Goal: Task Accomplishment & Management: Use online tool/utility

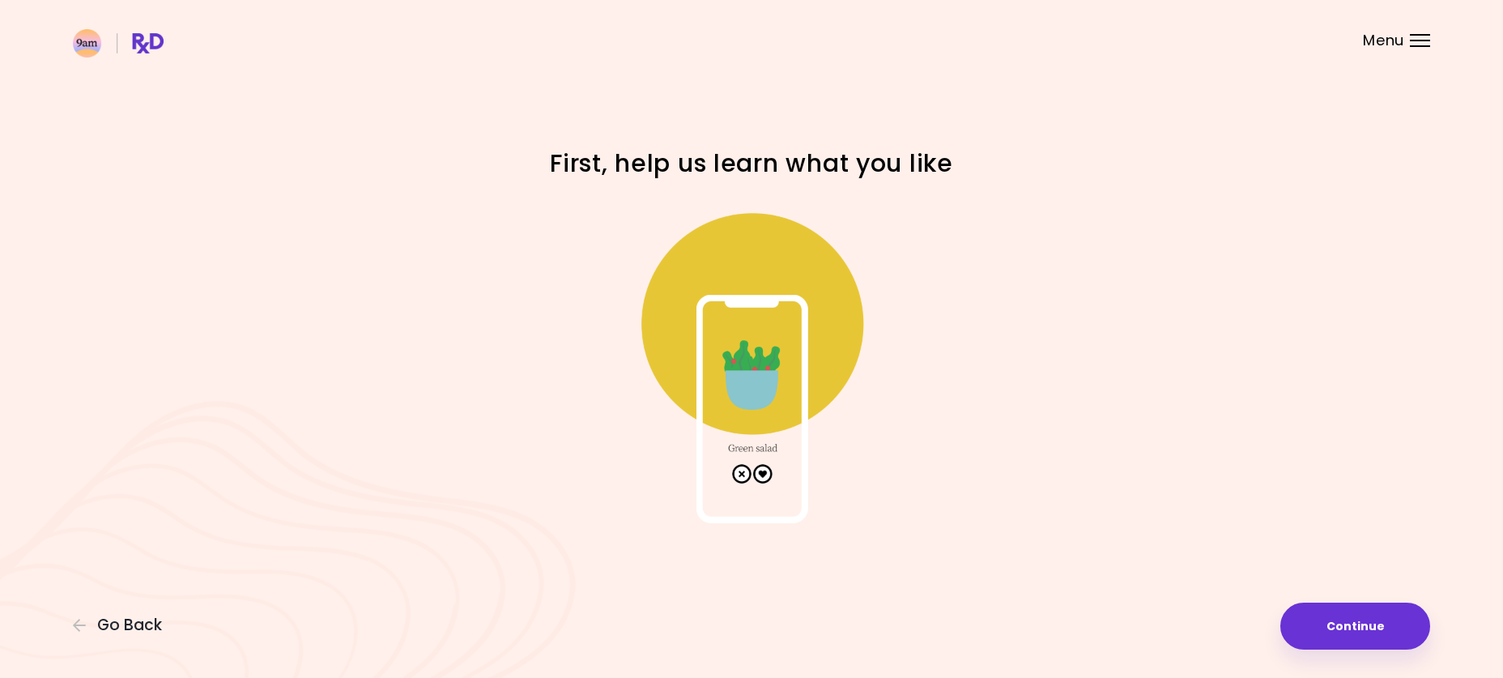
click at [1323, 625] on button "Continue" at bounding box center [1355, 625] width 150 height 47
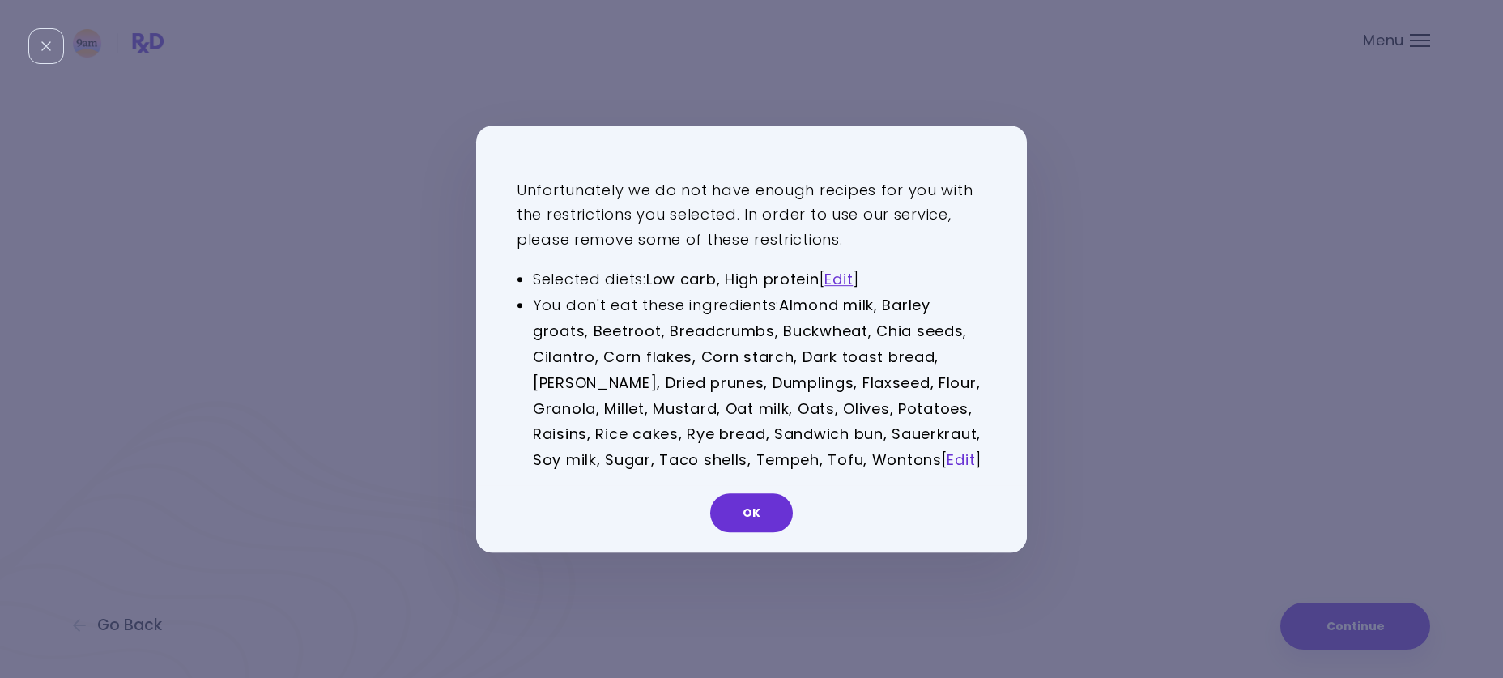
click at [946, 462] on link "Edit" at bounding box center [960, 459] width 28 height 20
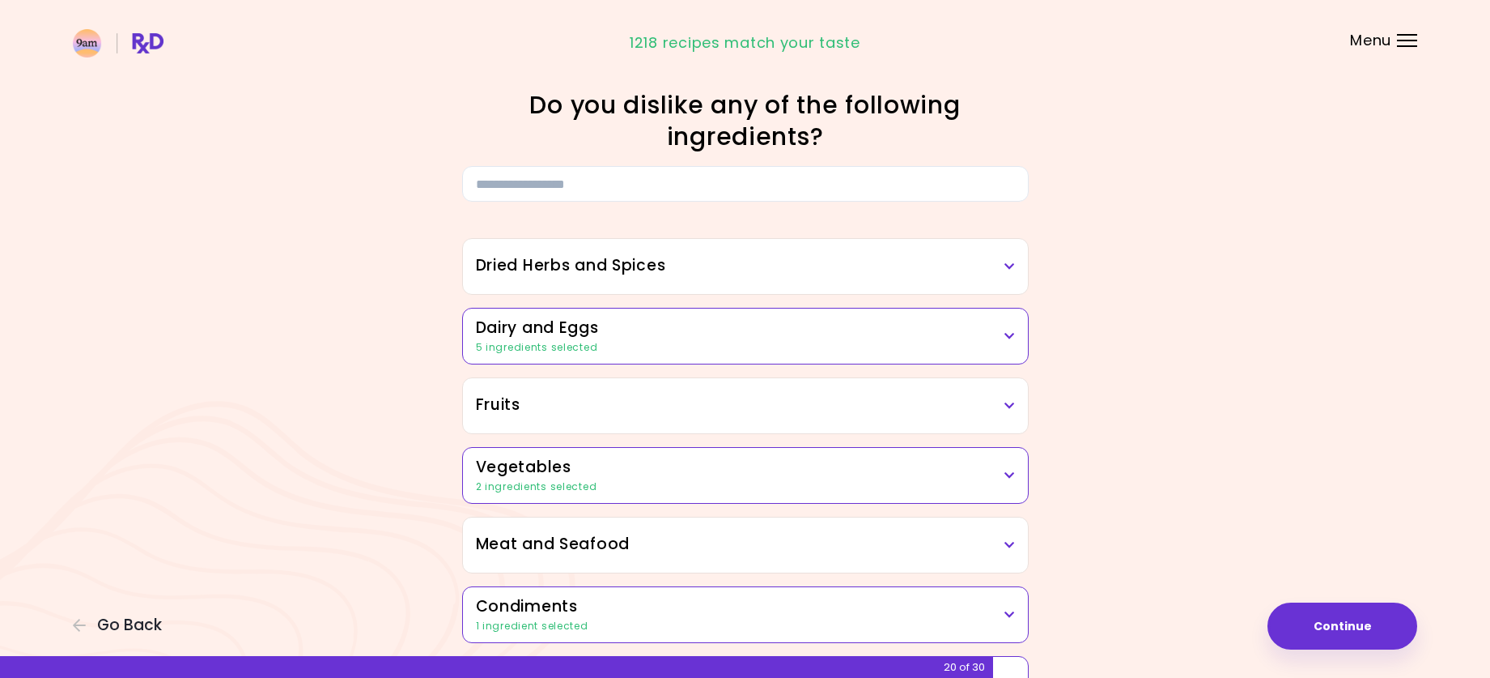
click at [795, 335] on h3 "Dairy and Eggs" at bounding box center [745, 328] width 539 height 23
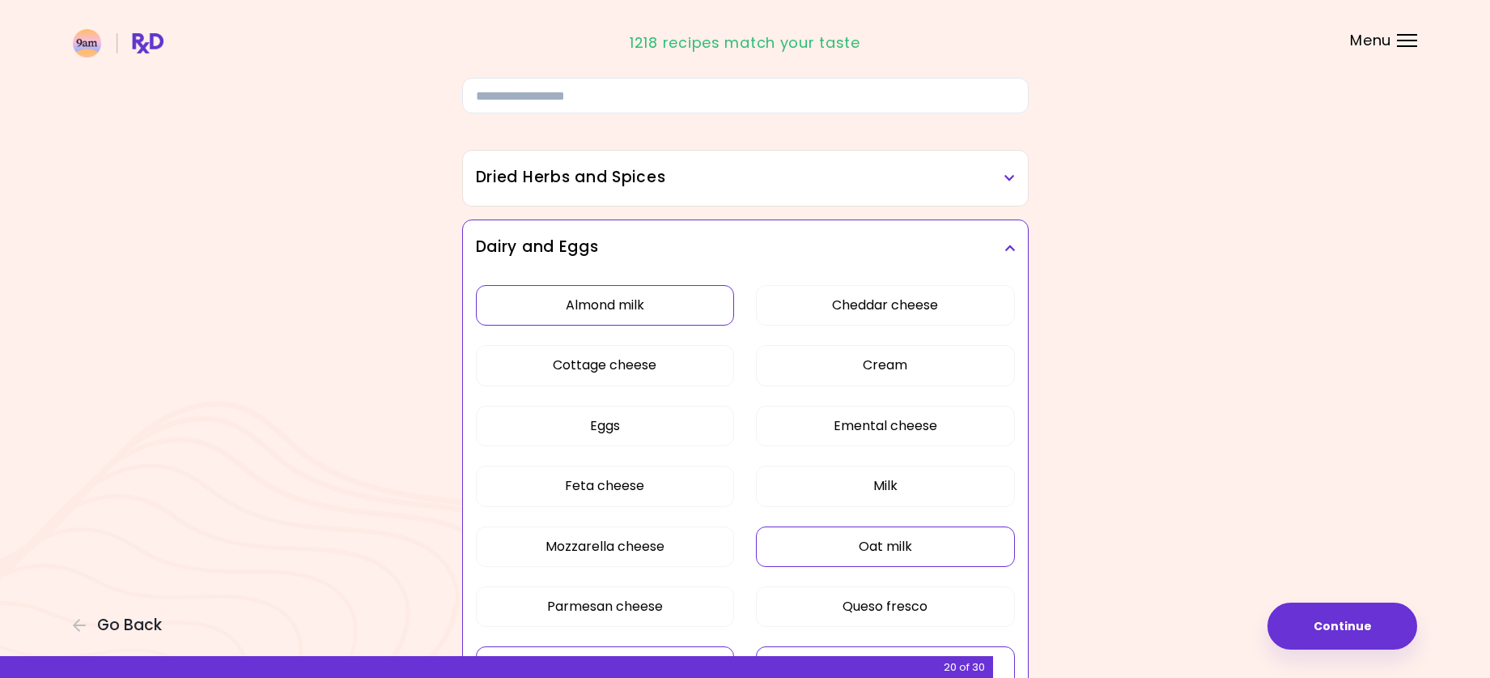
scroll to position [162, 0]
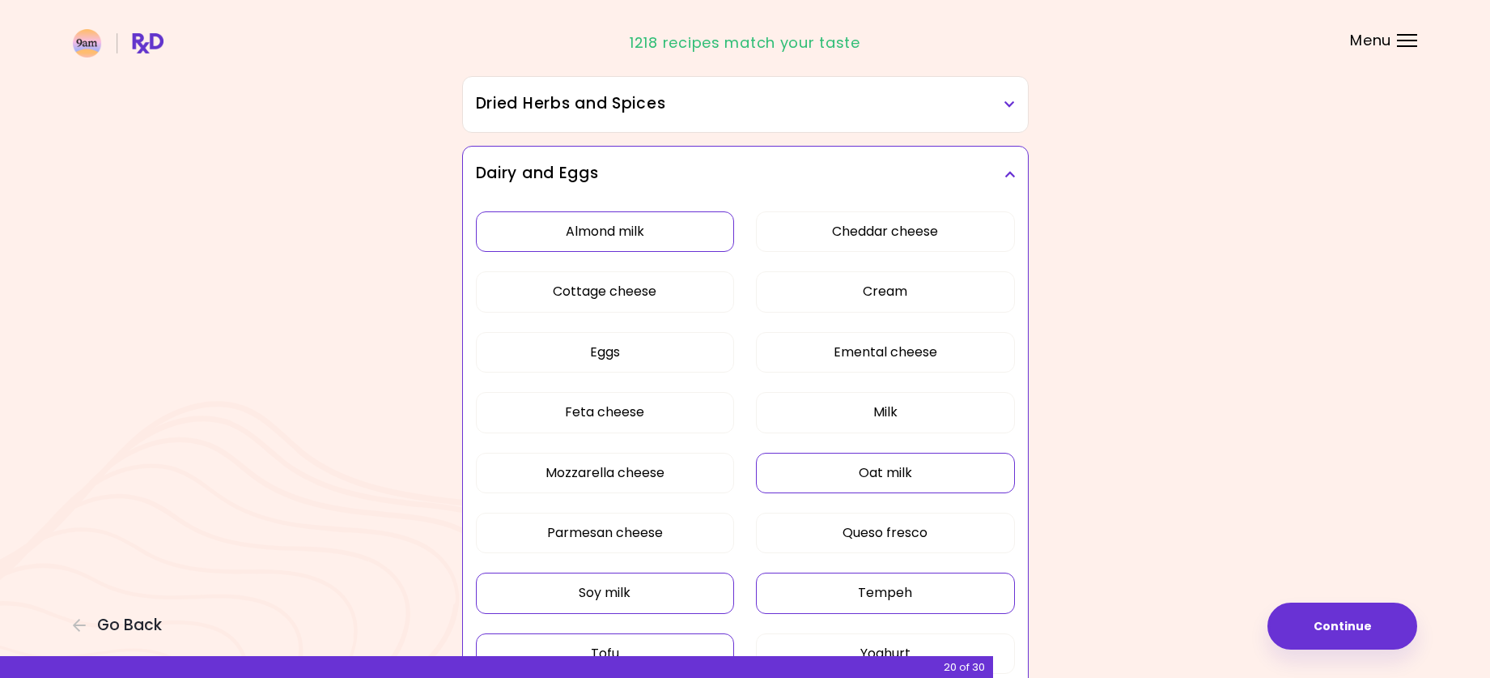
click at [691, 231] on button "Almond milk" at bounding box center [605, 231] width 259 height 40
click at [848, 483] on button "Oat milk" at bounding box center [885, 473] width 259 height 40
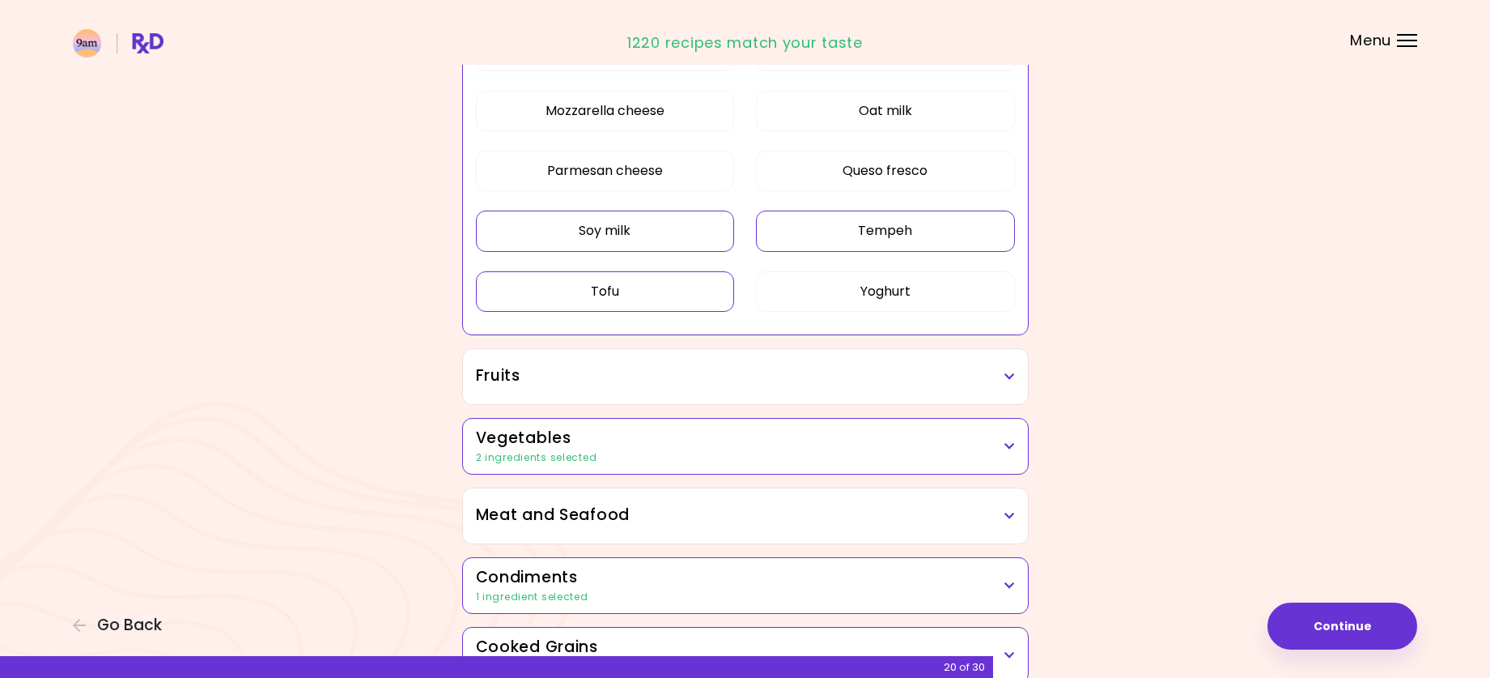
scroll to position [567, 0]
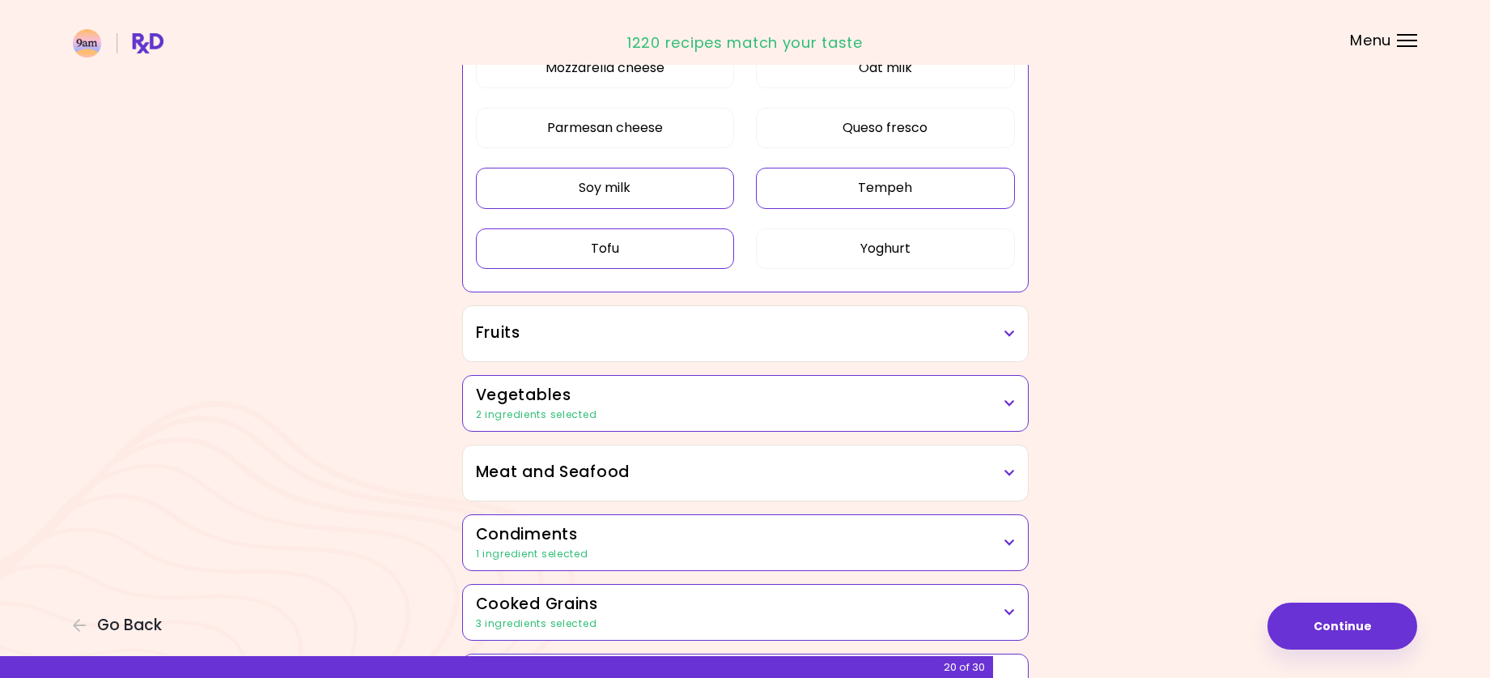
click at [725, 396] on h3 "Vegetables" at bounding box center [745, 395] width 539 height 23
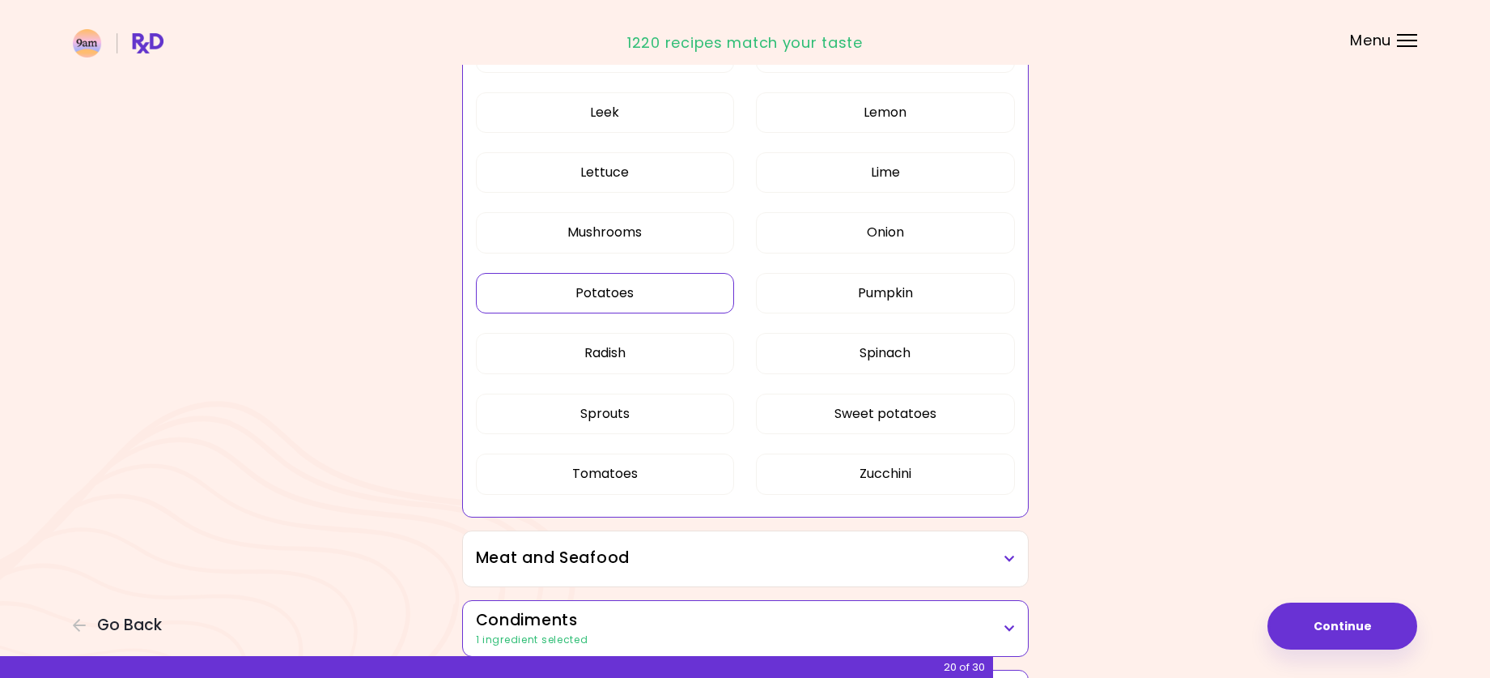
scroll to position [1700, 0]
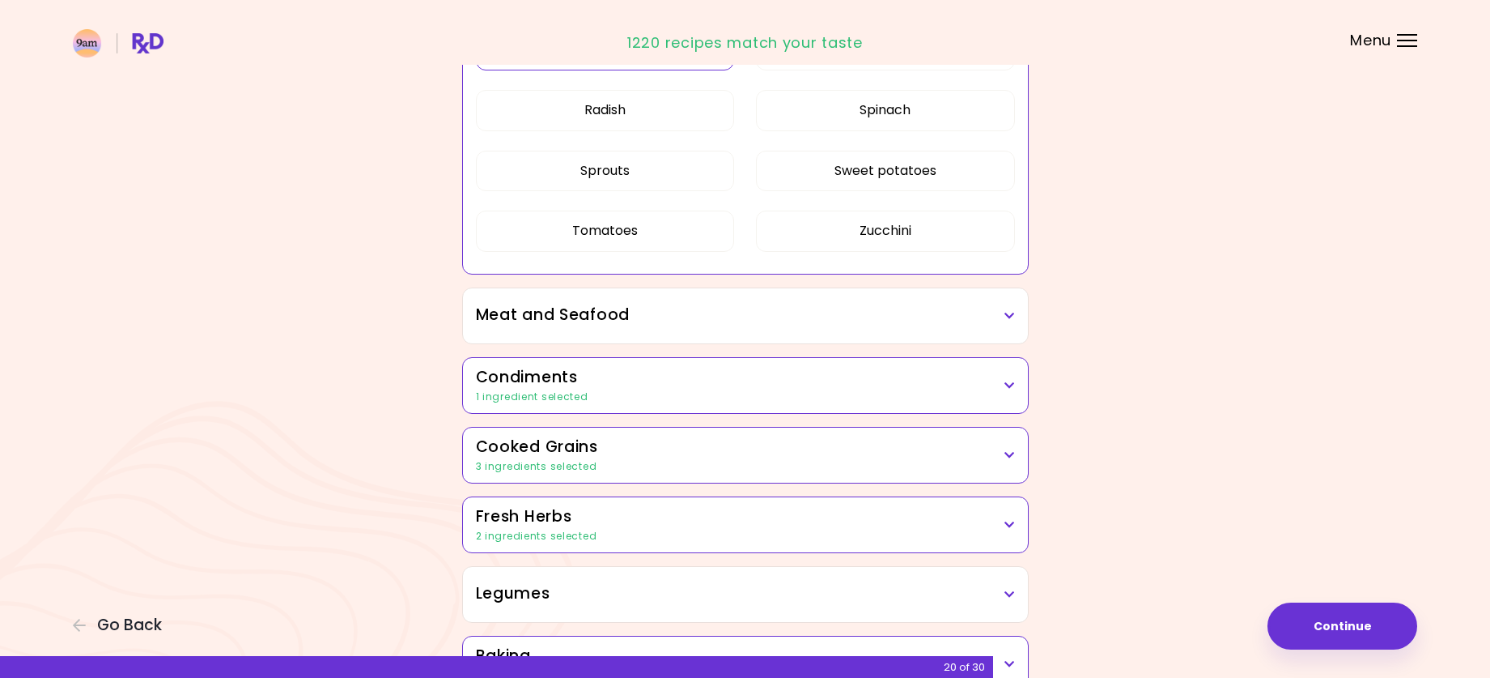
click at [673, 400] on div "1 ingredient selected" at bounding box center [745, 396] width 539 height 15
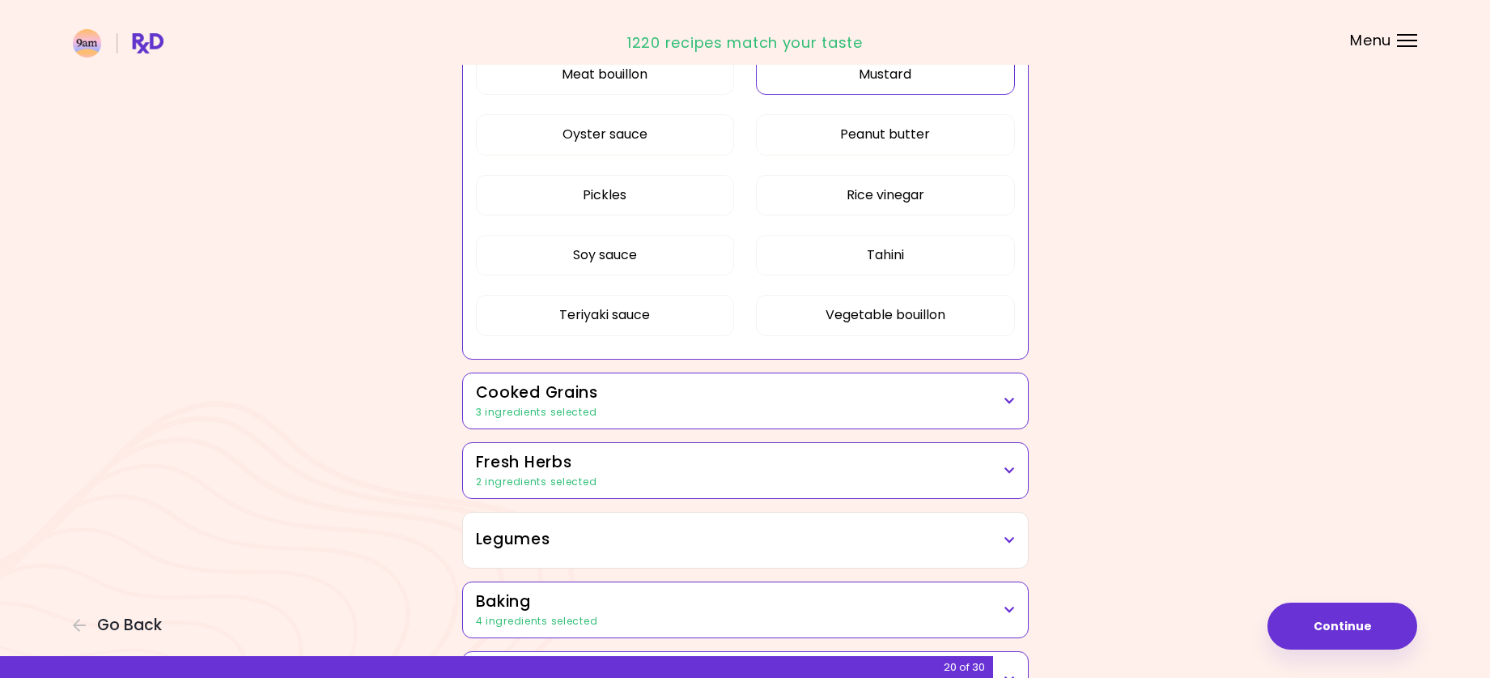
scroll to position [2348, 0]
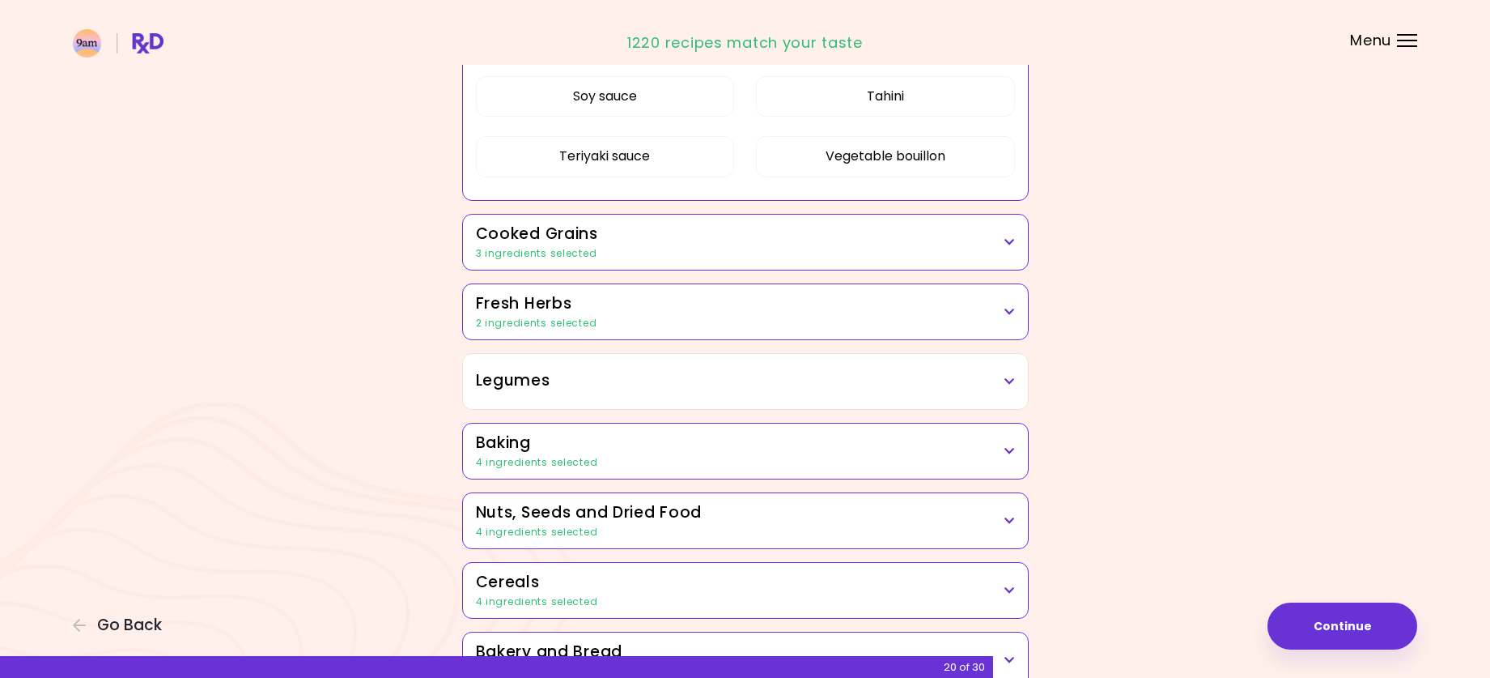
click at [687, 253] on div "3 ingredients selected" at bounding box center [745, 253] width 539 height 15
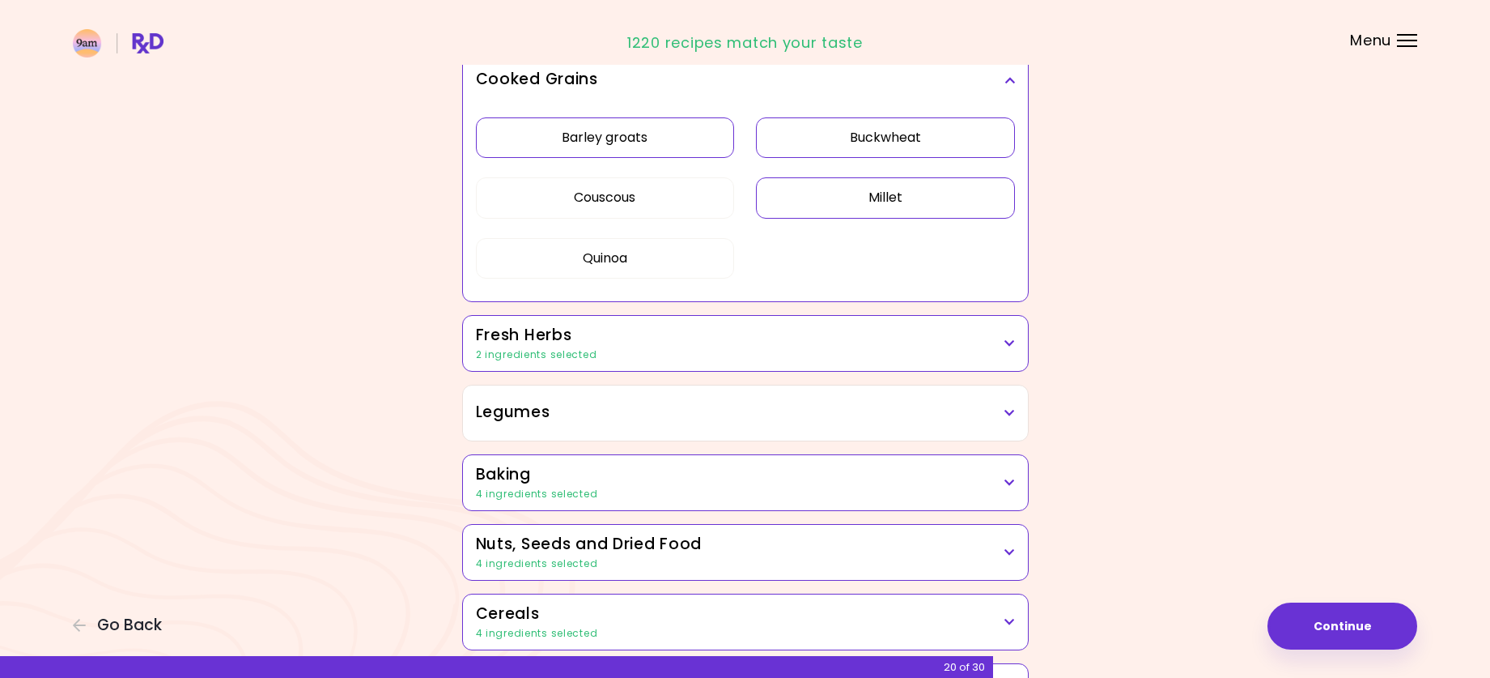
scroll to position [2591, 0]
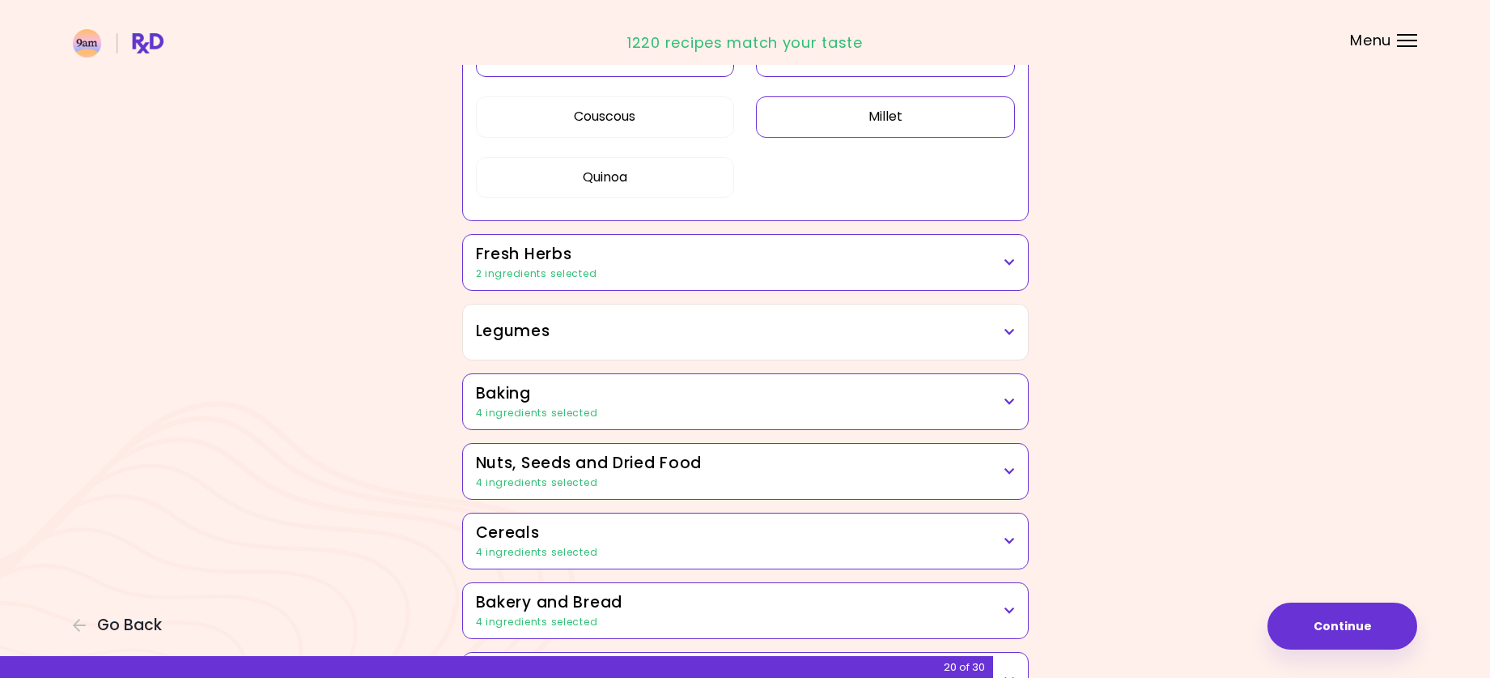
click at [674, 275] on div "2 ingredients selected" at bounding box center [745, 273] width 539 height 15
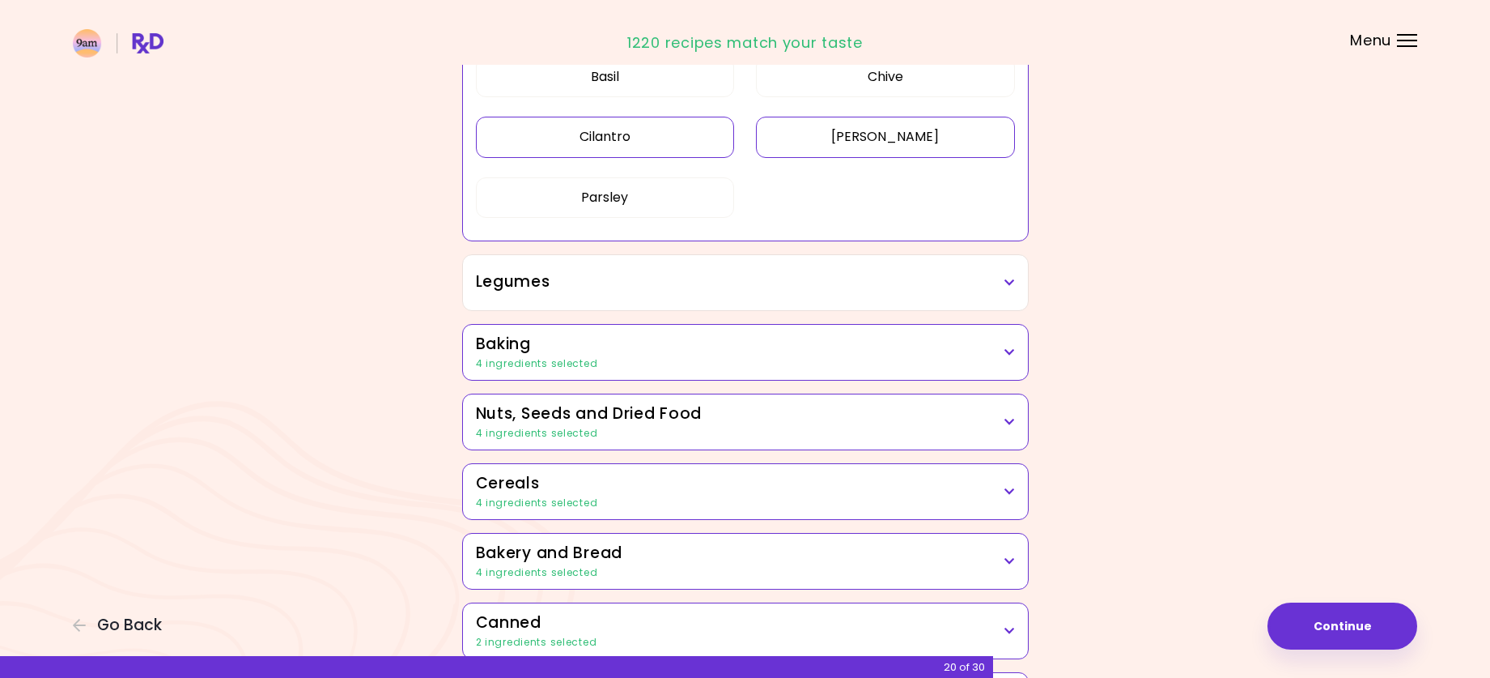
scroll to position [2914, 0]
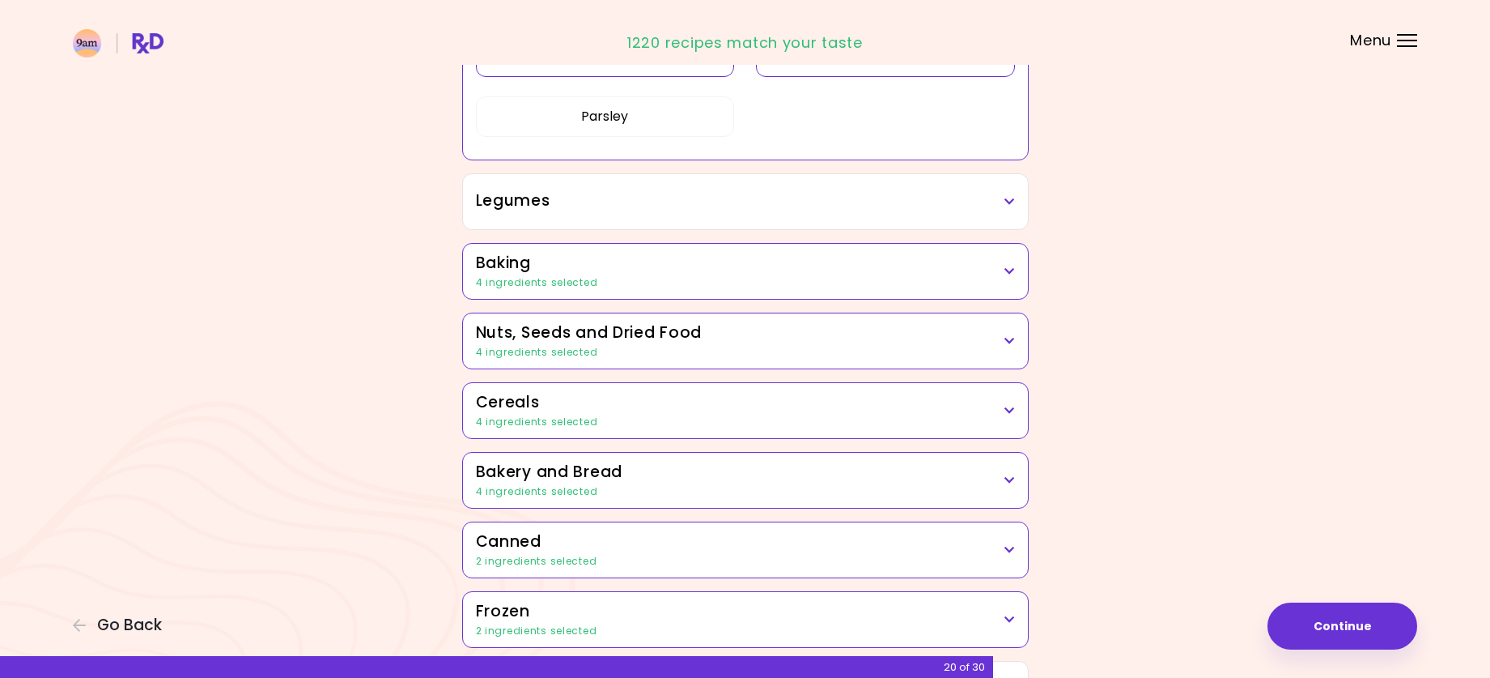
click at [686, 263] on h3 "Baking" at bounding box center [745, 263] width 539 height 23
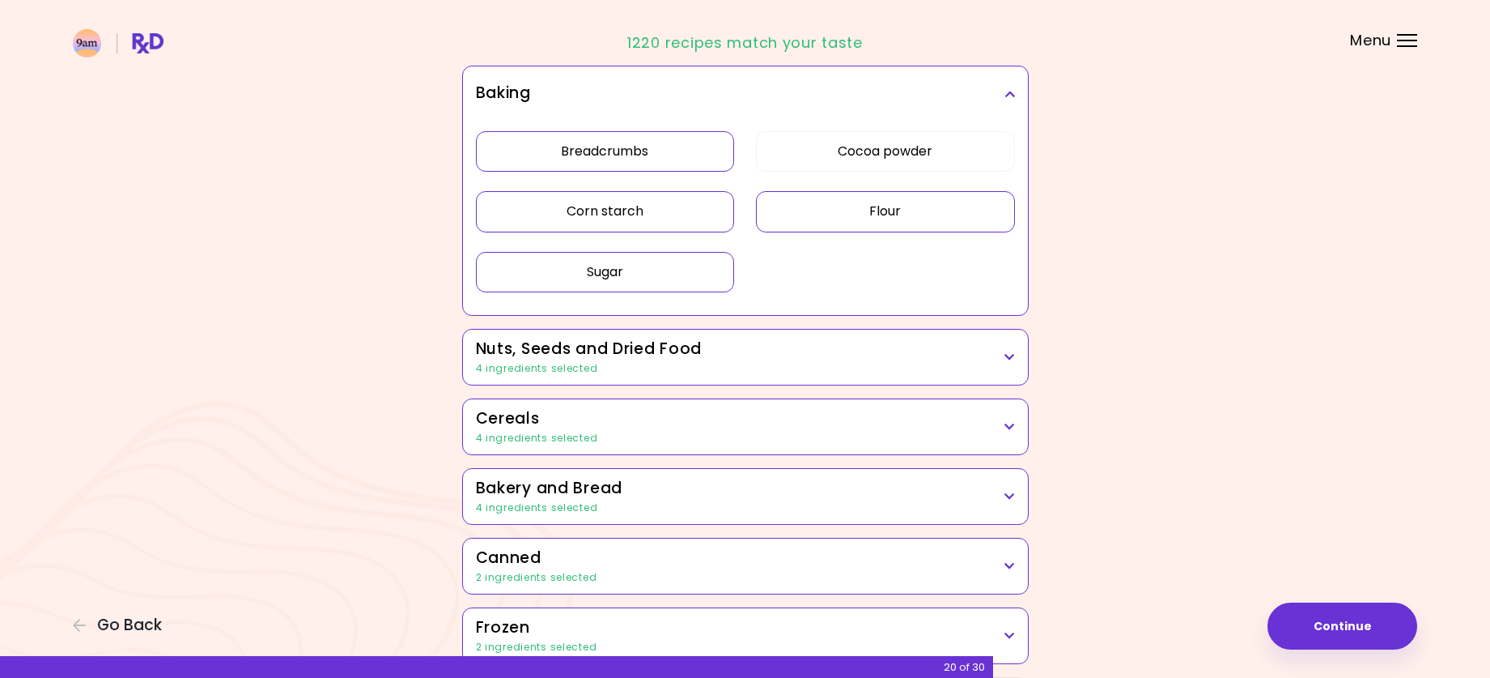
scroll to position [773, 0]
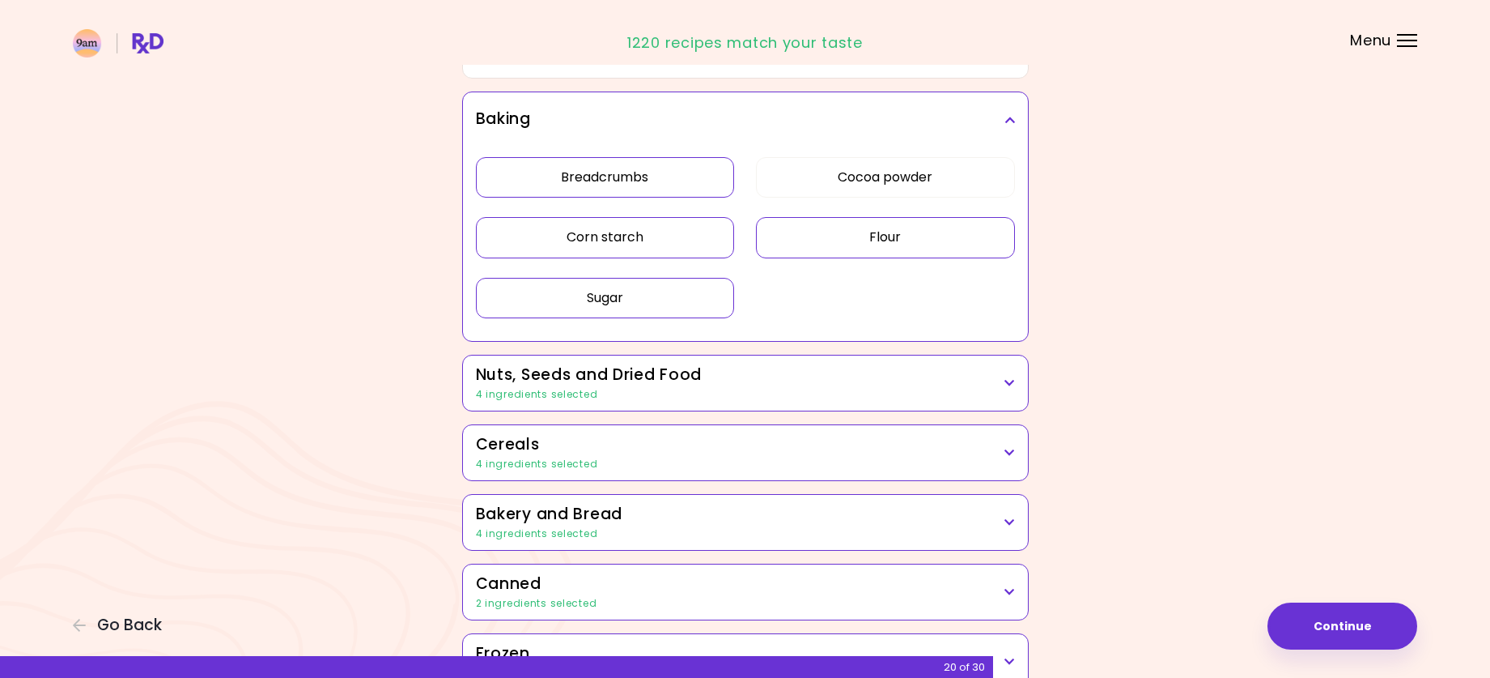
click at [677, 189] on button "Breadcrumbs" at bounding box center [605, 177] width 259 height 40
click at [671, 232] on button "Corn starch" at bounding box center [605, 237] width 259 height 40
click at [811, 236] on button "Flour" at bounding box center [885, 237] width 259 height 40
click at [700, 298] on button "Sugar" at bounding box center [605, 298] width 259 height 40
click at [728, 391] on div "4 ingredients selected" at bounding box center [745, 394] width 539 height 15
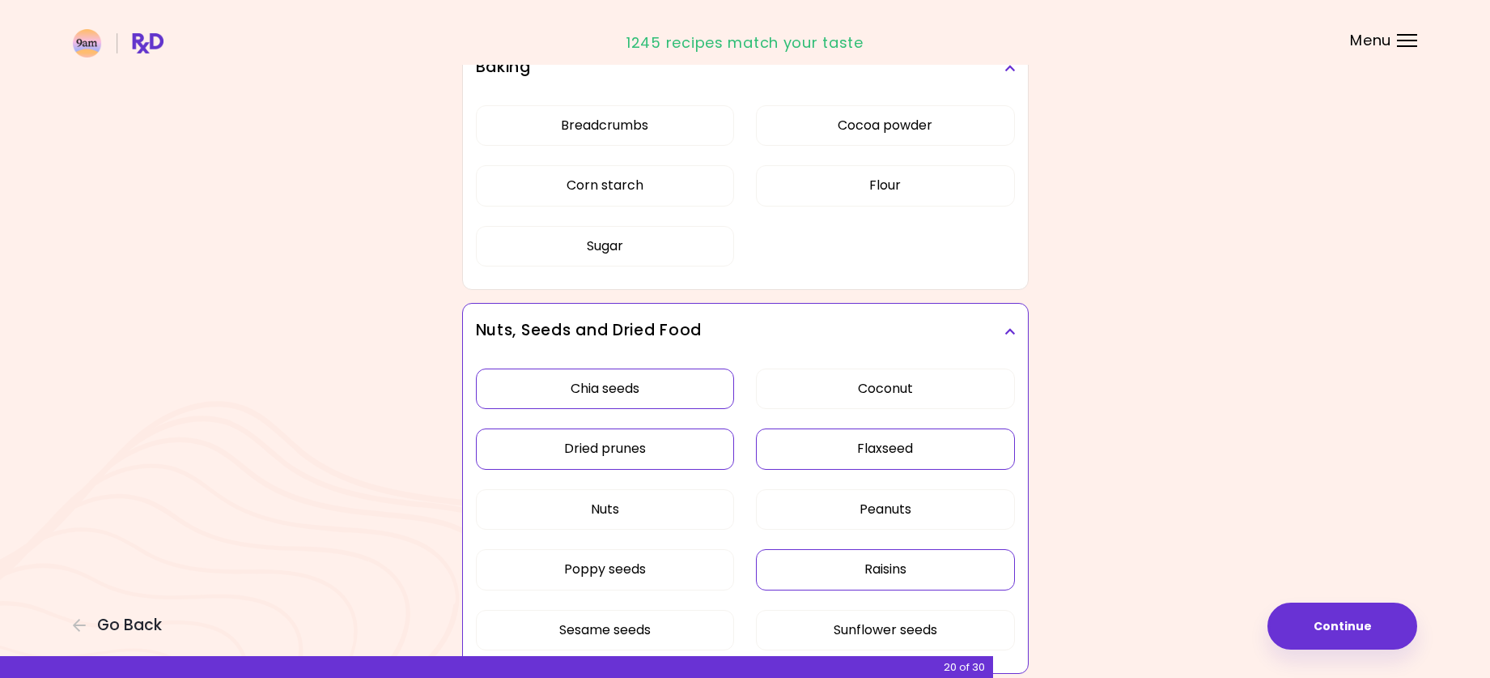
scroll to position [935, 0]
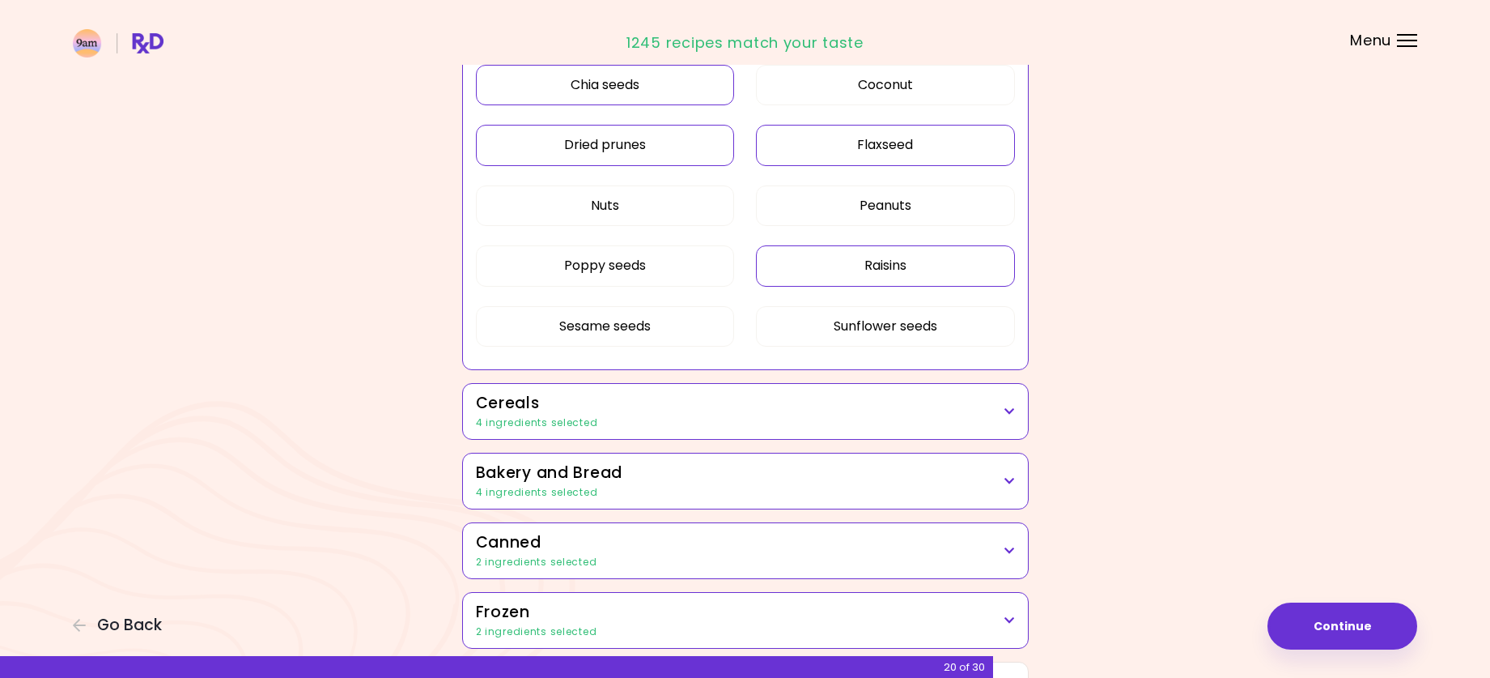
click at [877, 369] on div "Chia seeds Coconut Dried prunes Flaxseed Nuts Peanuts Poppy seeds Raisins Sesam…" at bounding box center [745, 212] width 539 height 314
click at [820, 261] on button "Raisins" at bounding box center [885, 265] width 259 height 40
click at [678, 146] on button "Dried prunes" at bounding box center [605, 145] width 259 height 40
click at [675, 88] on button "Chia seeds" at bounding box center [605, 85] width 259 height 40
click at [721, 421] on div "4 ingredients selected" at bounding box center [745, 422] width 539 height 15
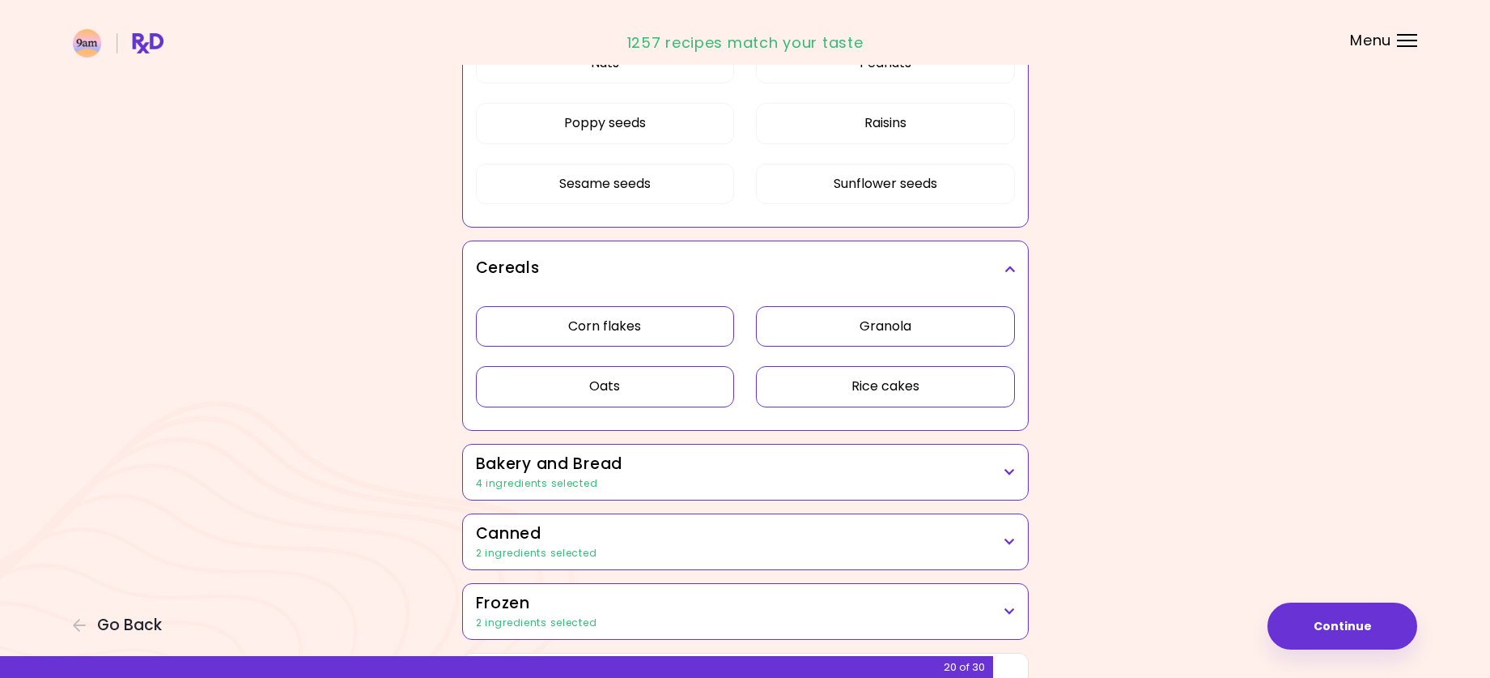
scroll to position [1097, 0]
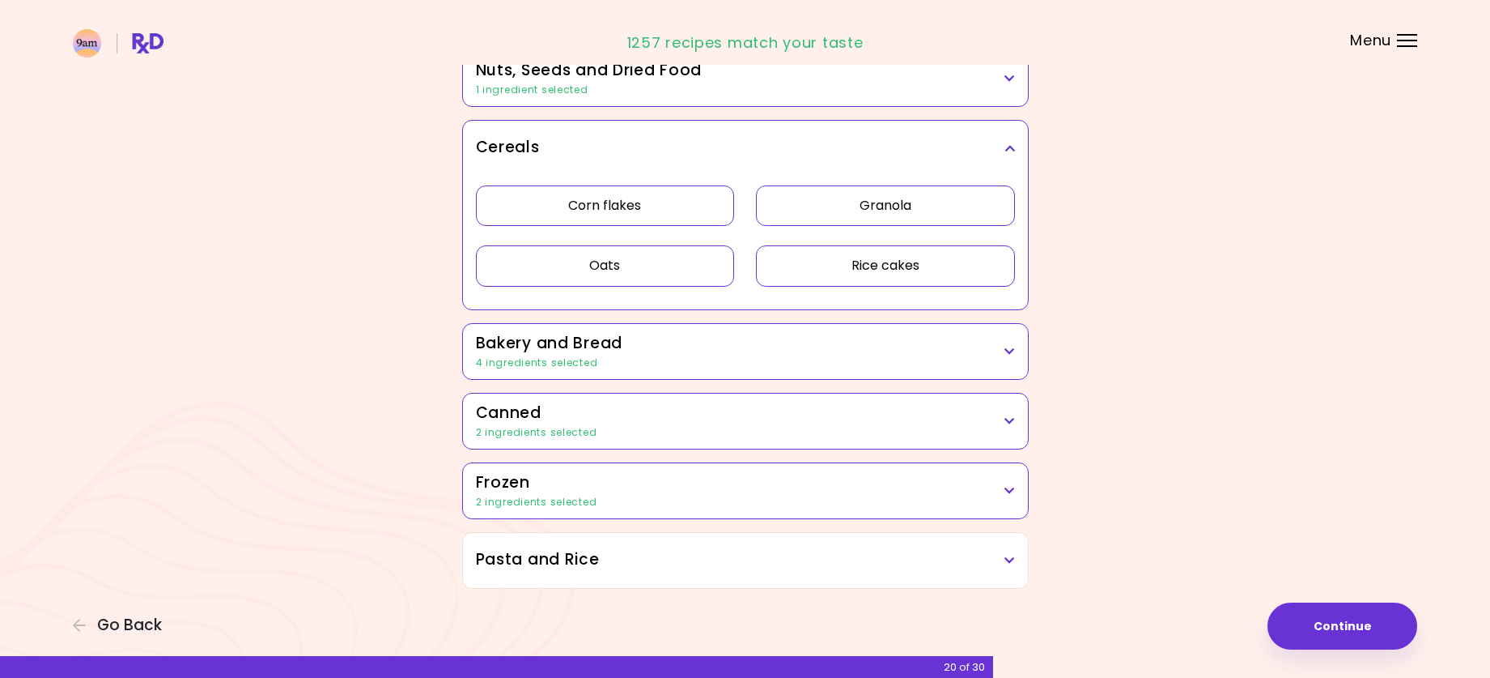
click at [663, 226] on button "Corn flakes" at bounding box center [605, 205] width 259 height 40
click at [688, 270] on button "Oats" at bounding box center [605, 265] width 259 height 40
click at [965, 257] on button "Rice cakes" at bounding box center [885, 265] width 259 height 40
click at [711, 354] on h3 "Bakery and Bread" at bounding box center [745, 343] width 539 height 23
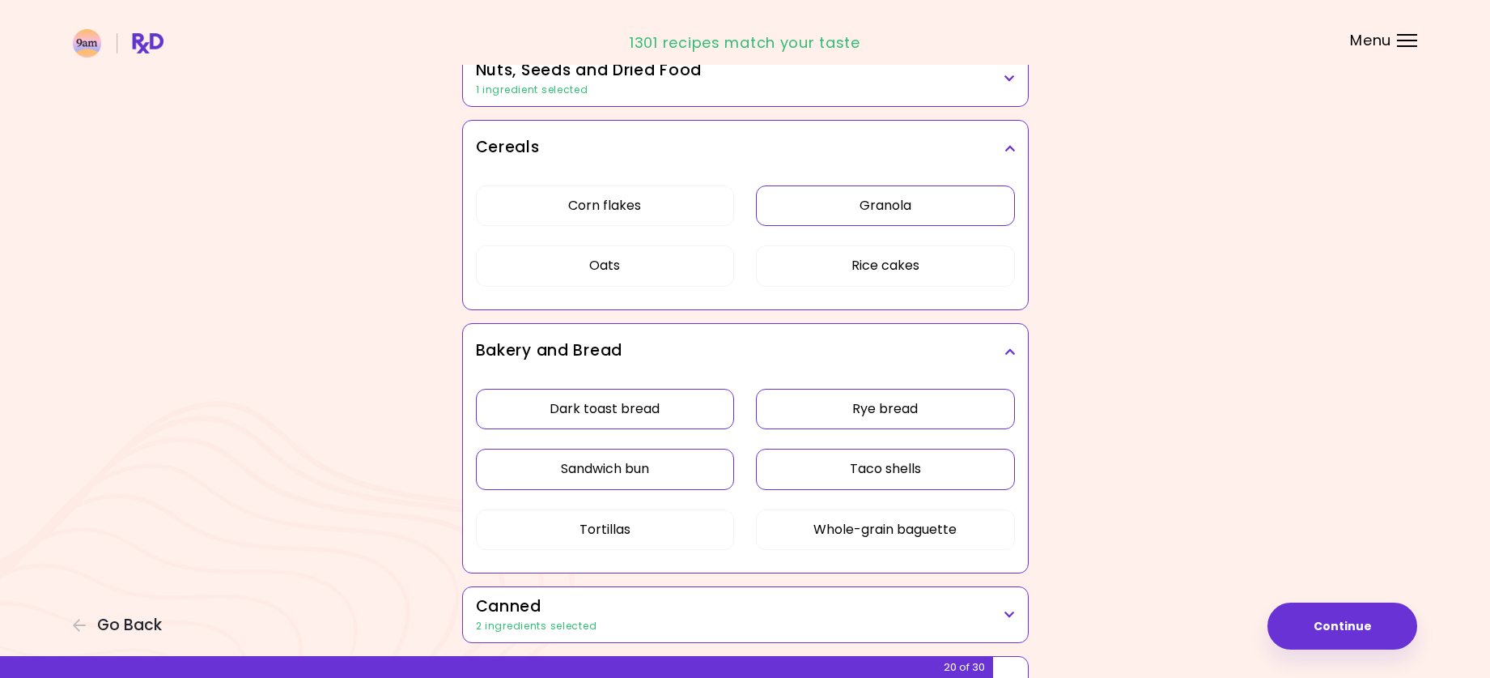
click at [838, 413] on button "Rye bread" at bounding box center [885, 409] width 259 height 40
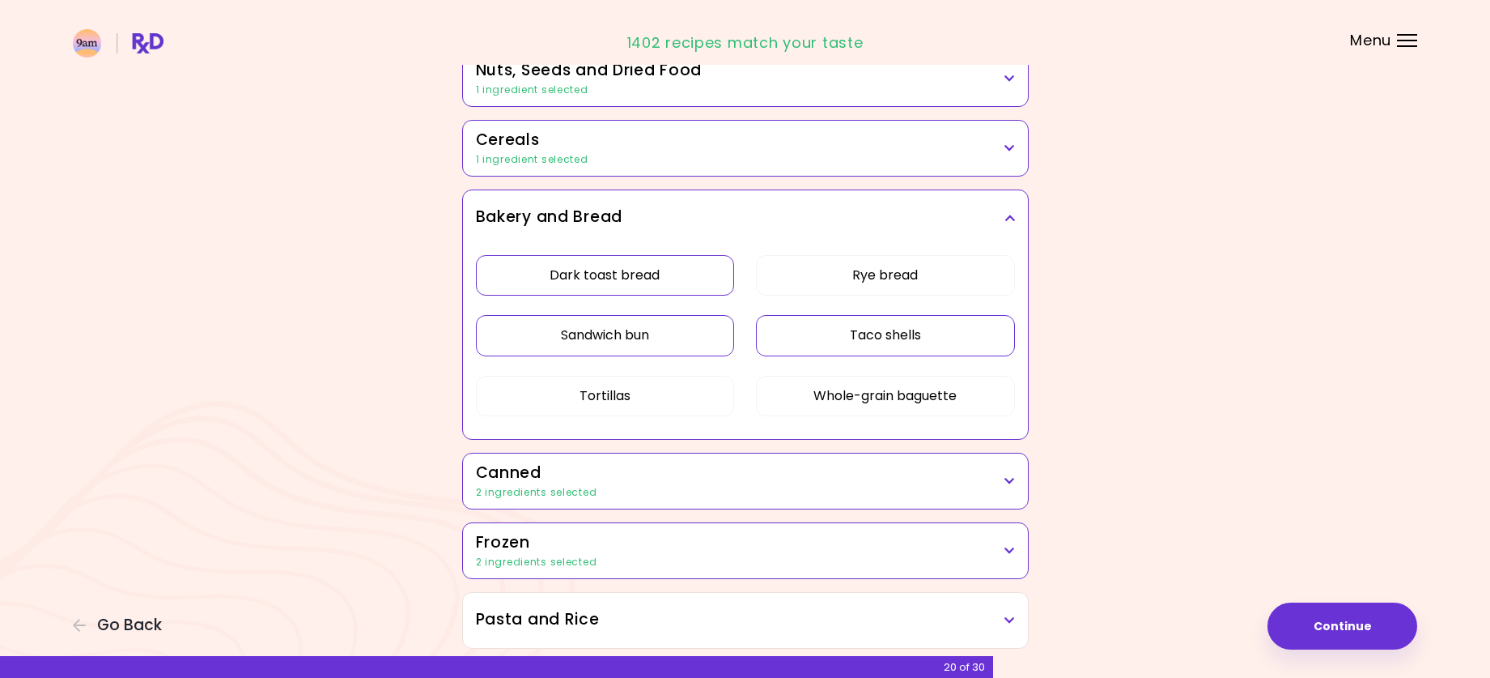
click at [893, 325] on button "Taco shells" at bounding box center [885, 335] width 259 height 40
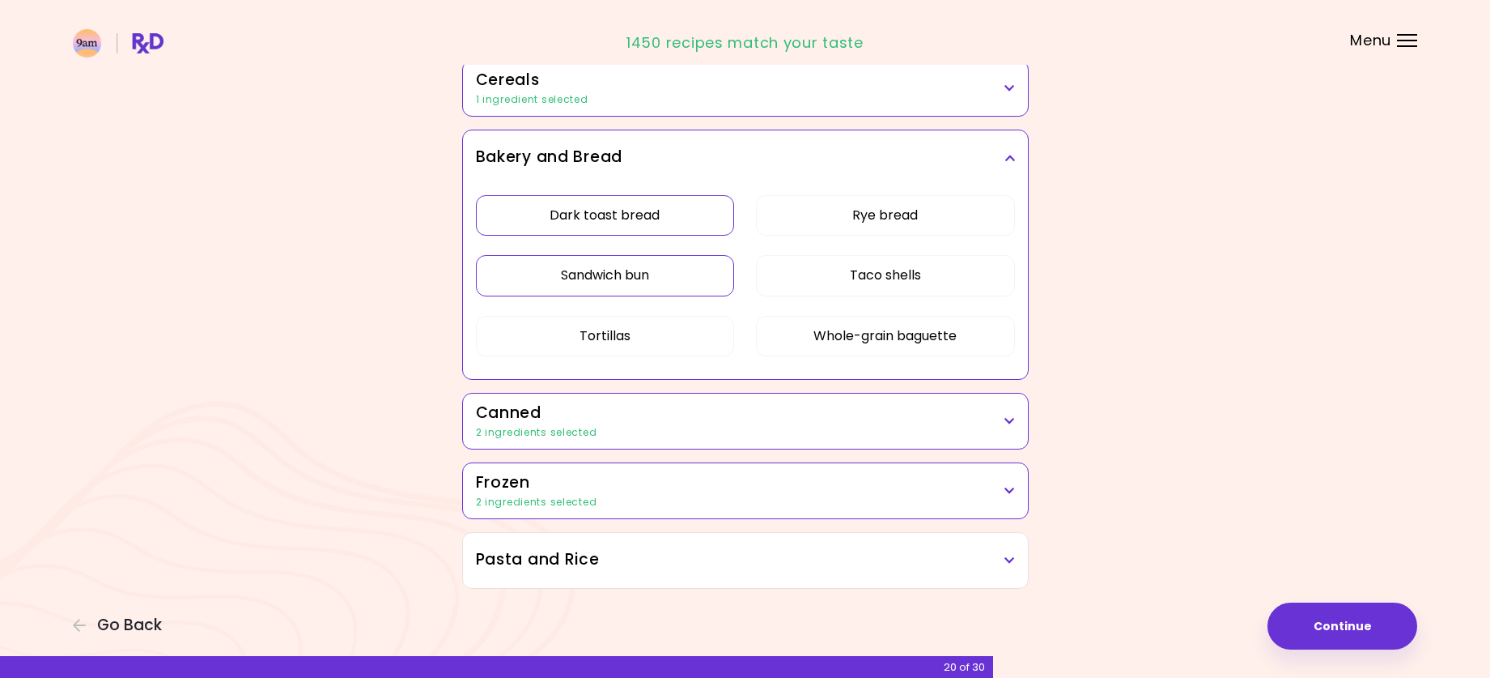
click at [715, 421] on h3 "Canned" at bounding box center [745, 413] width 539 height 23
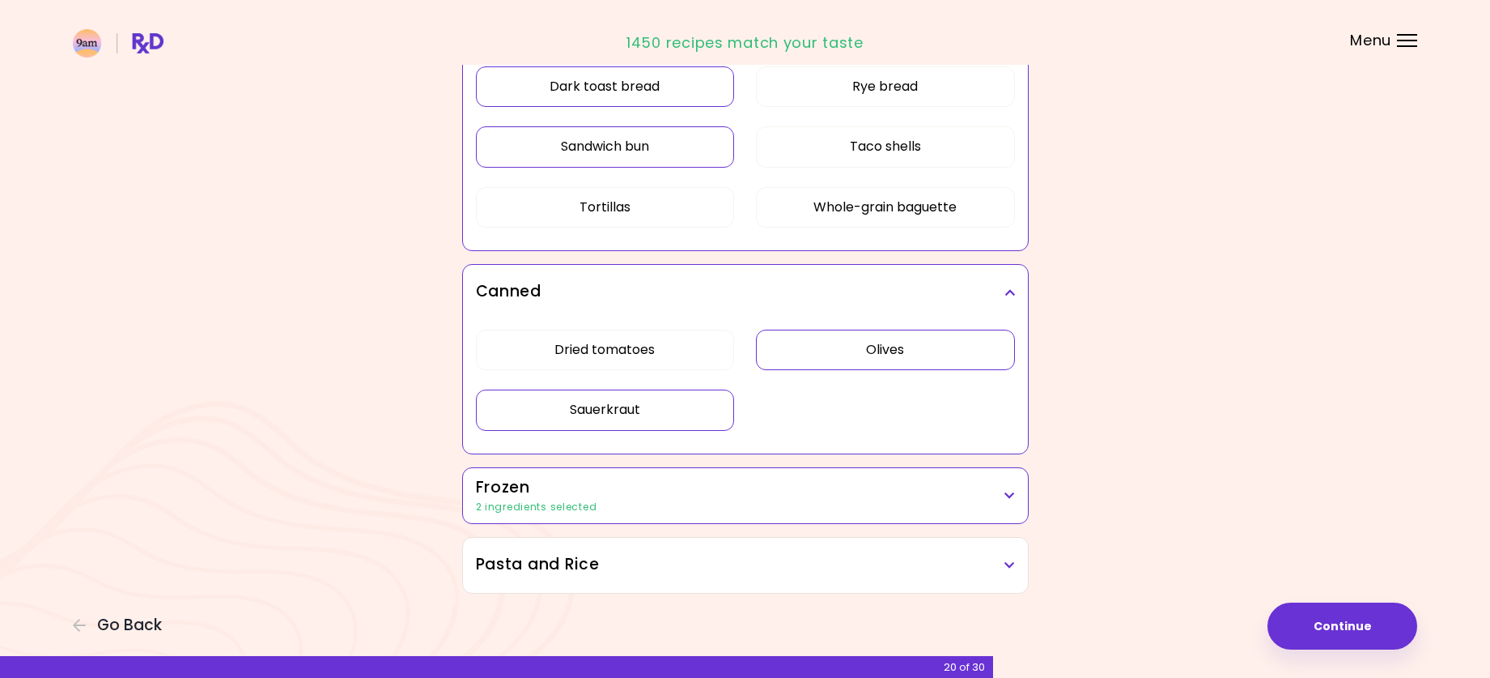
scroll to position [1078, 0]
click at [690, 485] on h3 "Frozen" at bounding box center [745, 482] width 539 height 23
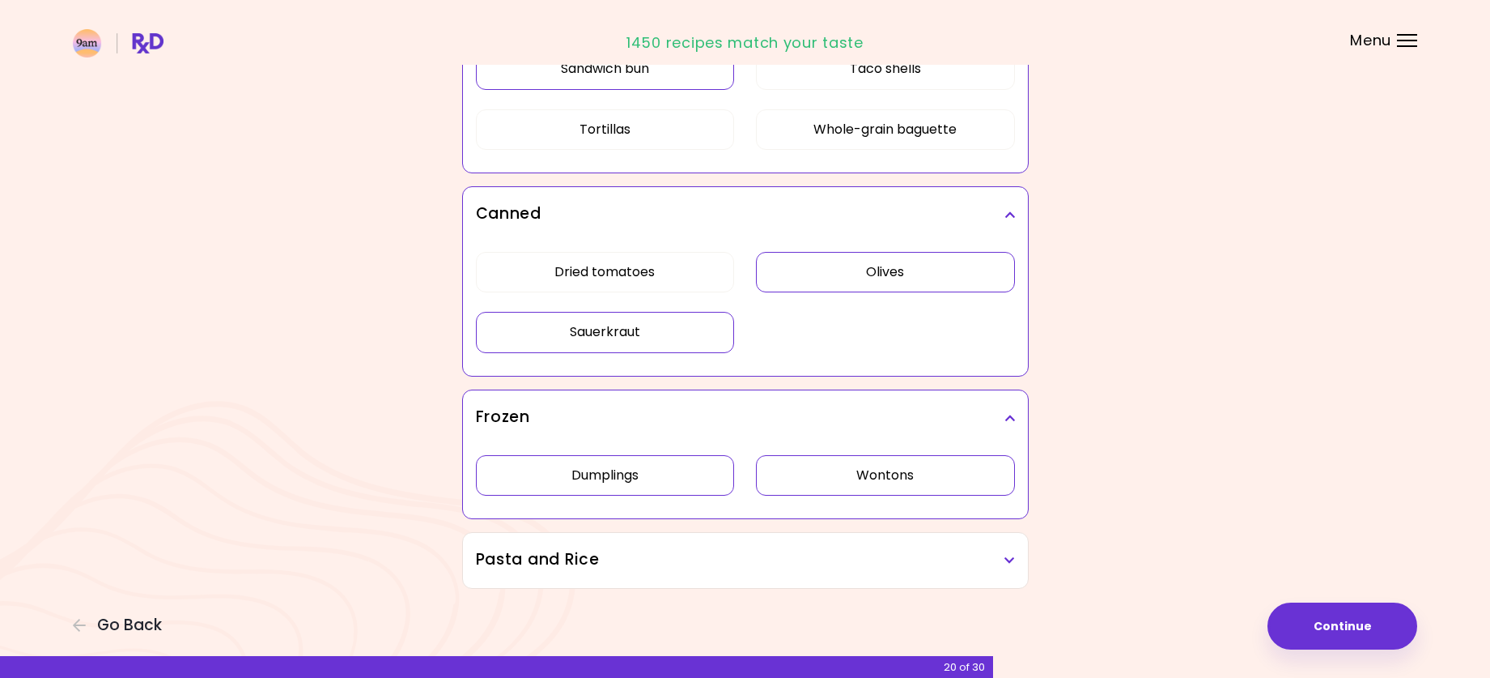
click at [704, 465] on button "Dumplings" at bounding box center [605, 475] width 259 height 40
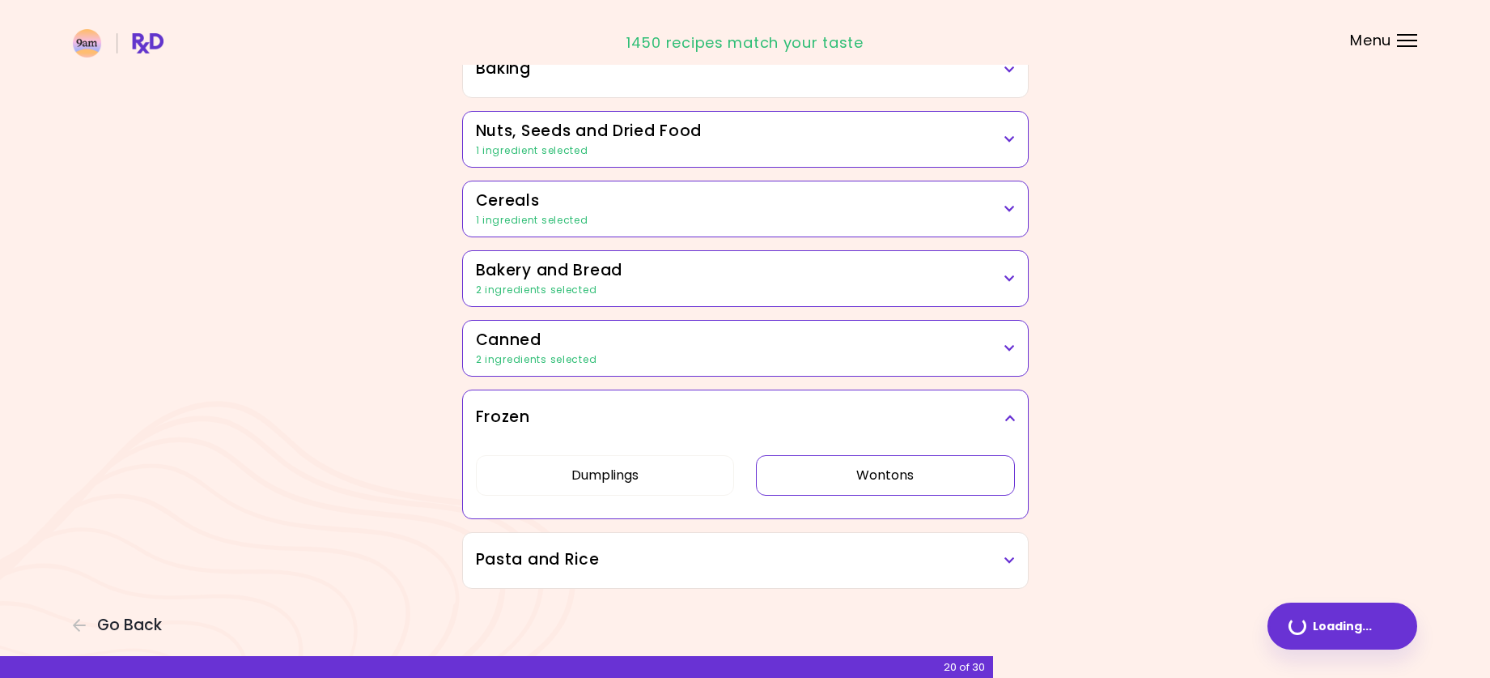
scroll to position [823, 0]
click at [831, 475] on button "Wontons" at bounding box center [885, 475] width 259 height 40
click at [1353, 614] on button "Continue" at bounding box center [1343, 625] width 150 height 47
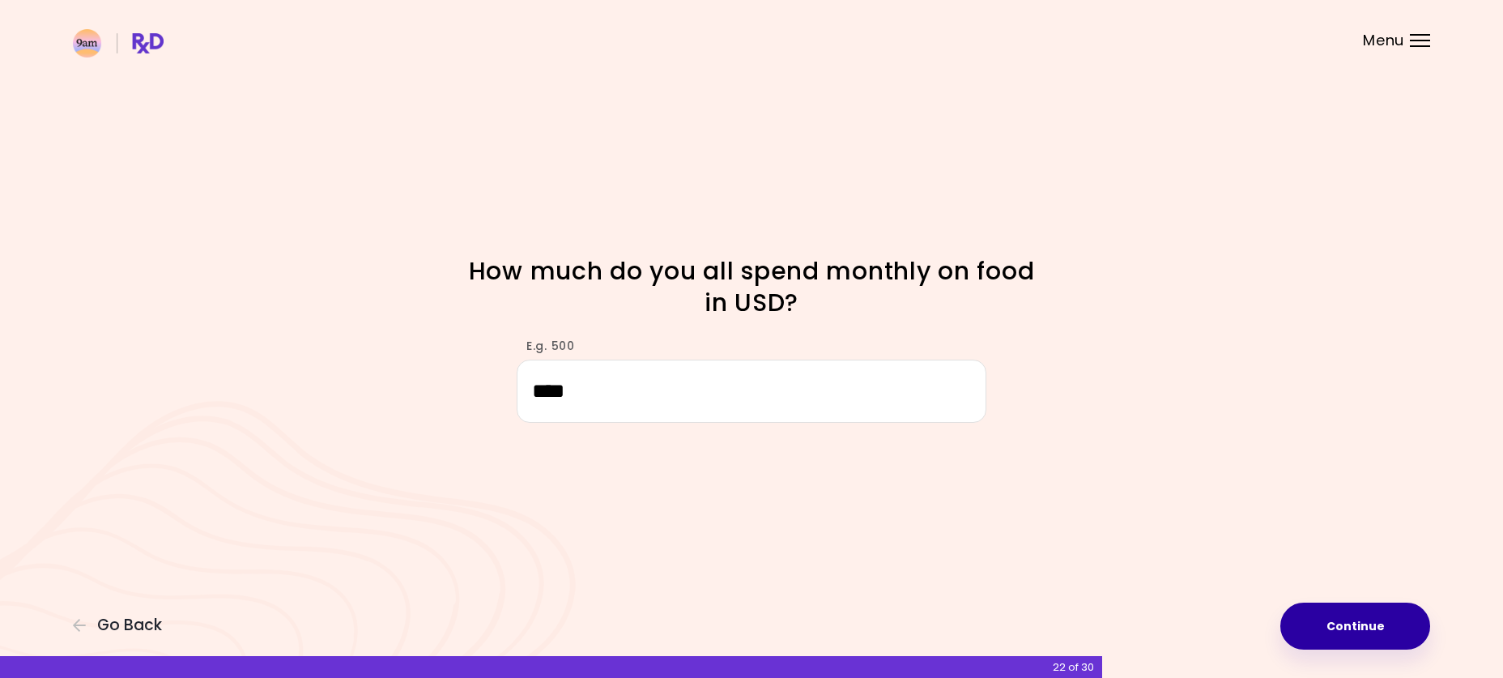
click at [1349, 610] on button "Continue" at bounding box center [1355, 625] width 150 height 47
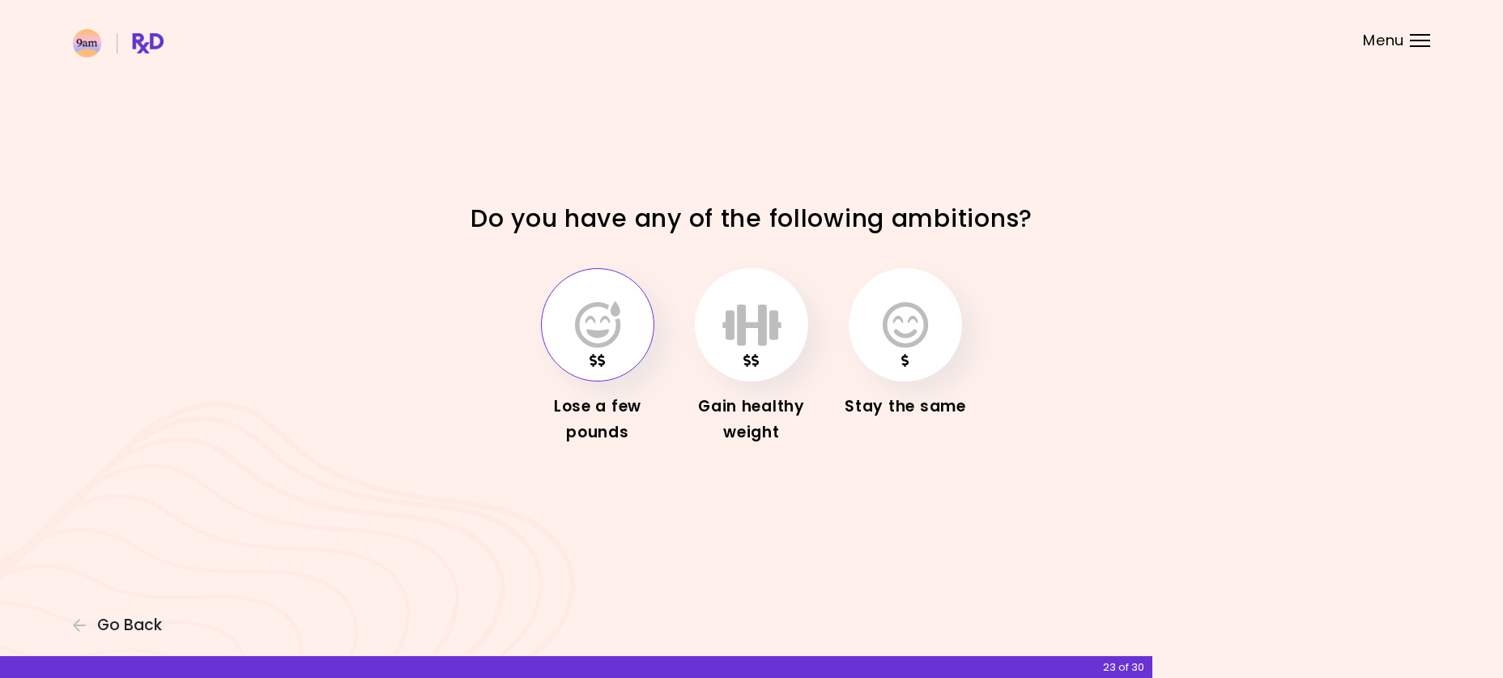
click at [640, 327] on button "button" at bounding box center [597, 324] width 113 height 113
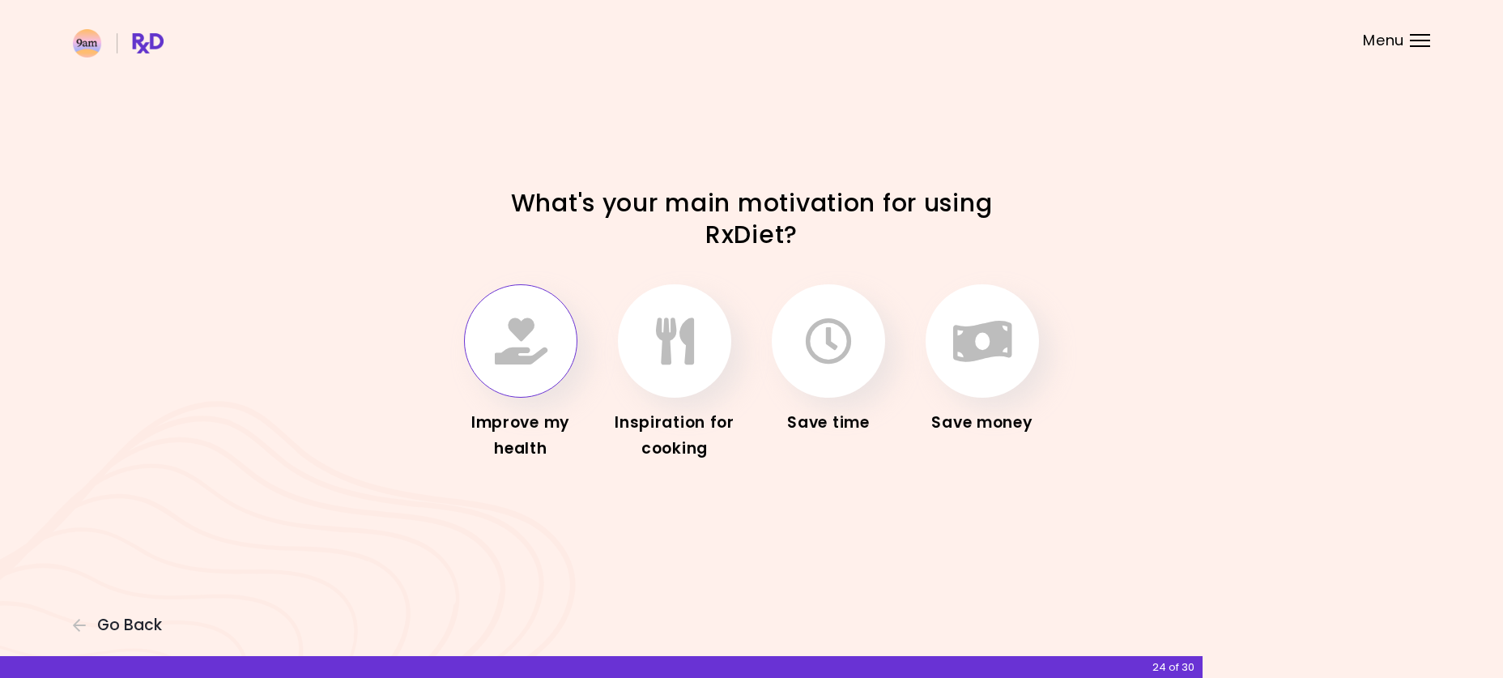
click at [563, 339] on button "button" at bounding box center [520, 340] width 113 height 113
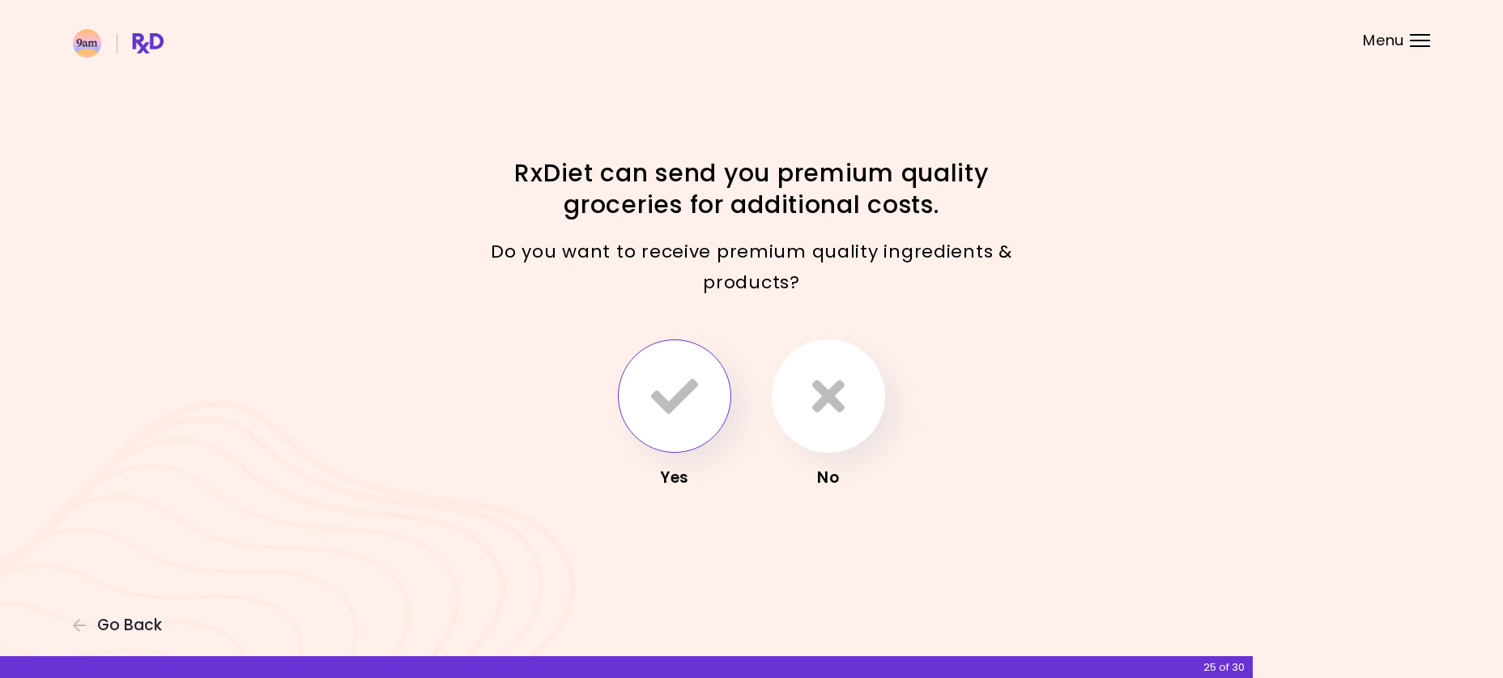
click at [702, 413] on button "button" at bounding box center [674, 395] width 113 height 113
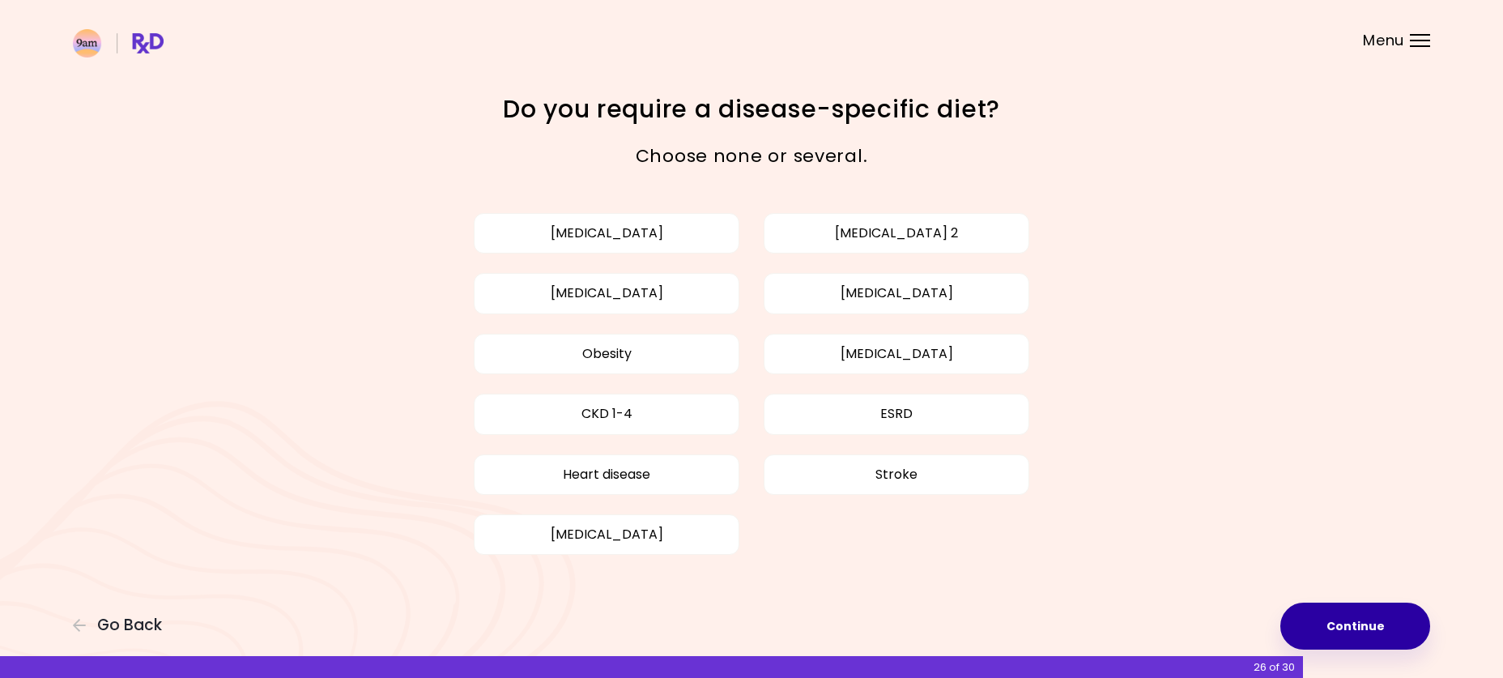
click at [1371, 623] on button "Continue" at bounding box center [1355, 625] width 150 height 47
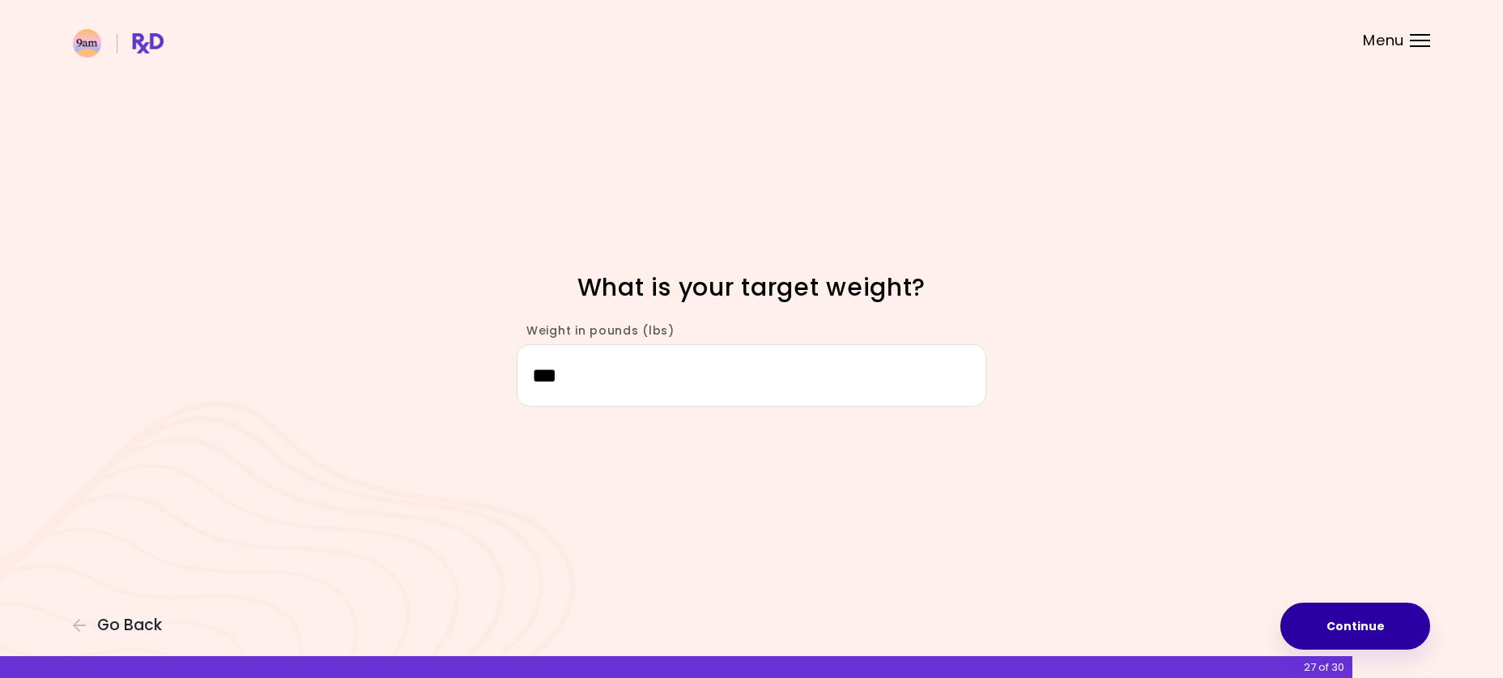
click at [1328, 610] on button "Continue" at bounding box center [1355, 625] width 150 height 47
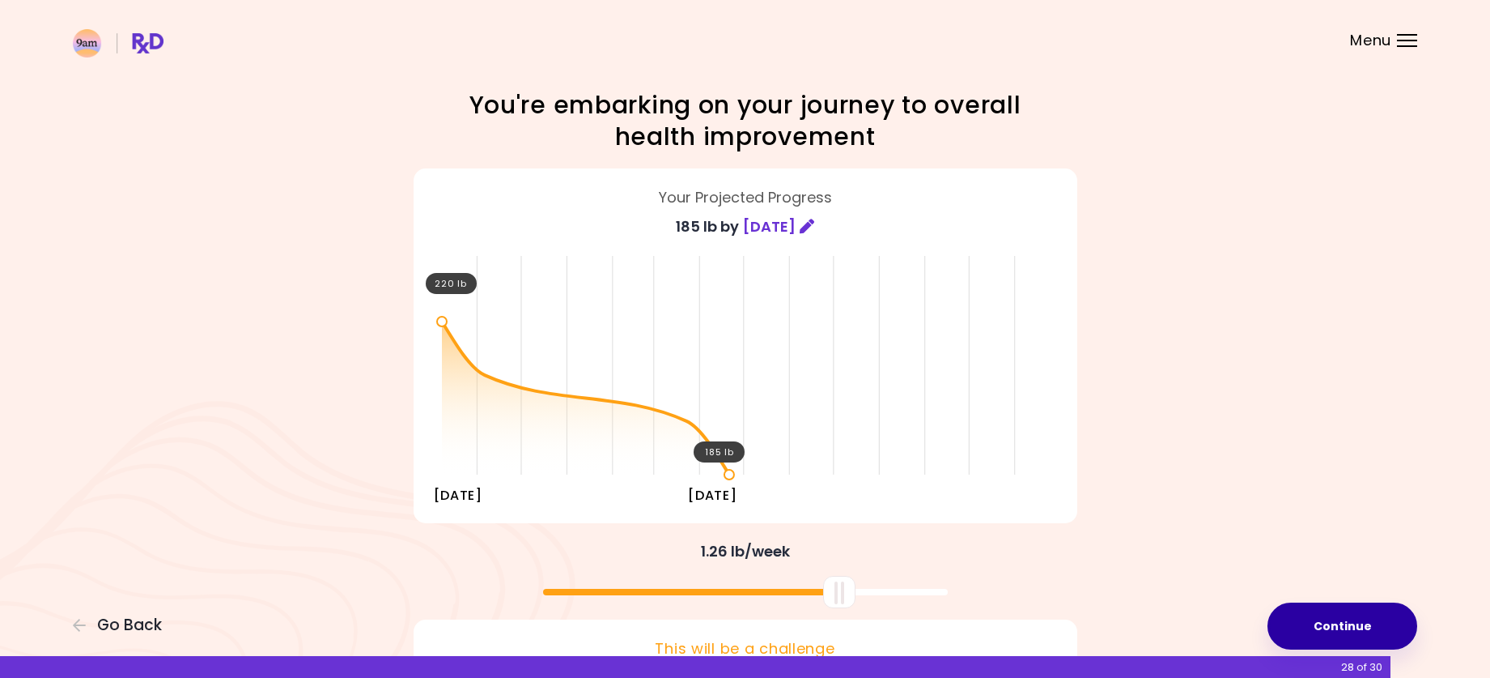
click at [1342, 619] on button "Continue" at bounding box center [1343, 625] width 150 height 47
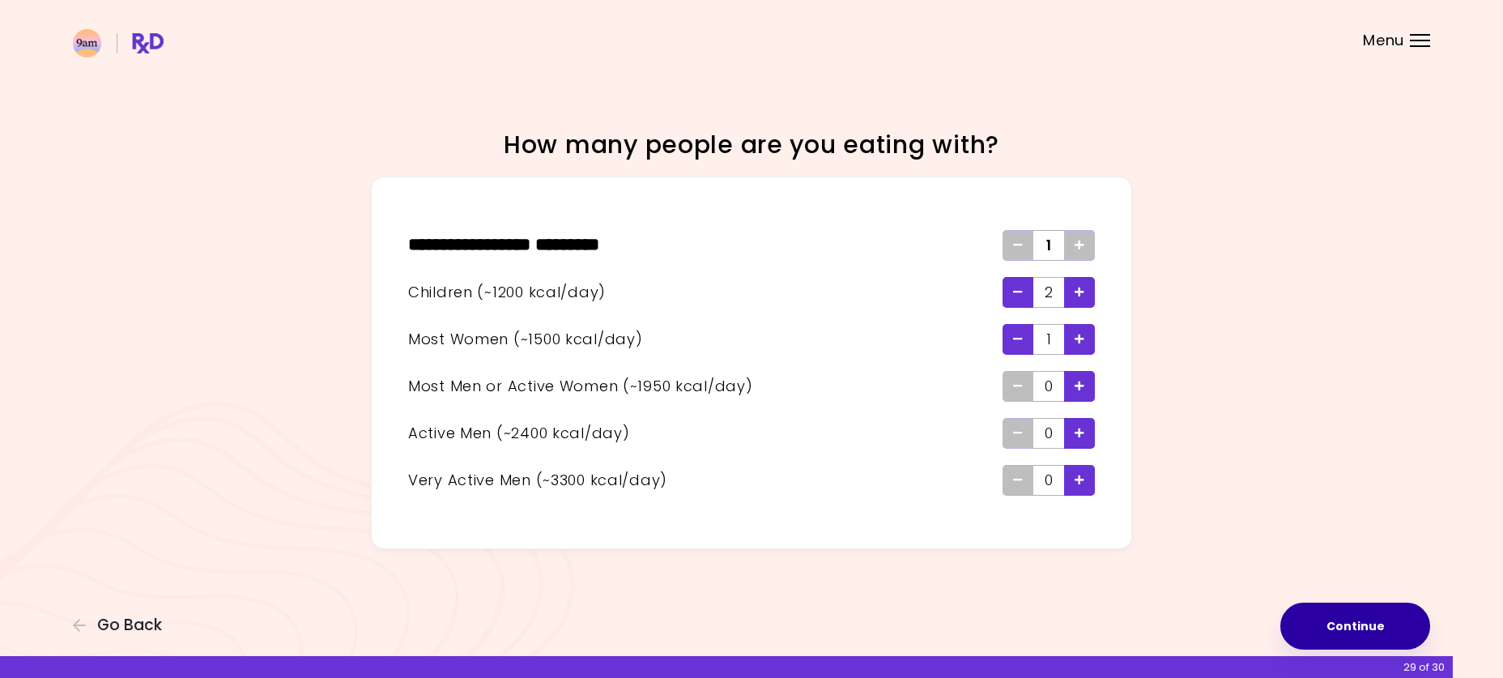
click at [1326, 616] on button "Continue" at bounding box center [1355, 625] width 150 height 47
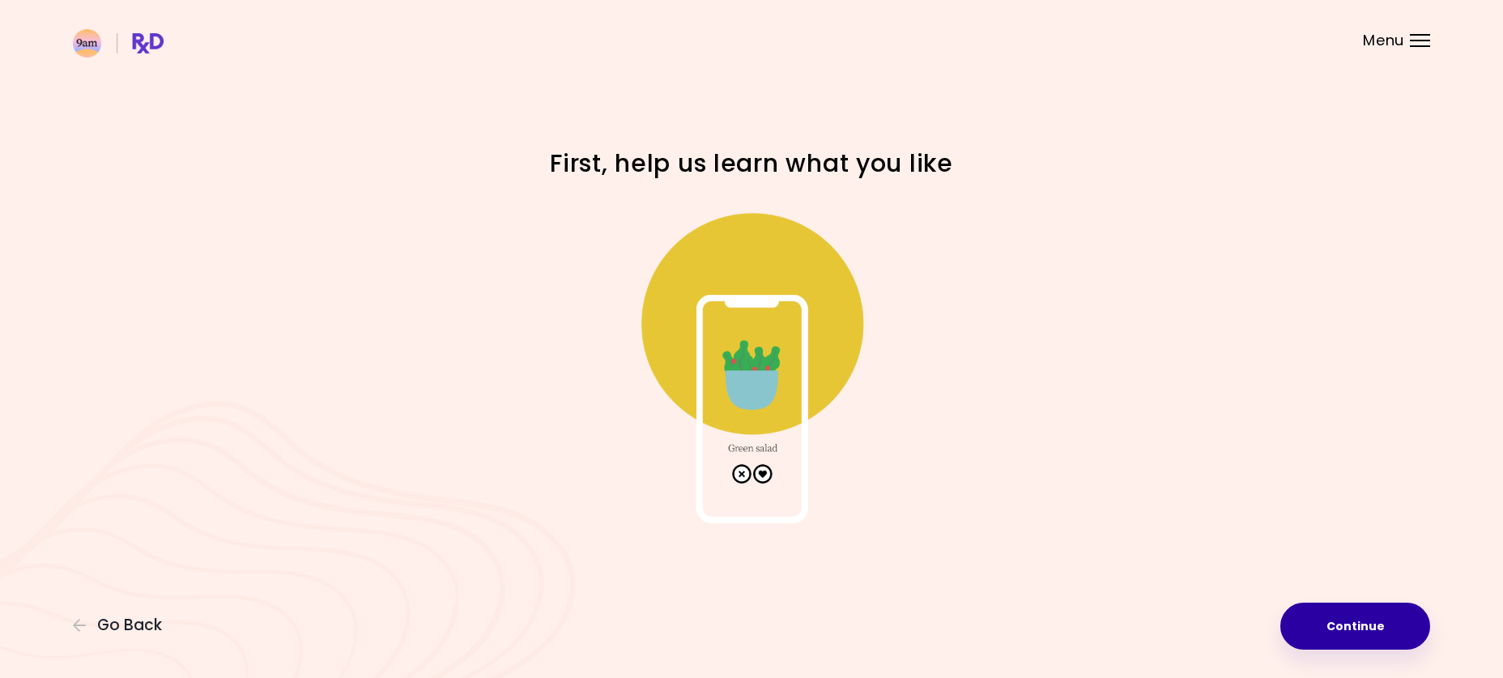
click at [1326, 618] on button "Continue" at bounding box center [1355, 625] width 150 height 47
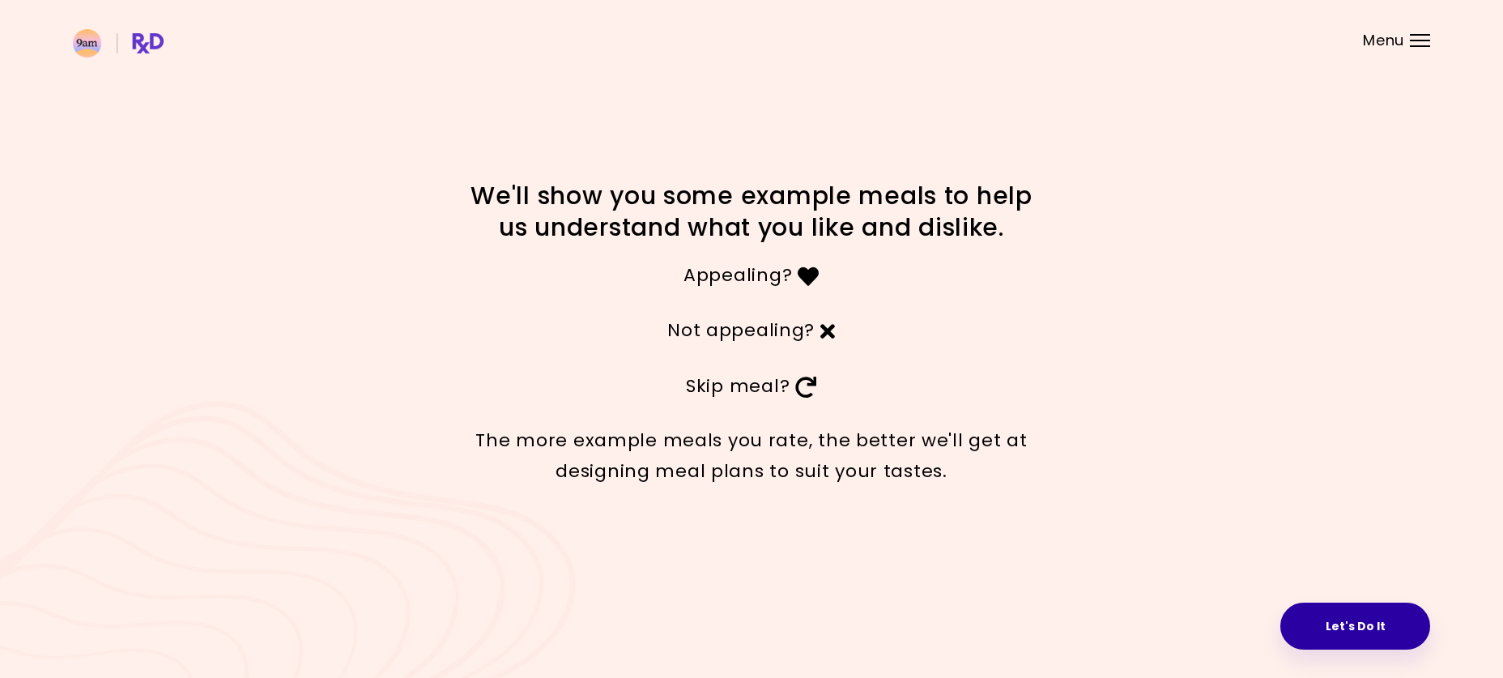
click at [1317, 616] on button "Let's Do It" at bounding box center [1355, 625] width 150 height 47
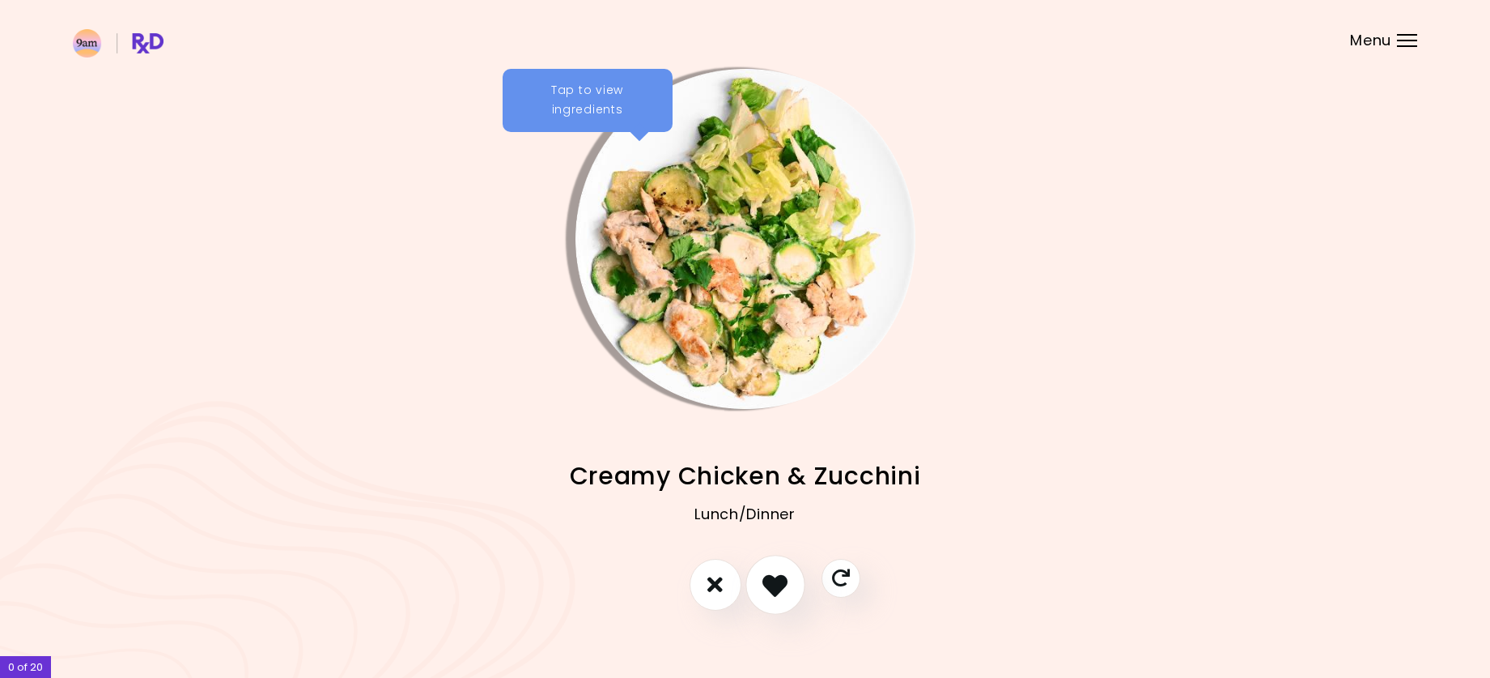
click at [781, 574] on icon "I like this recipe" at bounding box center [775, 584] width 25 height 25
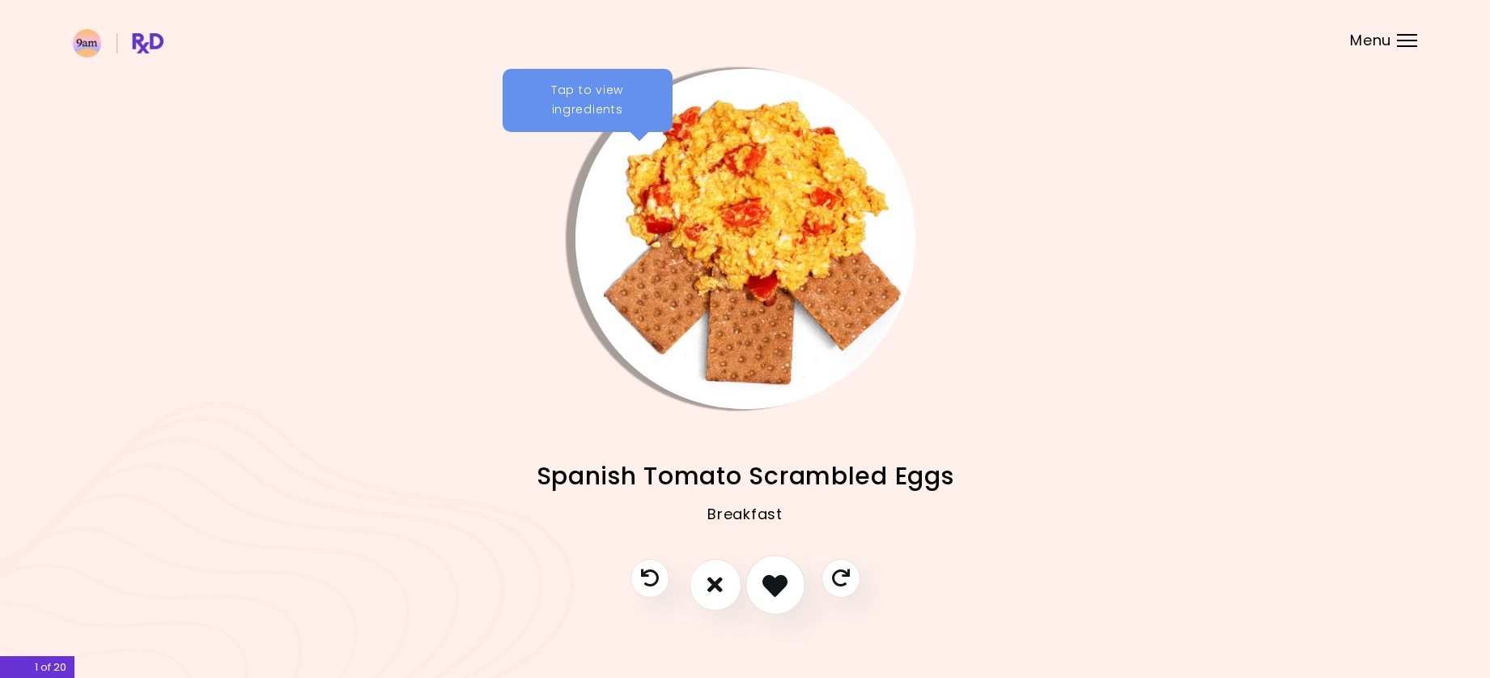
click at [774, 585] on icon "I like this recipe" at bounding box center [775, 584] width 25 height 25
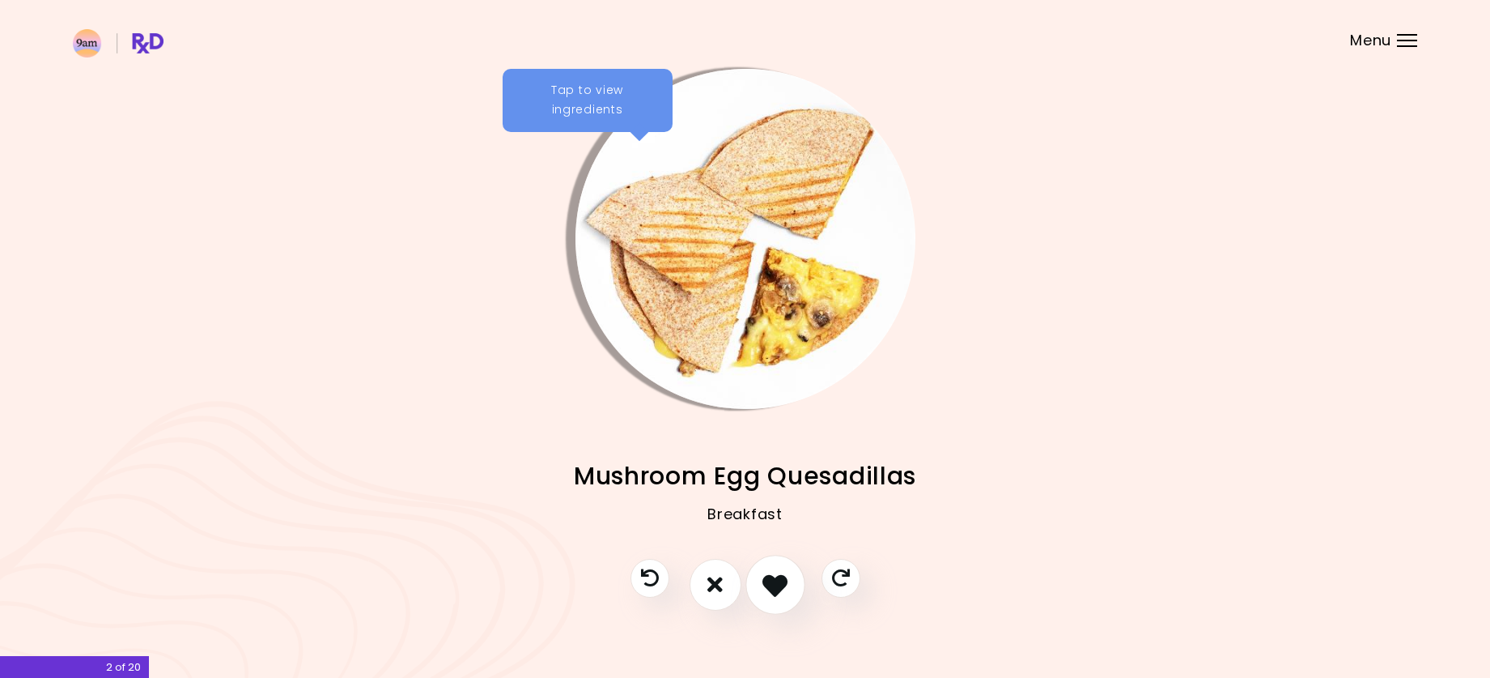
click at [776, 584] on icon "I like this recipe" at bounding box center [775, 584] width 25 height 25
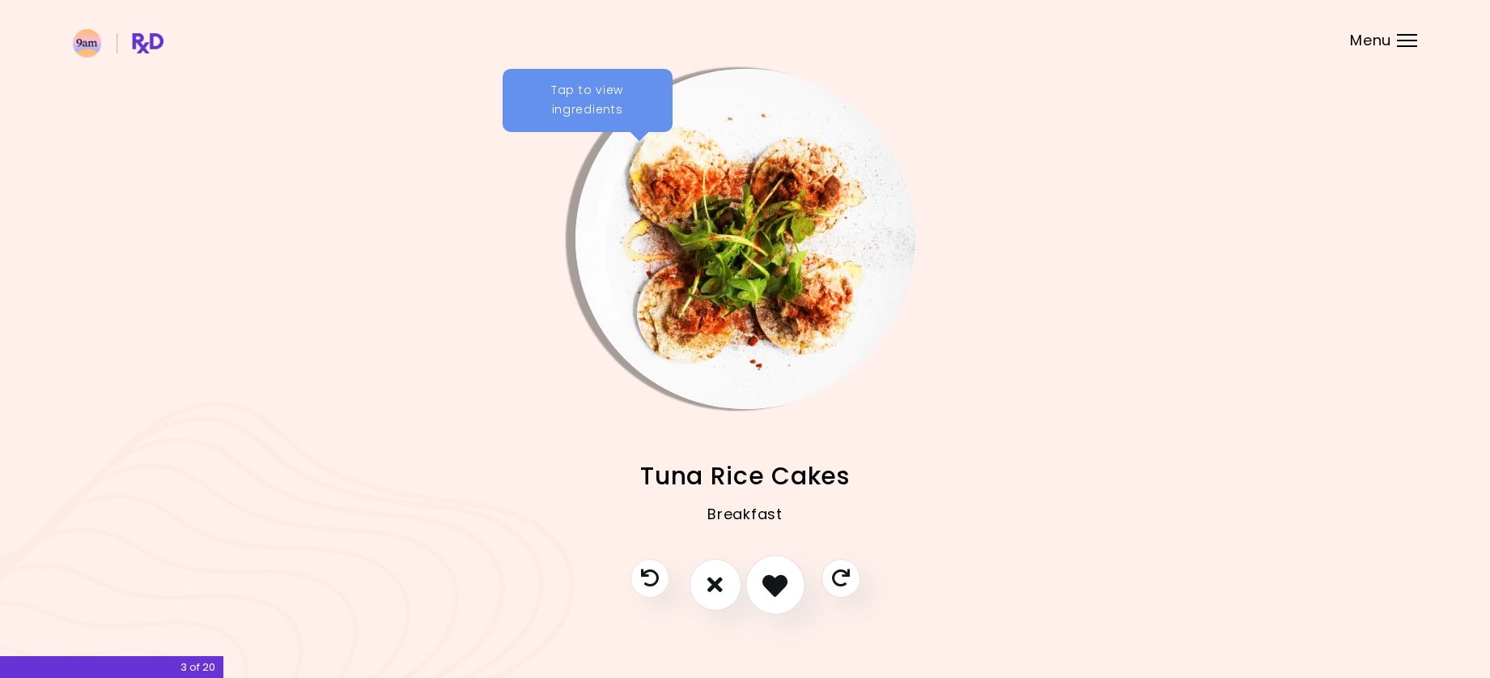
click at [776, 584] on icon "I like this recipe" at bounding box center [775, 584] width 25 height 25
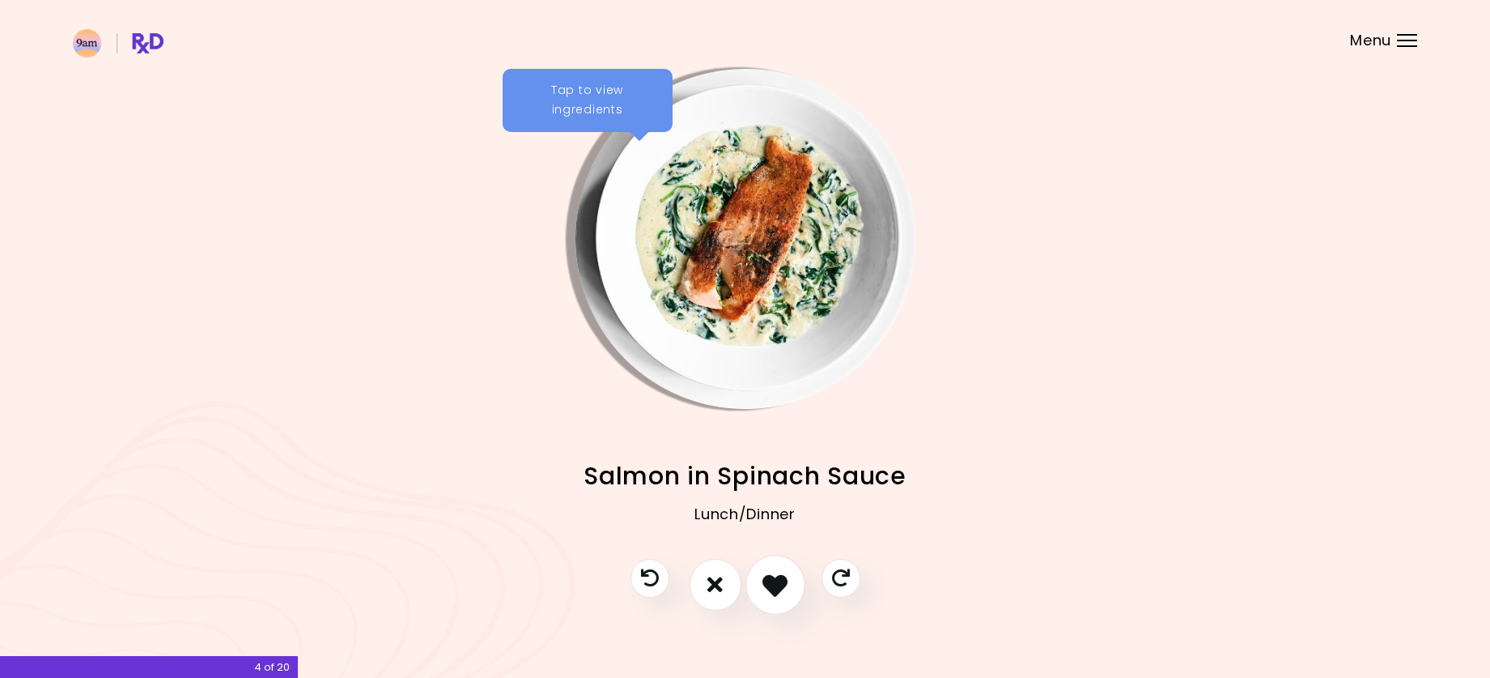
click at [776, 584] on icon "I like this recipe" at bounding box center [775, 584] width 25 height 25
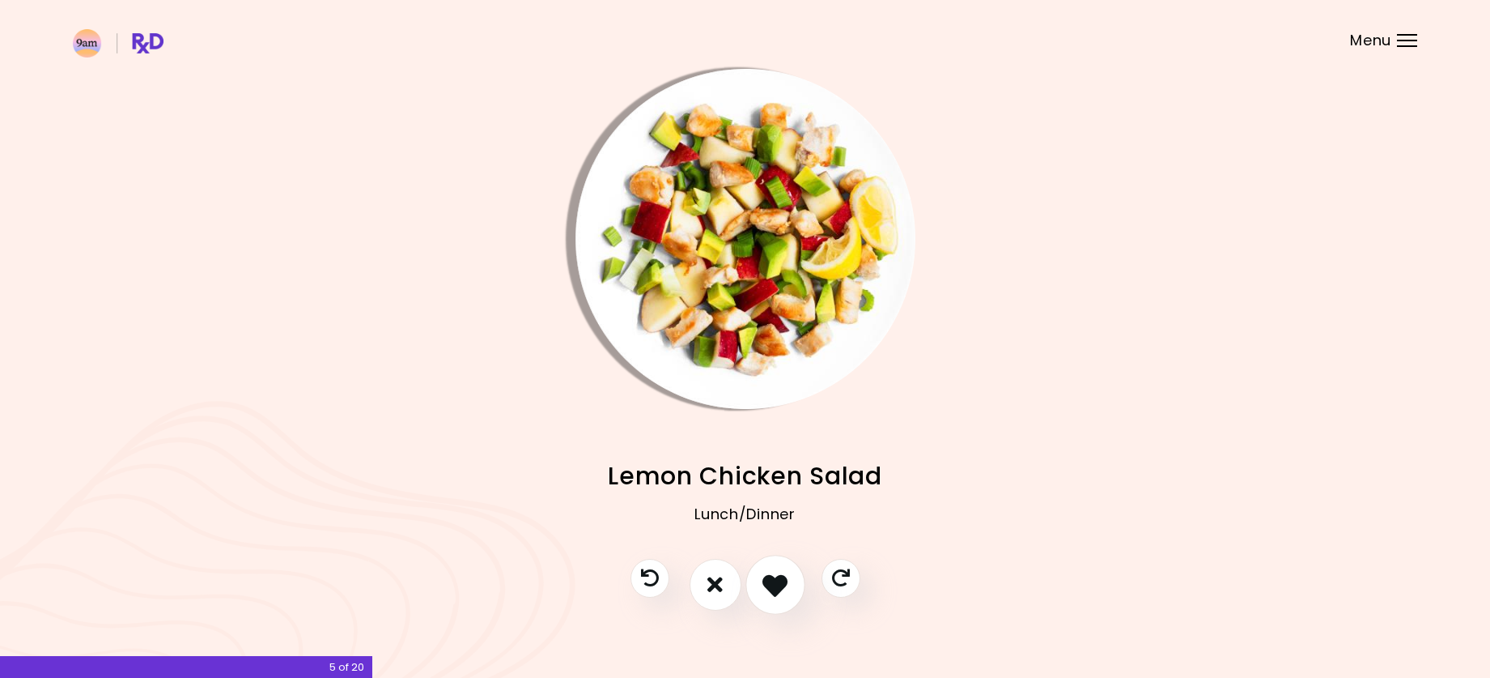
click at [776, 584] on icon "I like this recipe" at bounding box center [775, 584] width 25 height 25
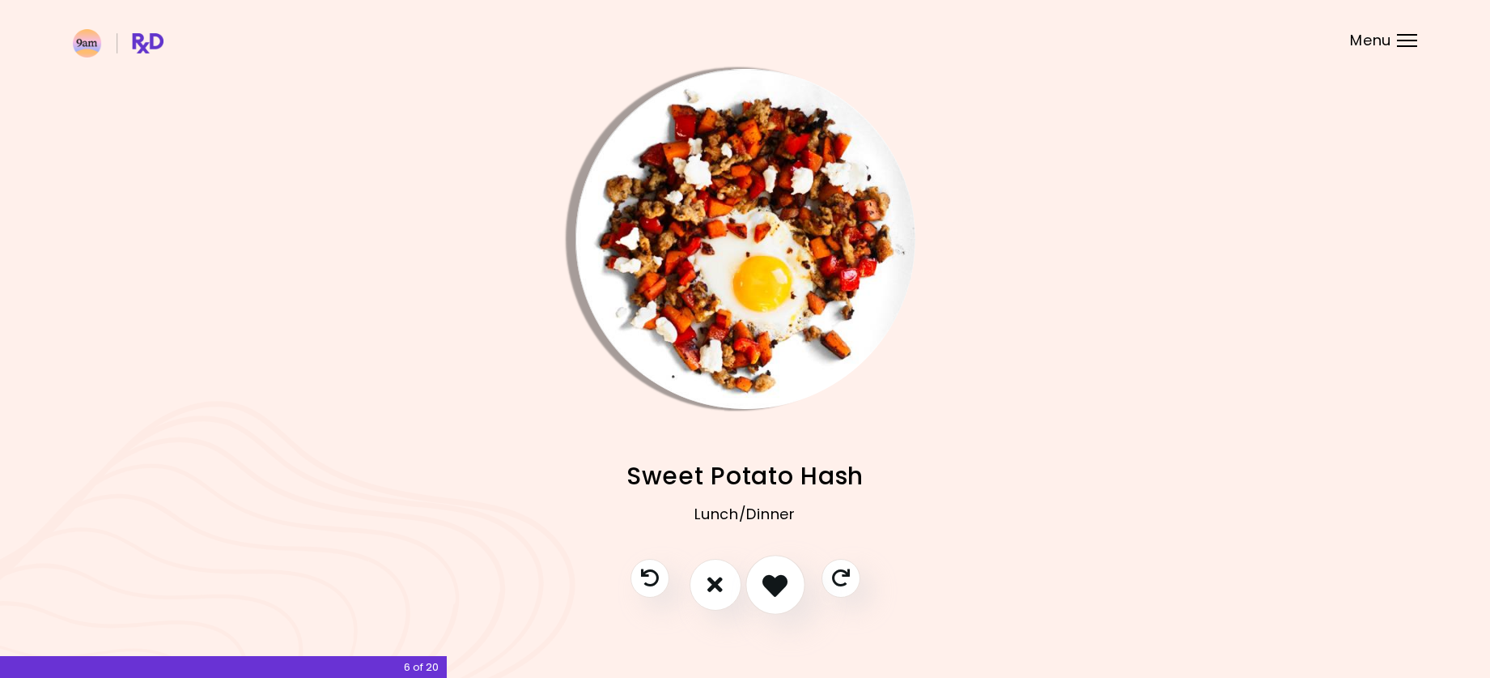
click at [776, 584] on icon "I like this recipe" at bounding box center [775, 584] width 25 height 25
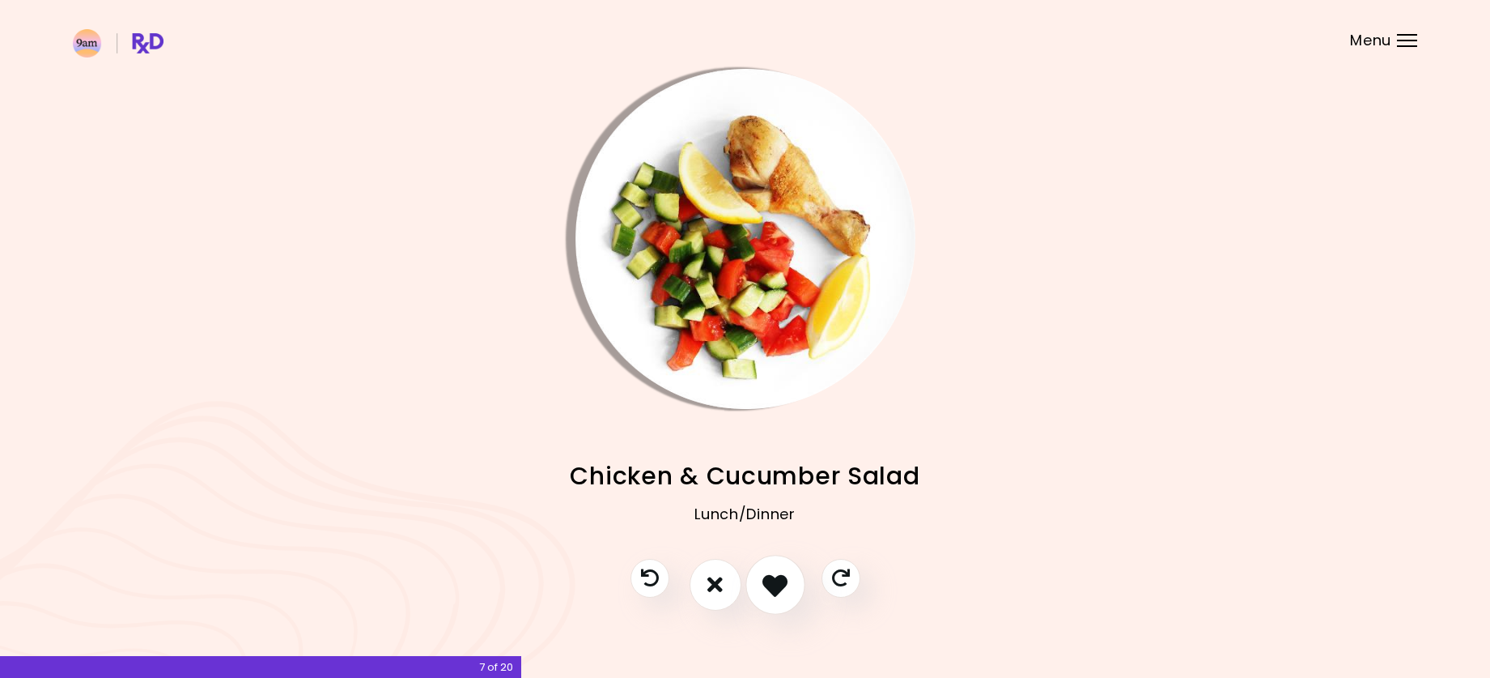
click at [776, 584] on icon "I like this recipe" at bounding box center [775, 584] width 25 height 25
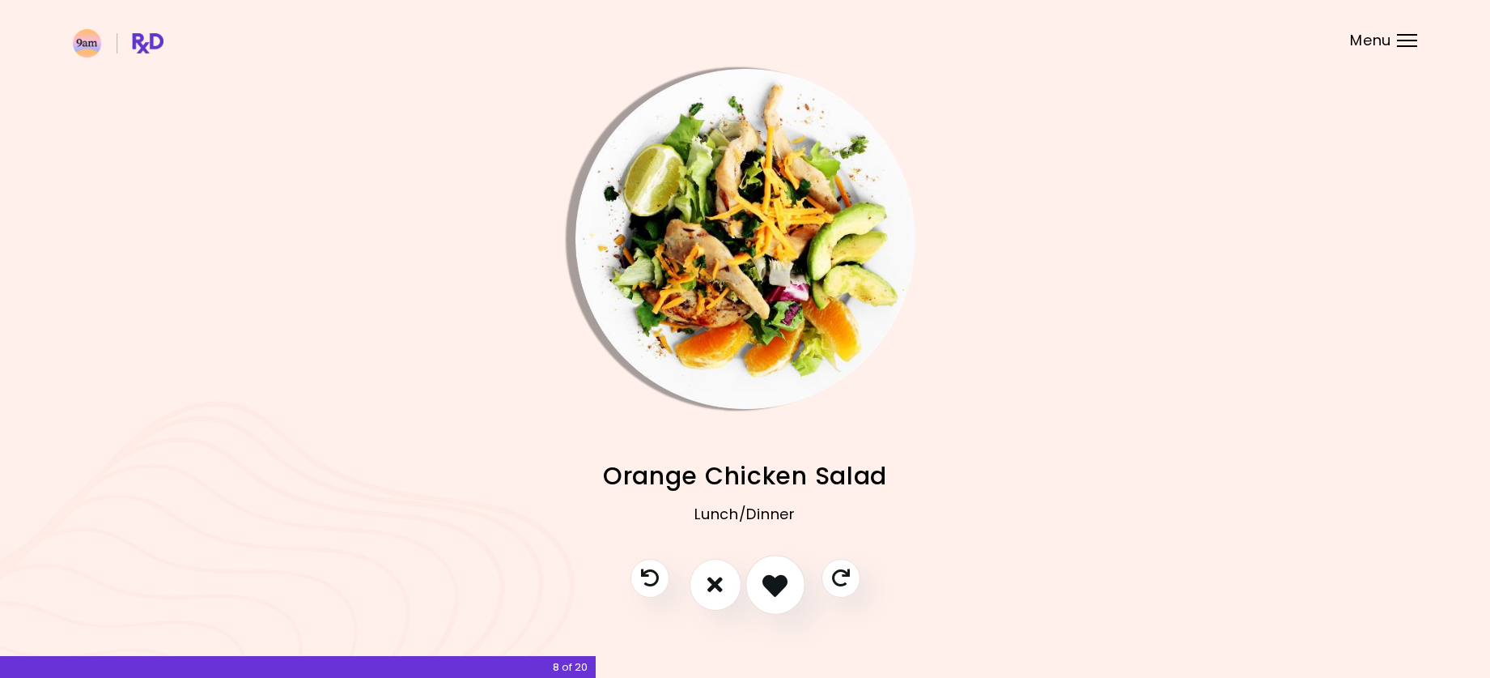
click at [776, 584] on icon "I like this recipe" at bounding box center [775, 584] width 25 height 25
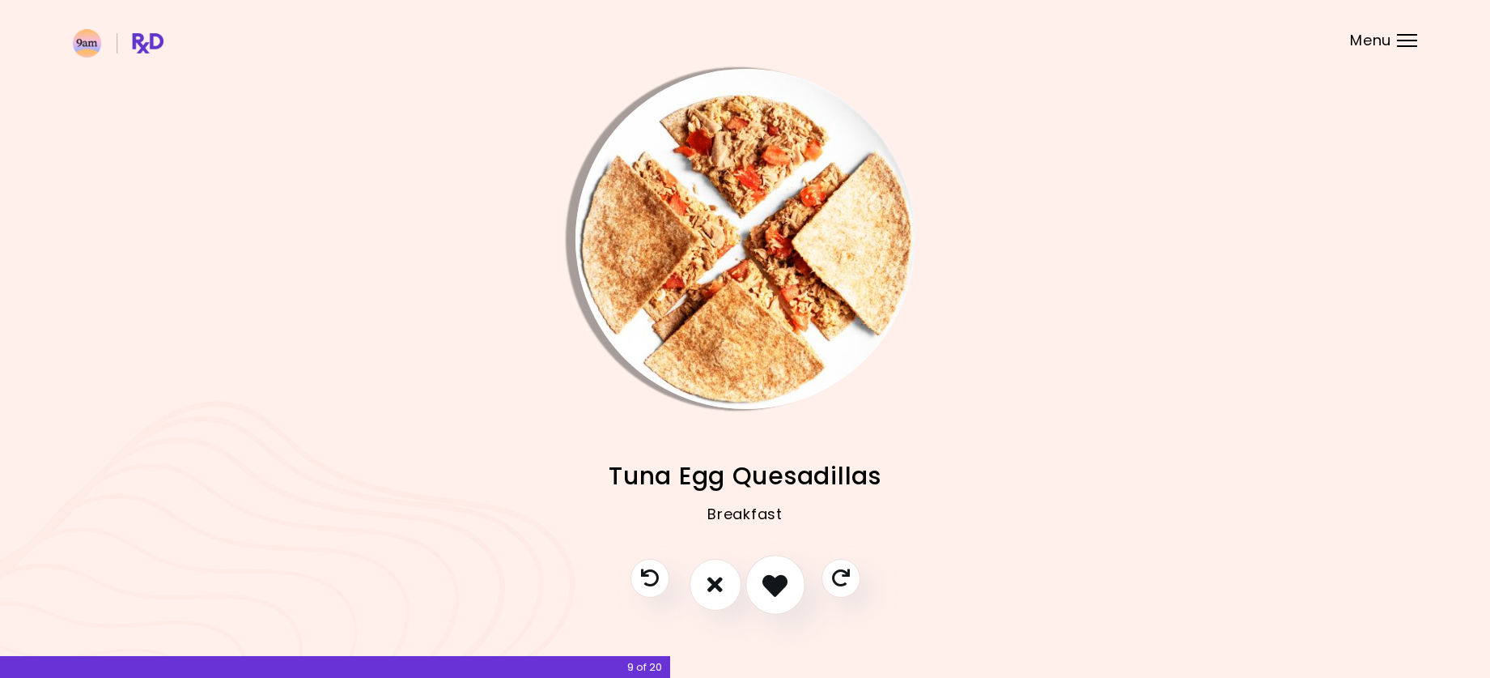
click at [771, 575] on icon "I like this recipe" at bounding box center [775, 584] width 25 height 25
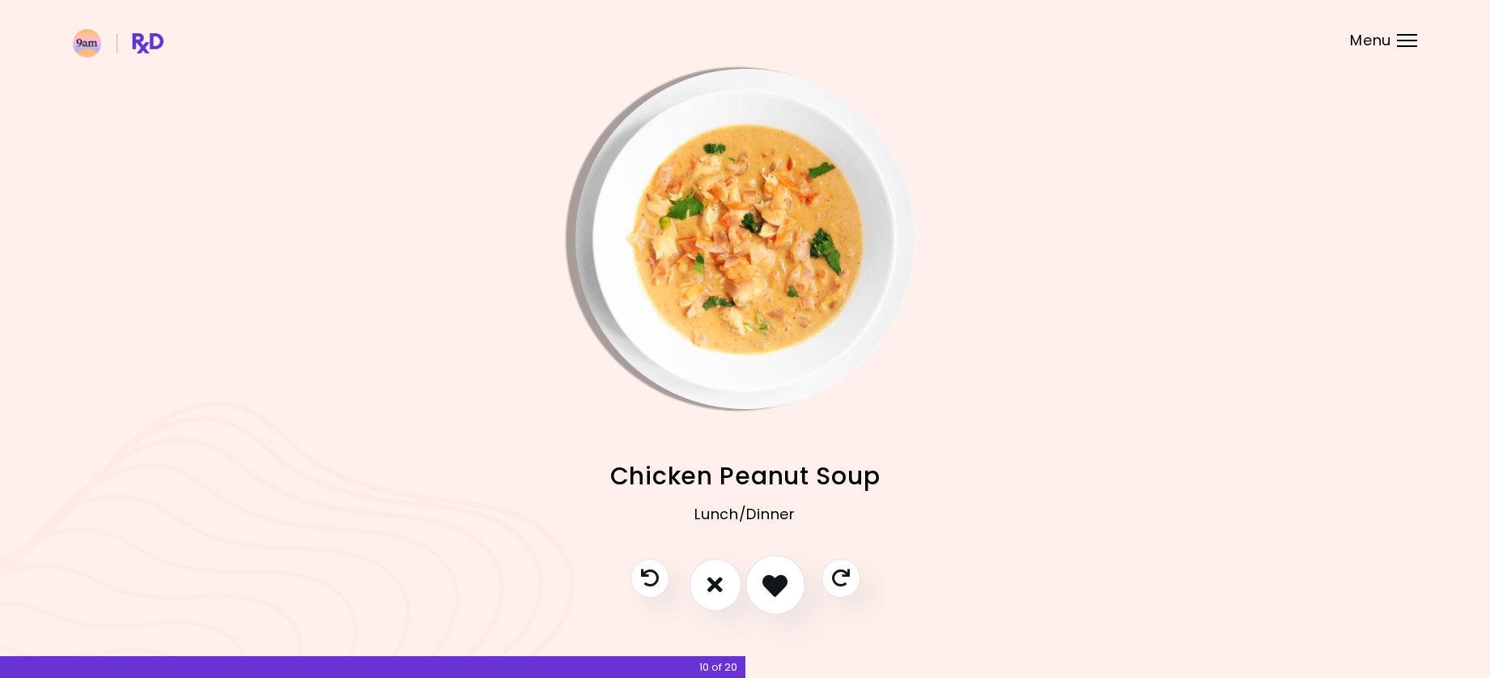
click at [772, 578] on icon "I like this recipe" at bounding box center [775, 584] width 25 height 25
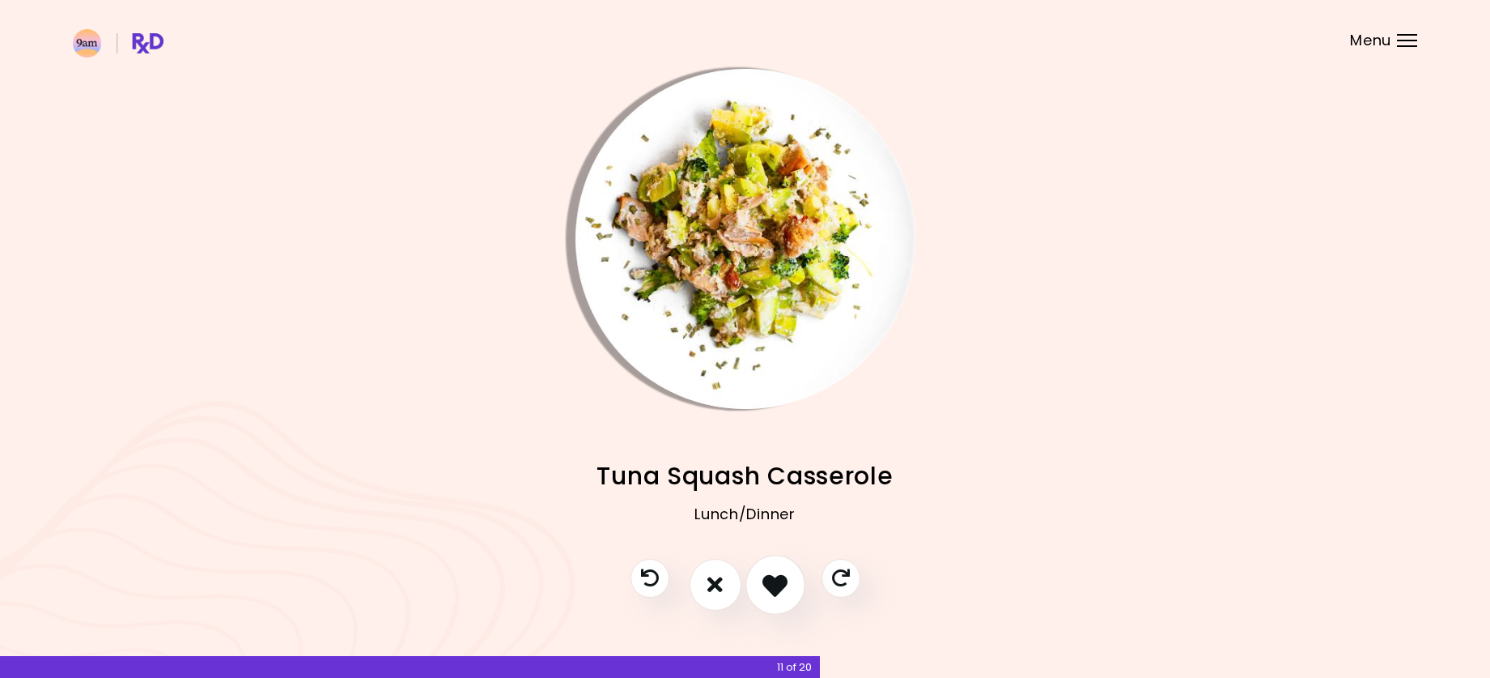
click at [772, 578] on icon "I like this recipe" at bounding box center [775, 584] width 25 height 25
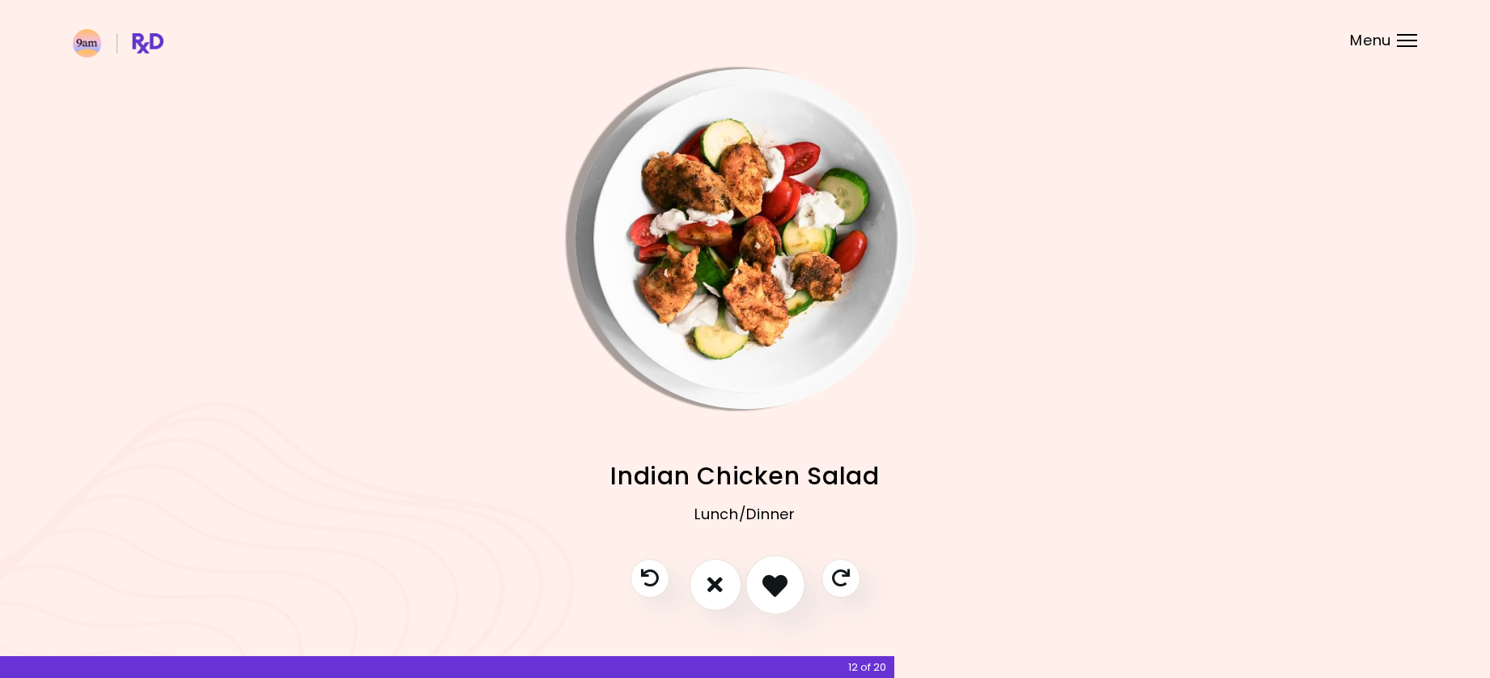
click at [772, 578] on icon "I like this recipe" at bounding box center [775, 584] width 25 height 25
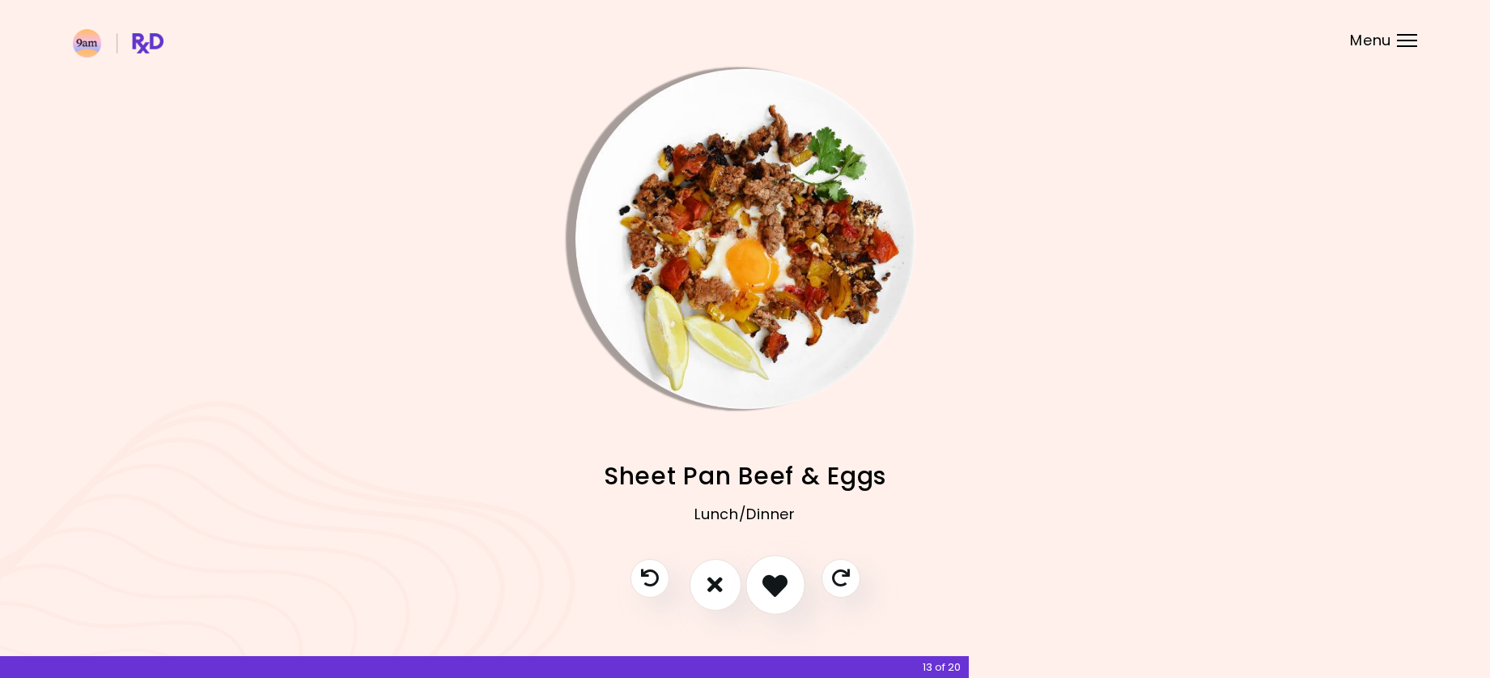
click at [772, 578] on icon "I like this recipe" at bounding box center [775, 584] width 25 height 25
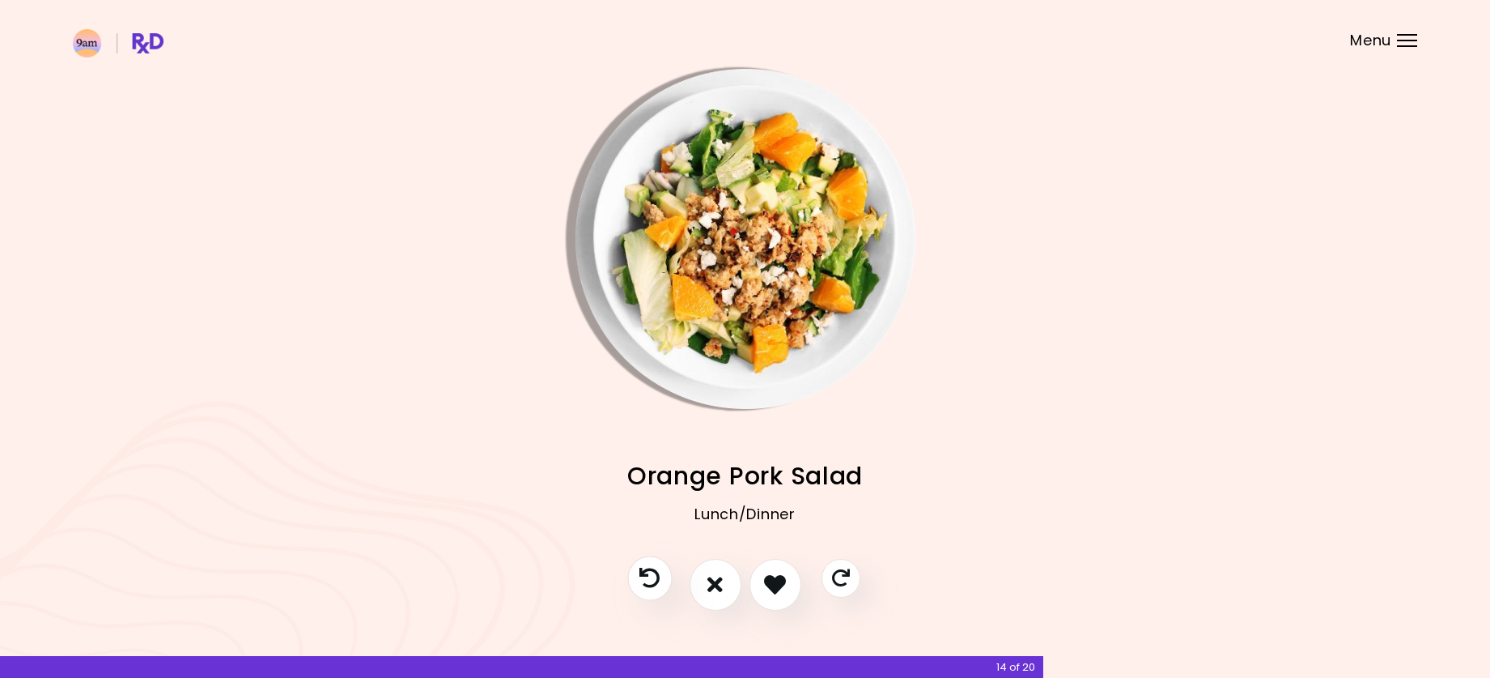
click at [651, 569] on icon "Previous recipe" at bounding box center [650, 578] width 20 height 20
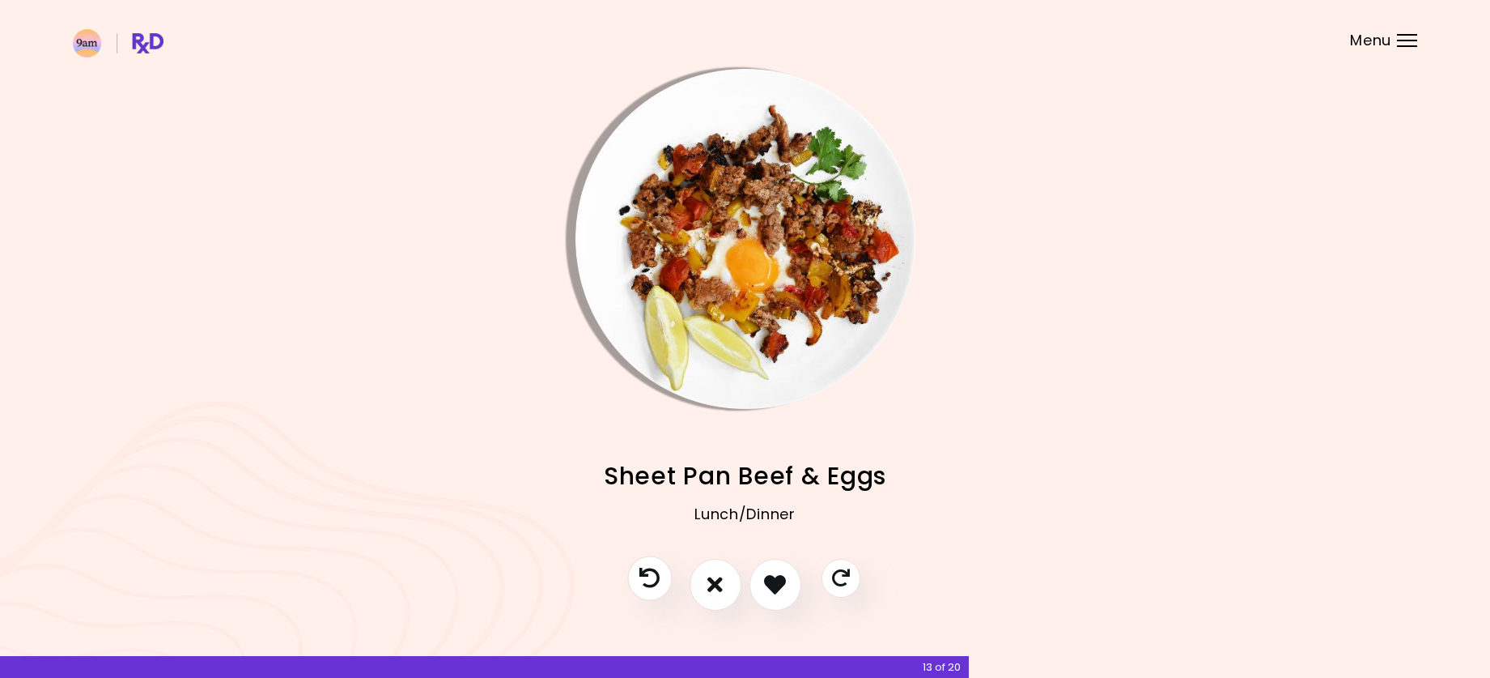
click at [650, 569] on icon "Previous recipe" at bounding box center [650, 578] width 20 height 20
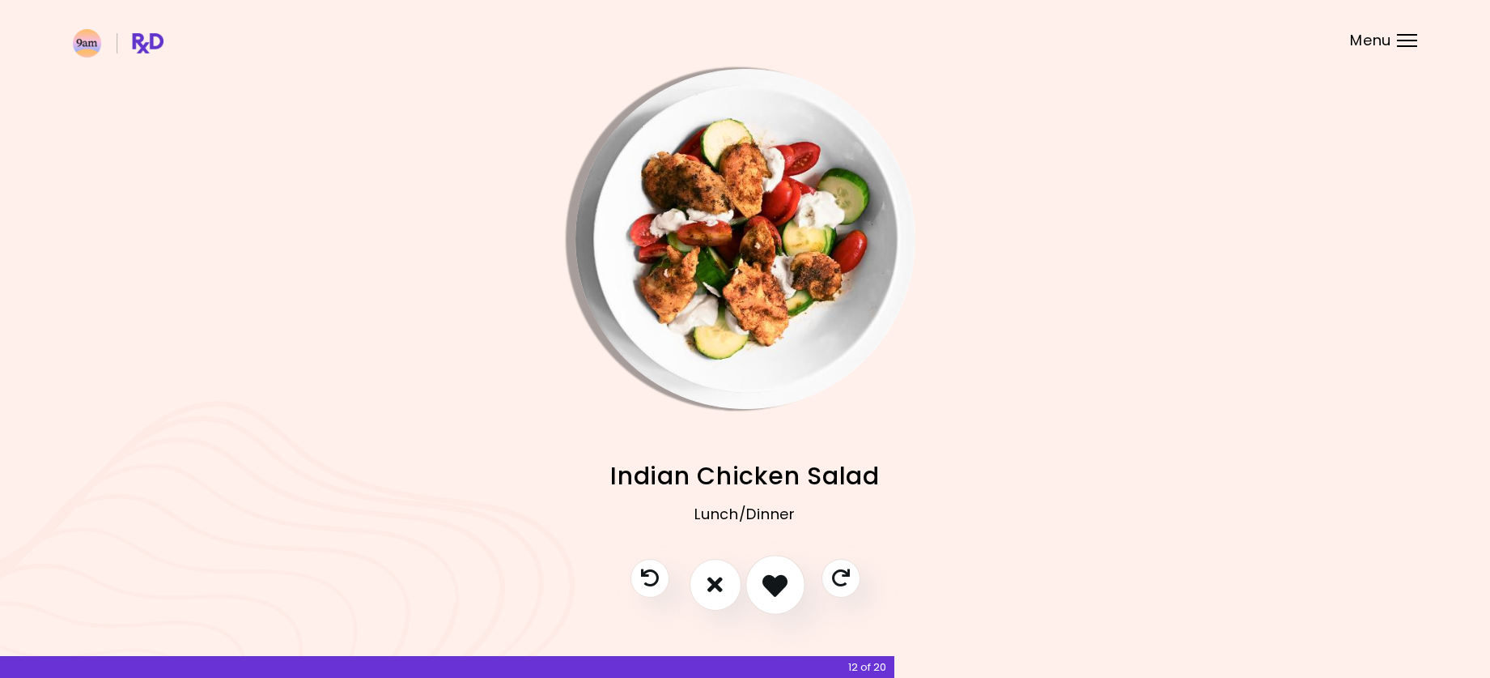
click at [780, 581] on icon "I like this recipe" at bounding box center [775, 584] width 25 height 25
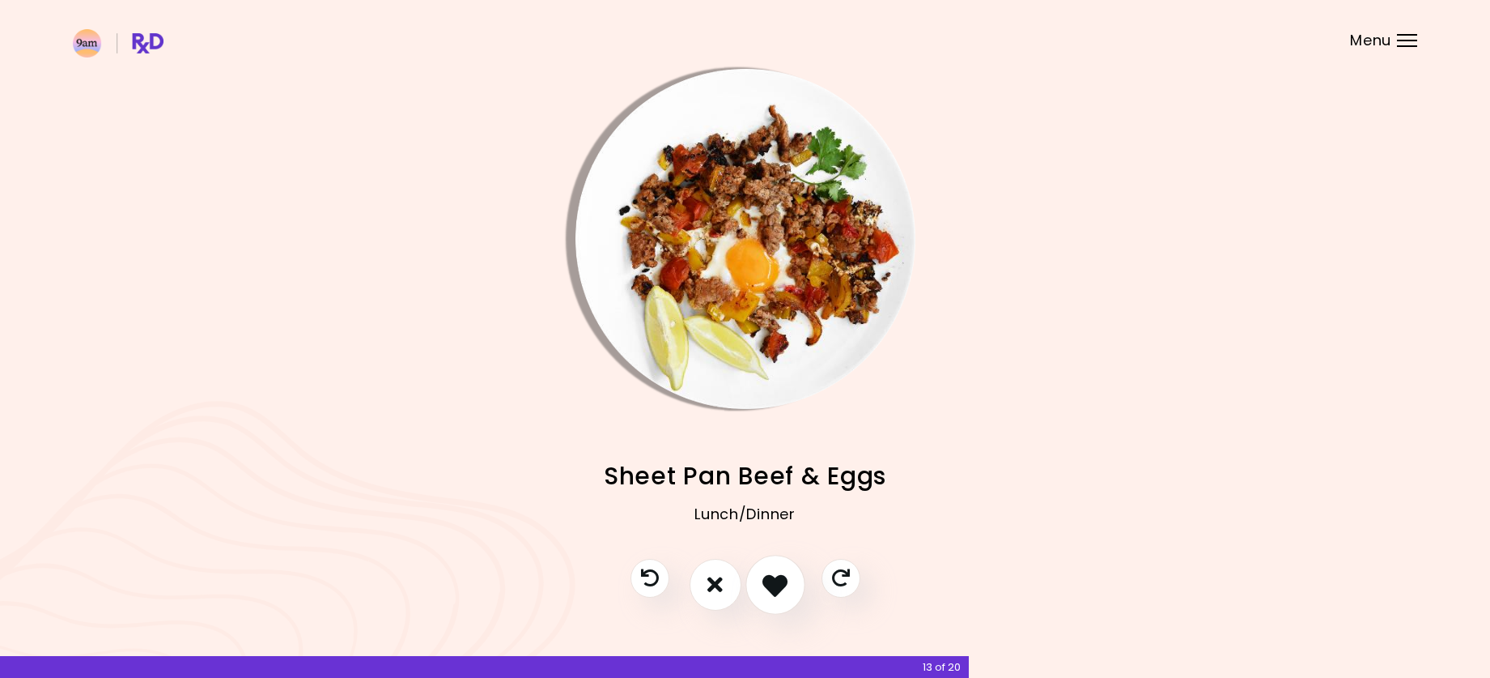
click at [780, 581] on icon "I like this recipe" at bounding box center [775, 584] width 25 height 25
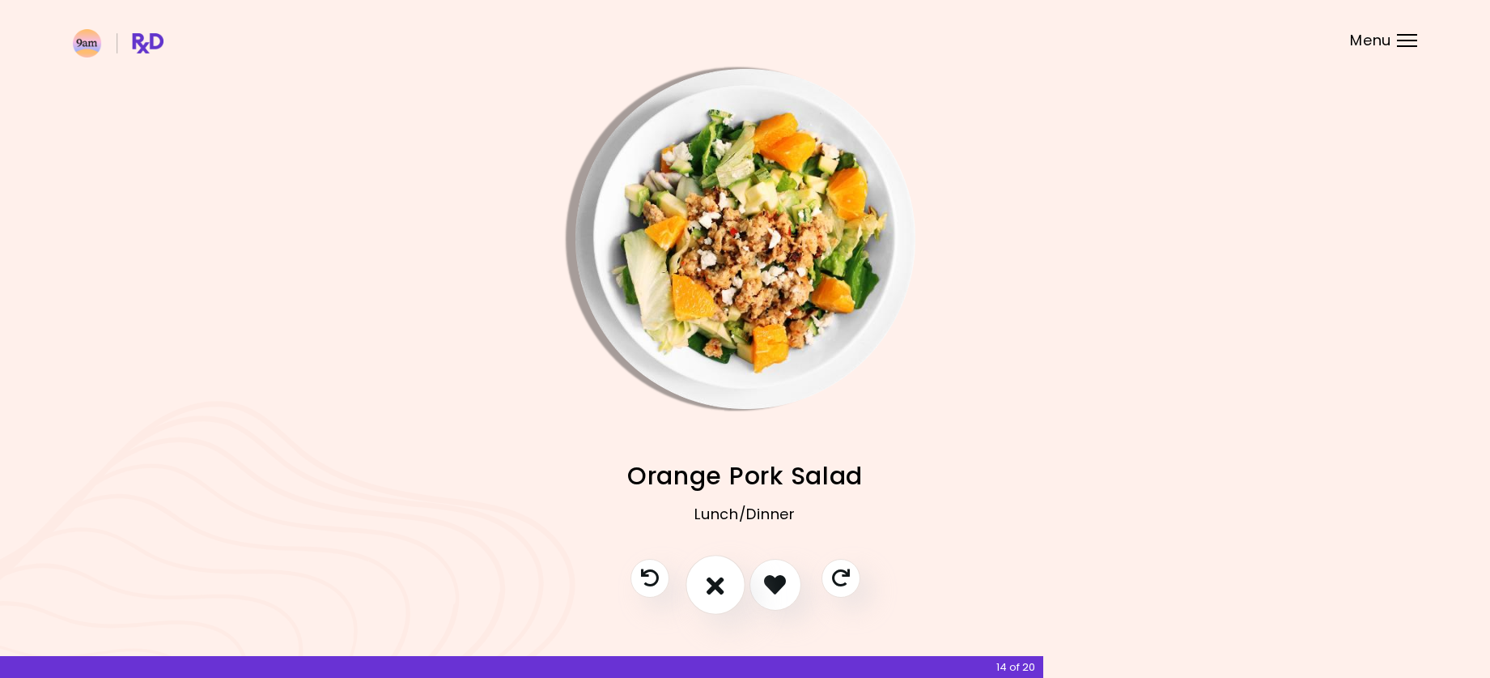
click at [707, 589] on icon "I don't like this recipe" at bounding box center [716, 584] width 18 height 25
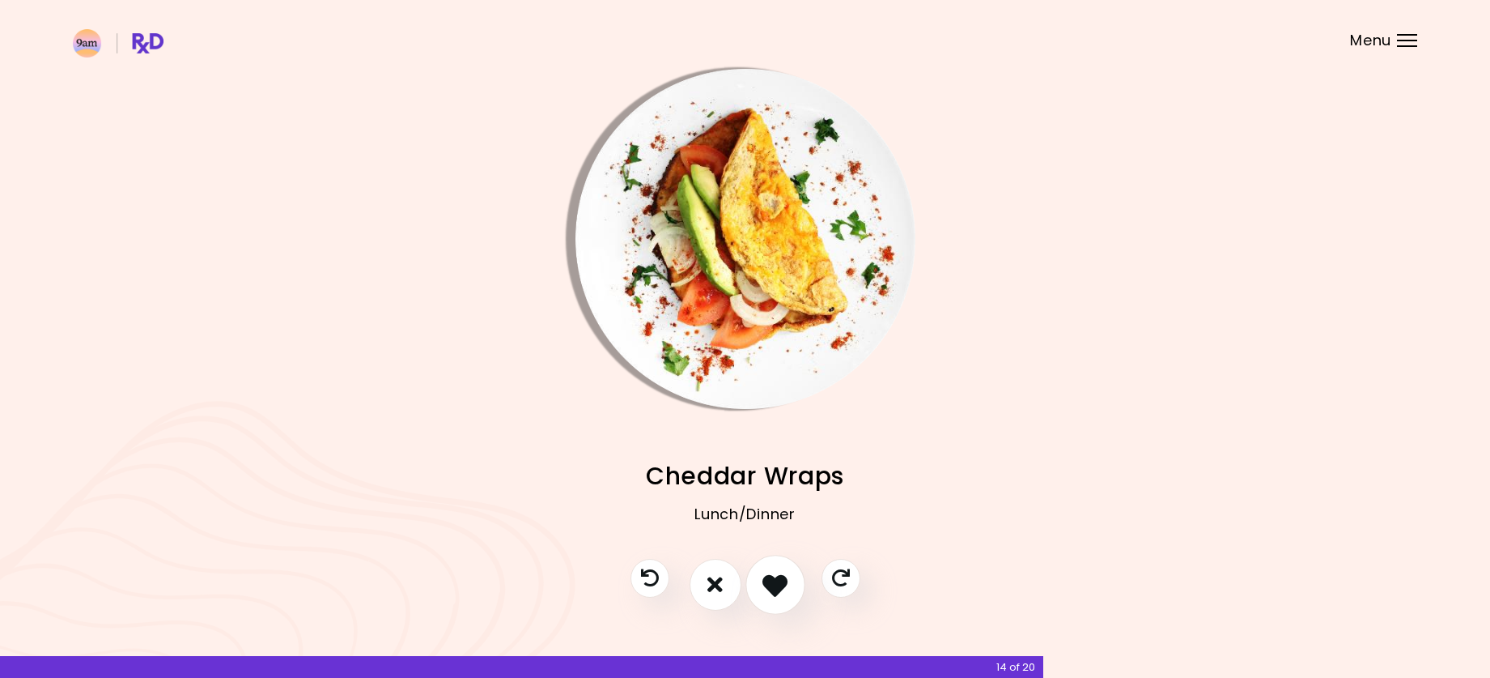
click at [774, 574] on icon "I like this recipe" at bounding box center [775, 584] width 25 height 25
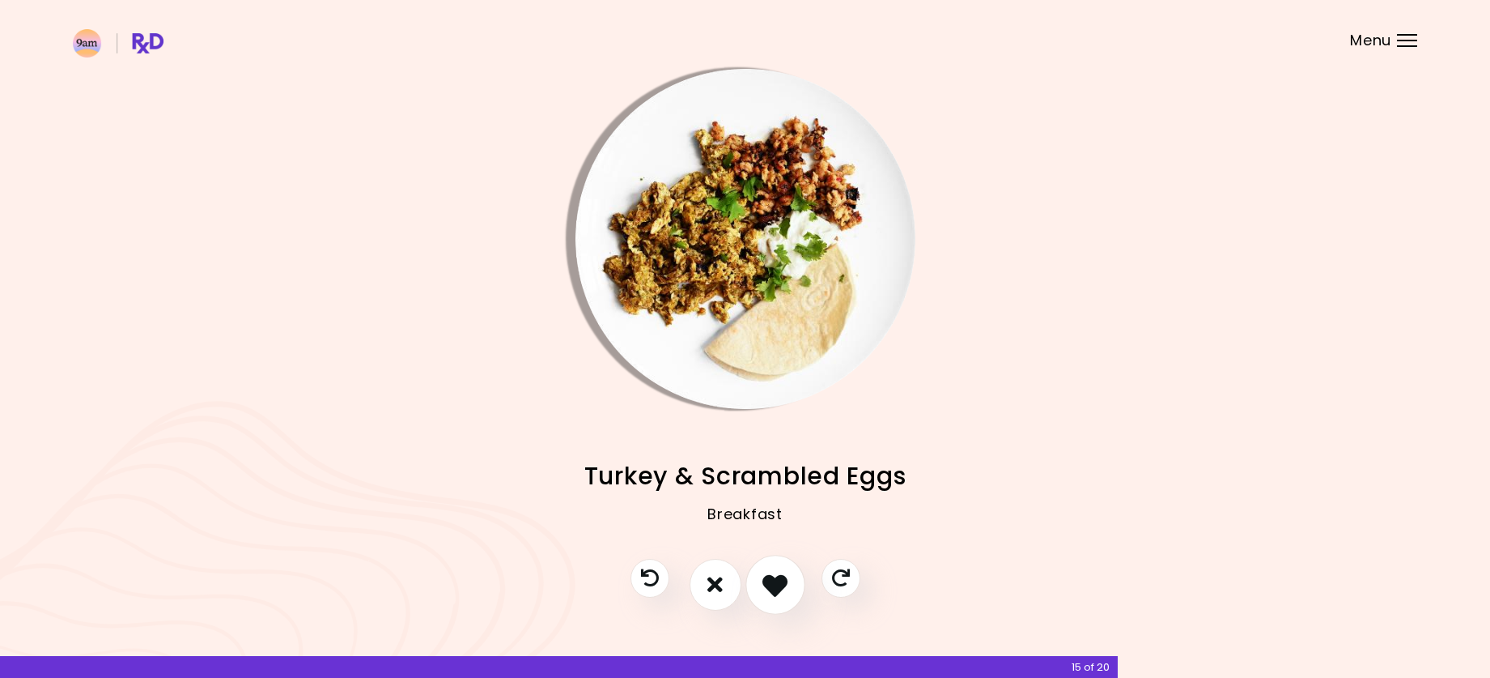
click at [773, 581] on icon "I like this recipe" at bounding box center [775, 584] width 25 height 25
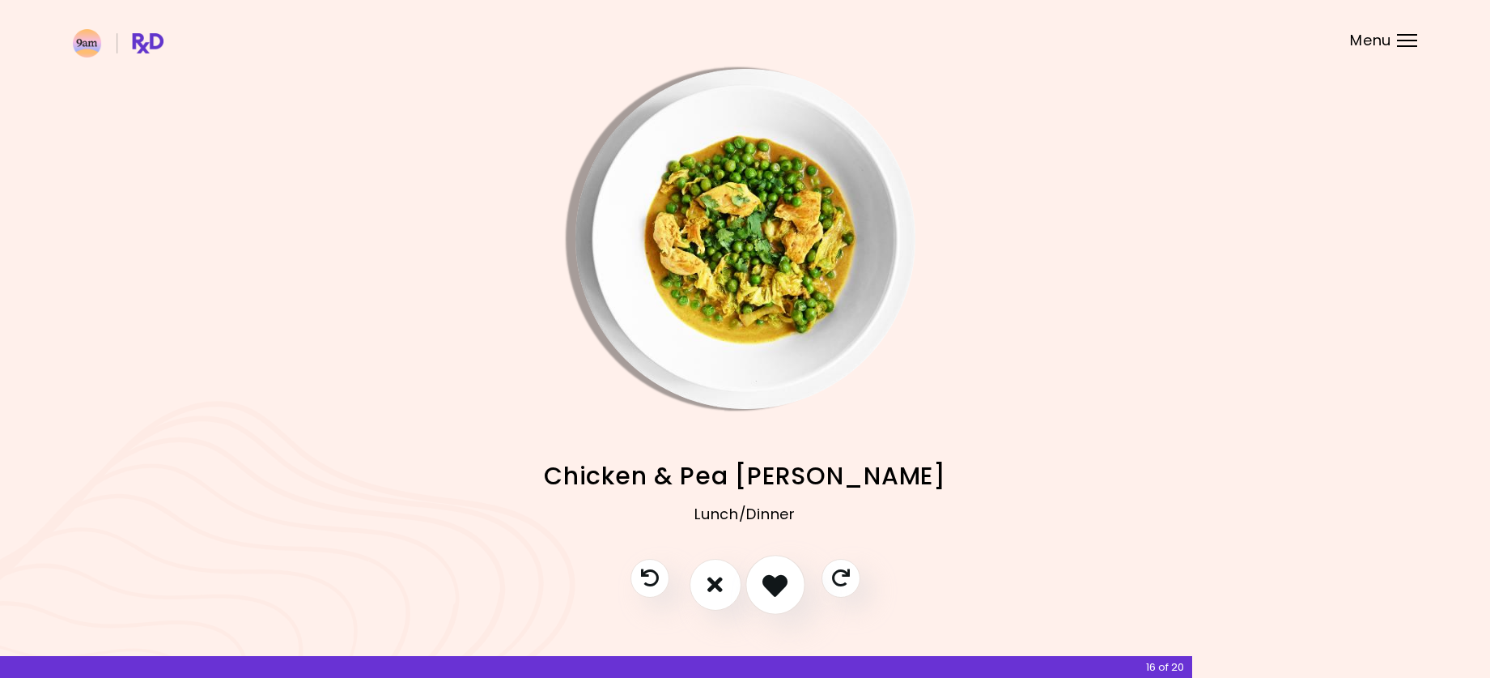
click at [773, 581] on icon "I like this recipe" at bounding box center [775, 584] width 25 height 25
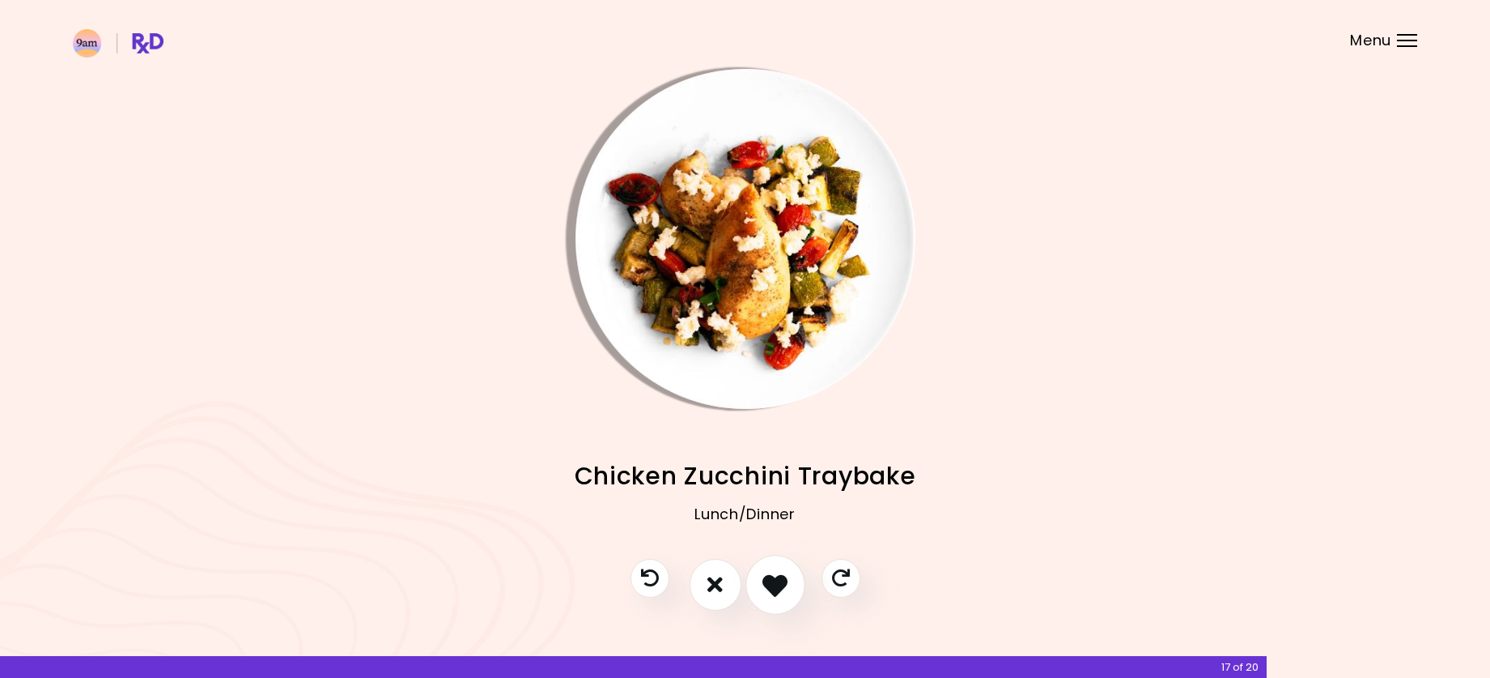
click at [773, 581] on icon "I like this recipe" at bounding box center [775, 584] width 25 height 25
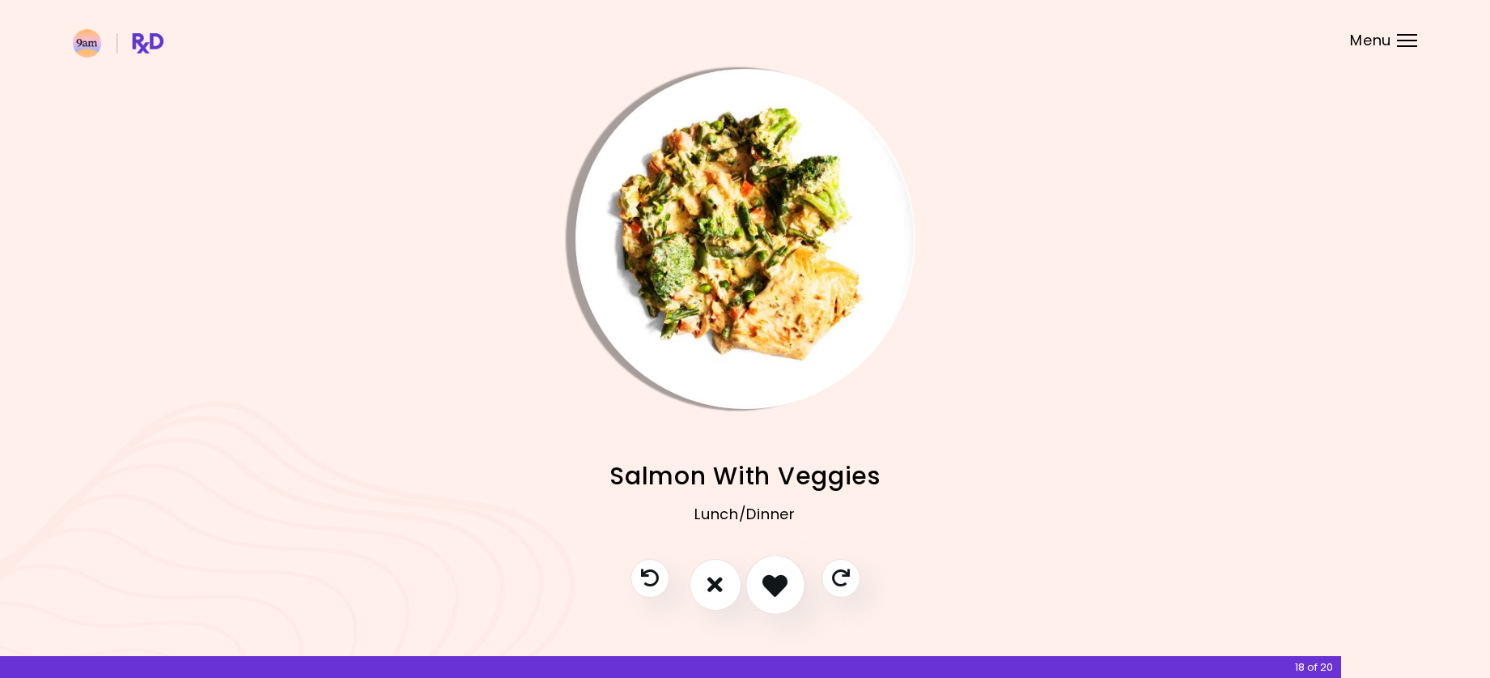
click at [773, 581] on icon "I like this recipe" at bounding box center [775, 584] width 25 height 25
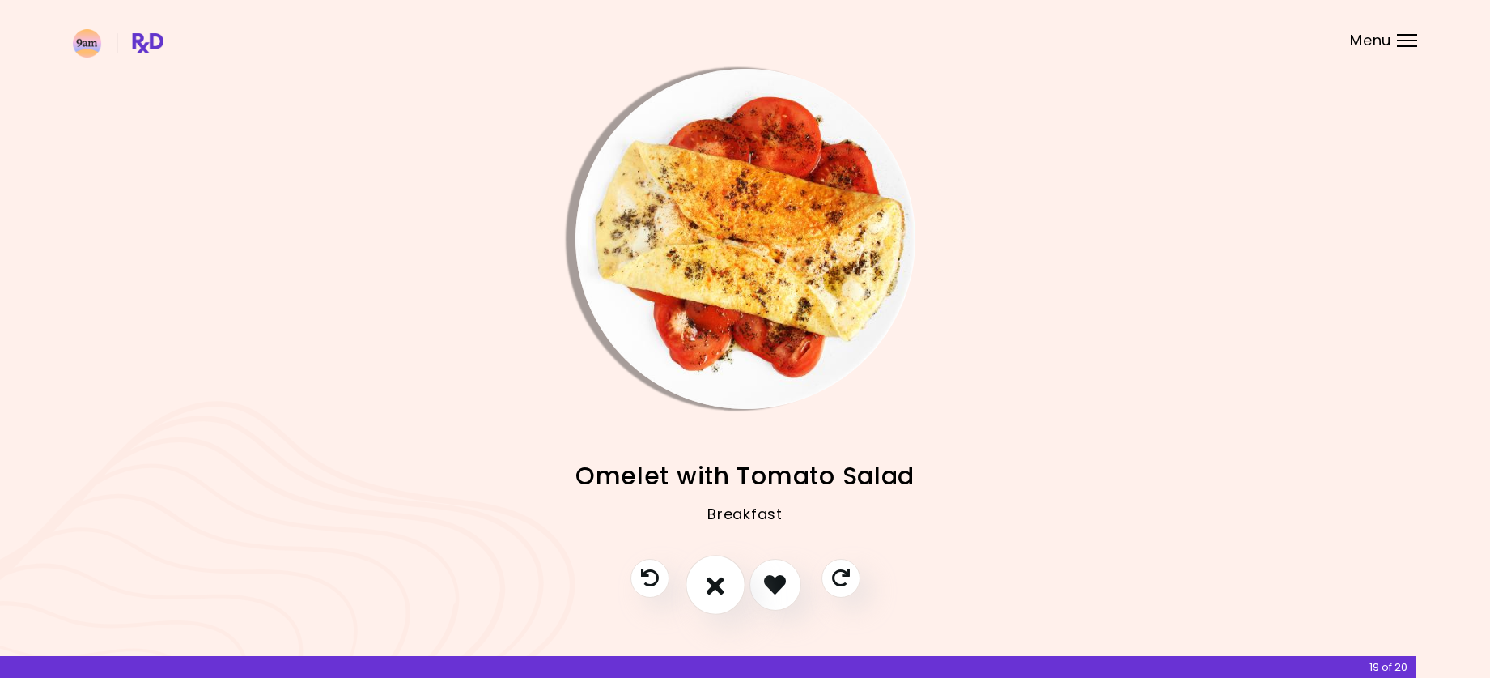
click at [728, 589] on button "I don't like this recipe" at bounding box center [716, 585] width 60 height 60
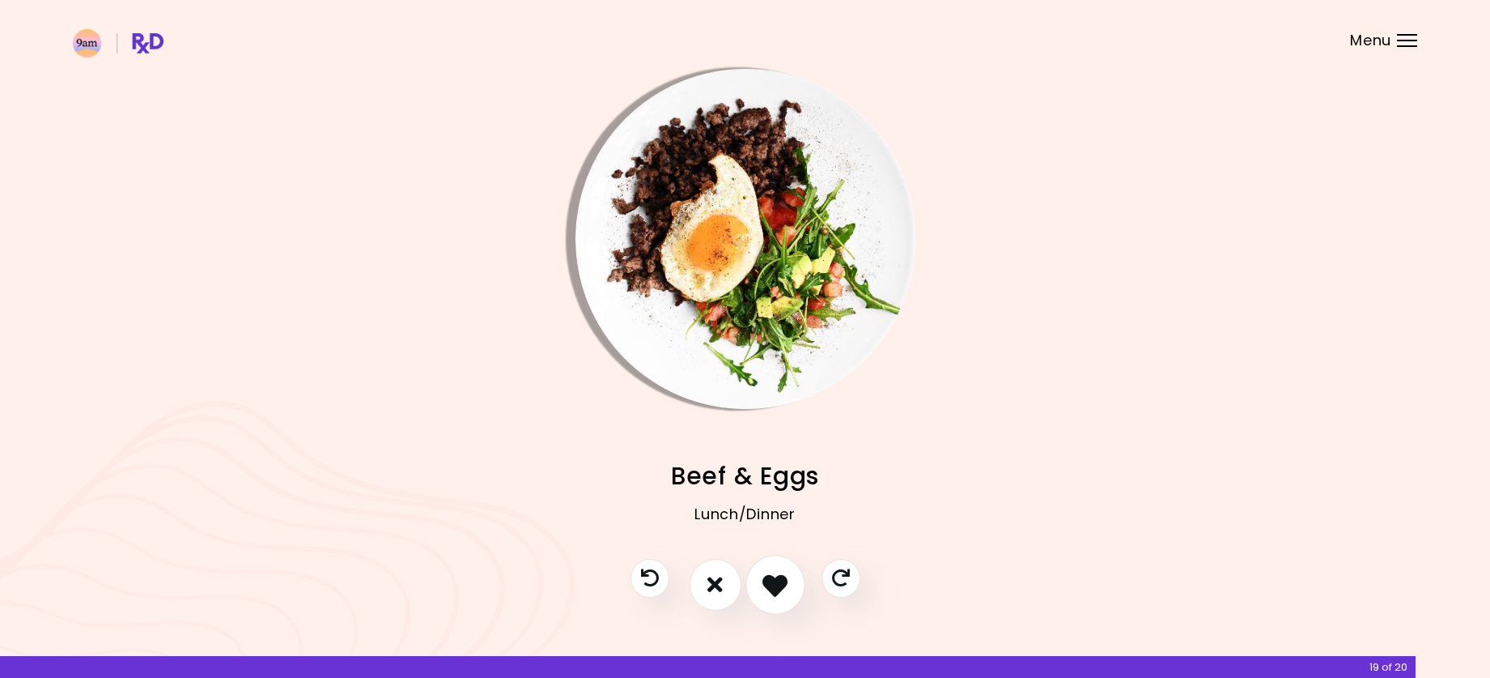
click at [764, 579] on icon "I like this recipe" at bounding box center [775, 584] width 25 height 25
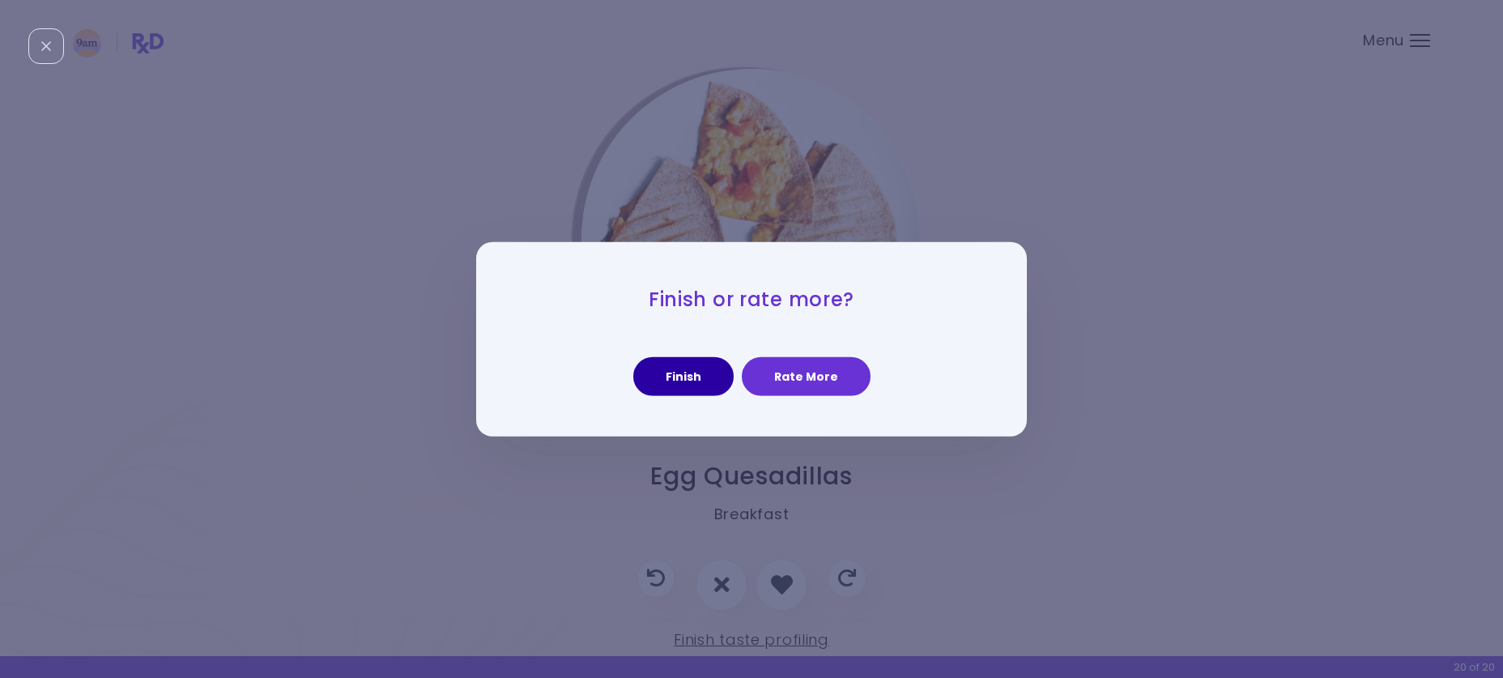
click at [703, 372] on button "Finish" at bounding box center [683, 376] width 100 height 39
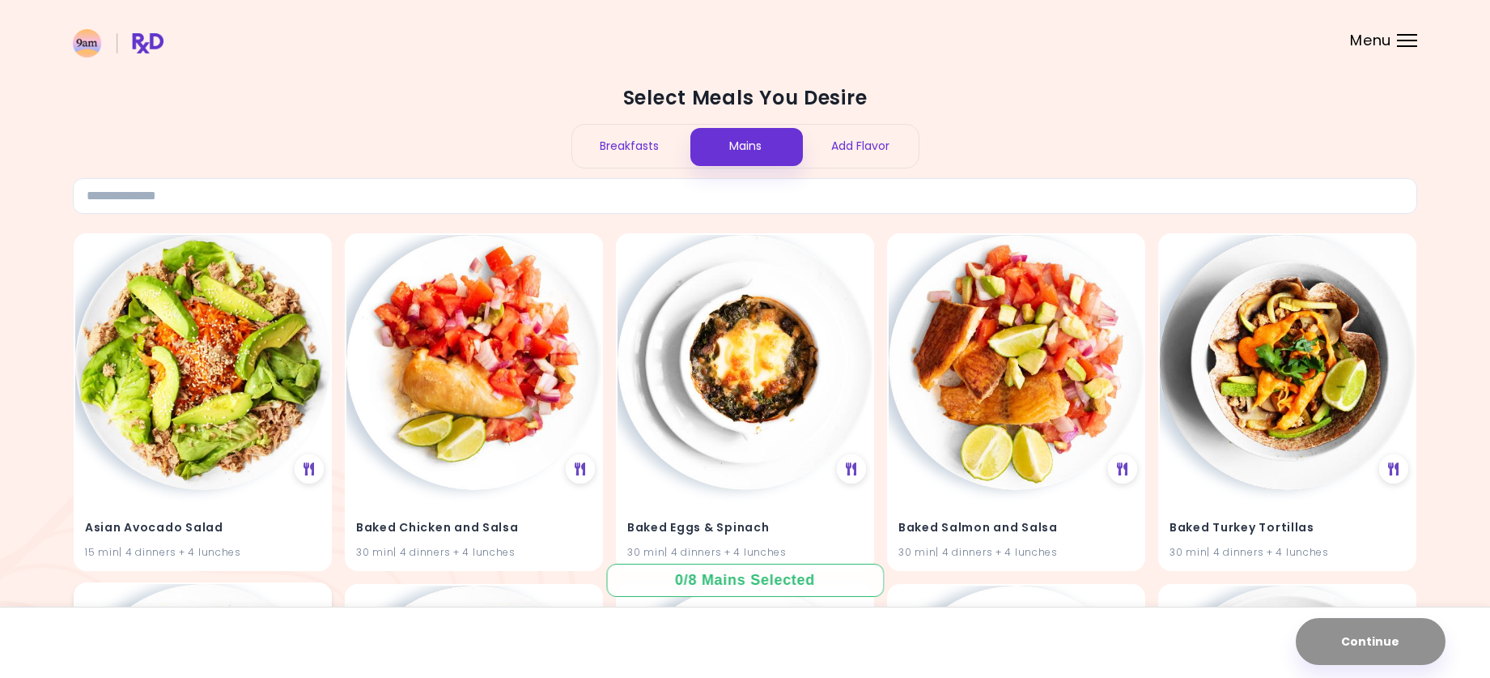
scroll to position [162, 0]
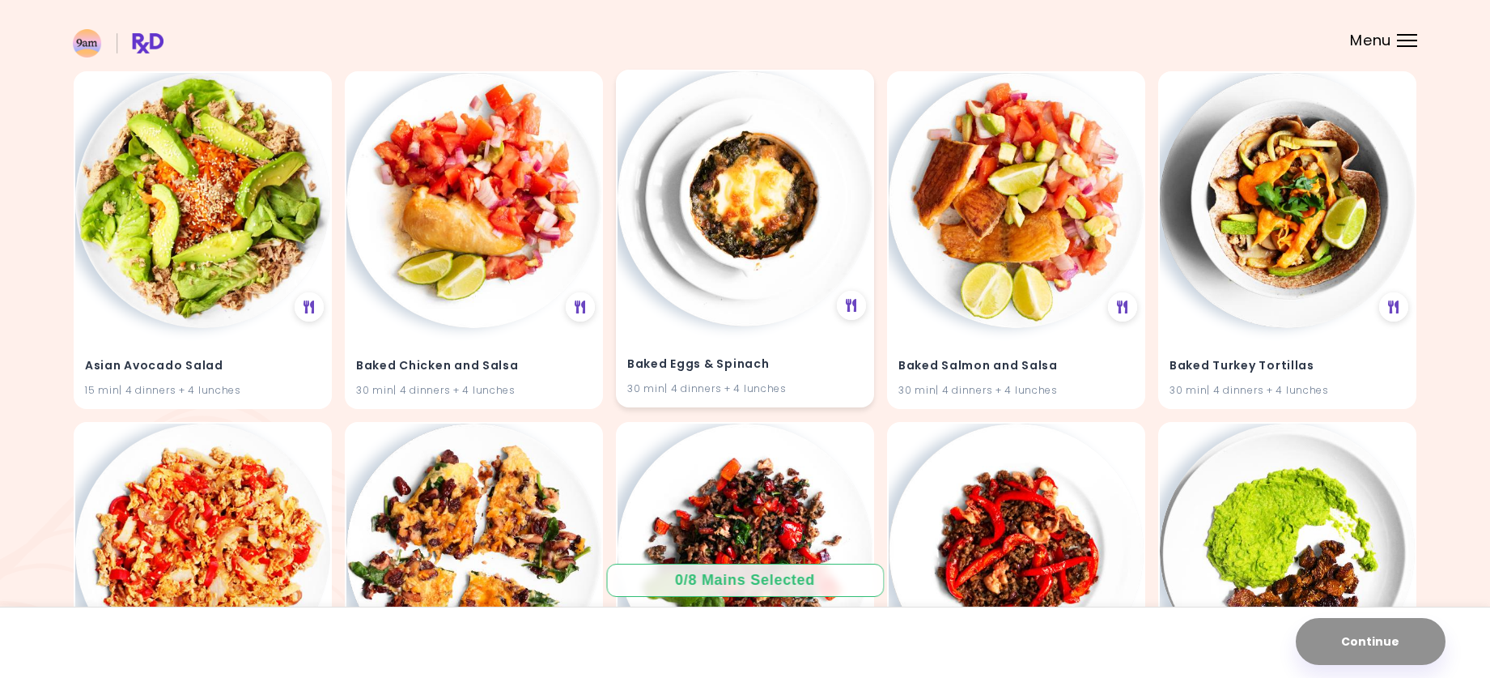
click at [746, 232] on img at bounding box center [745, 198] width 255 height 255
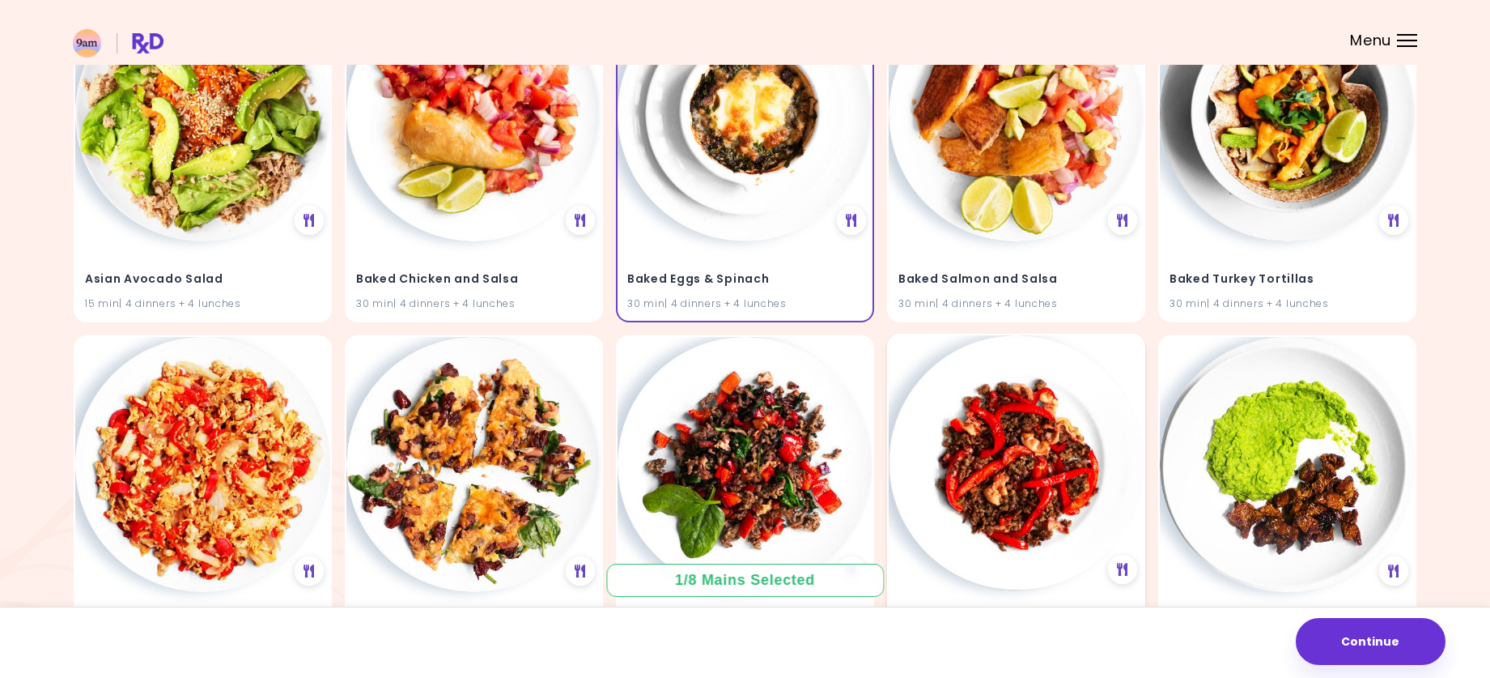
scroll to position [324, 0]
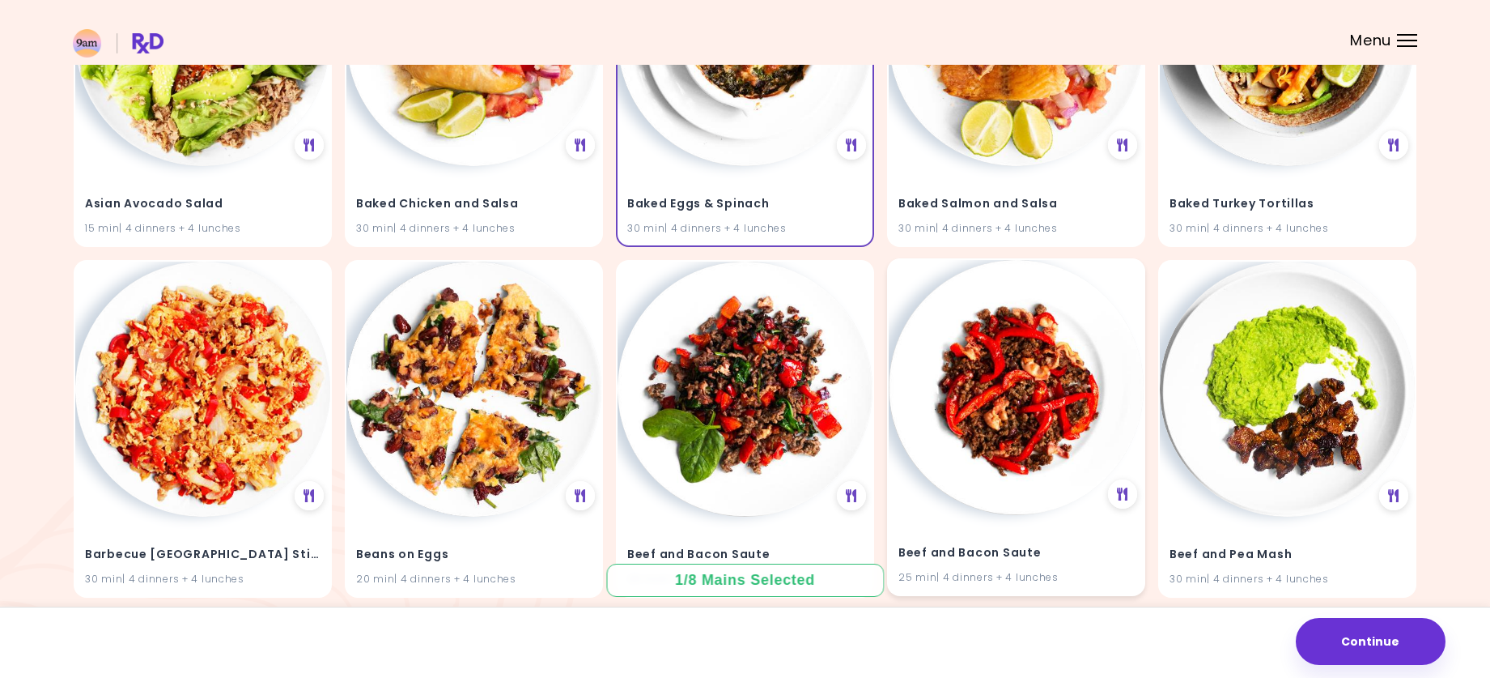
click at [1009, 432] on img at bounding box center [1016, 387] width 255 height 255
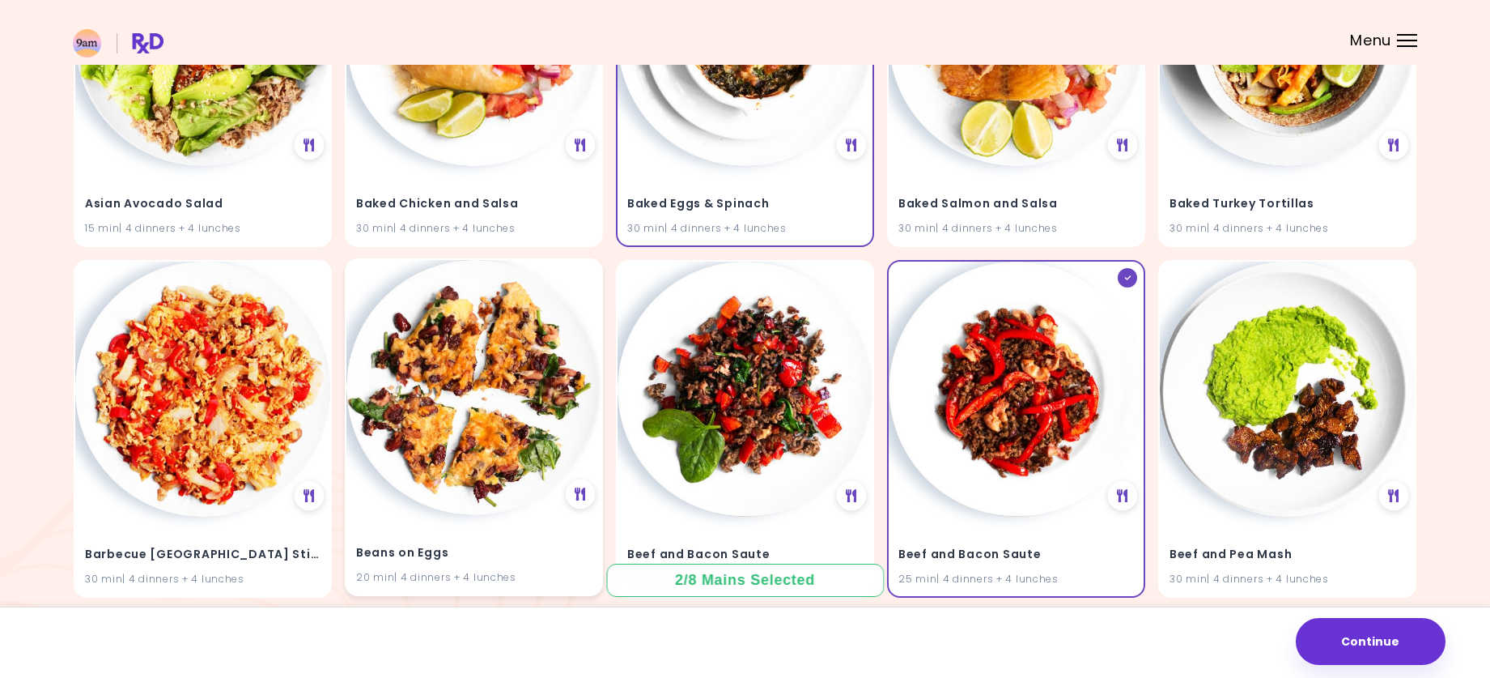
click at [430, 389] on img at bounding box center [473, 387] width 255 height 255
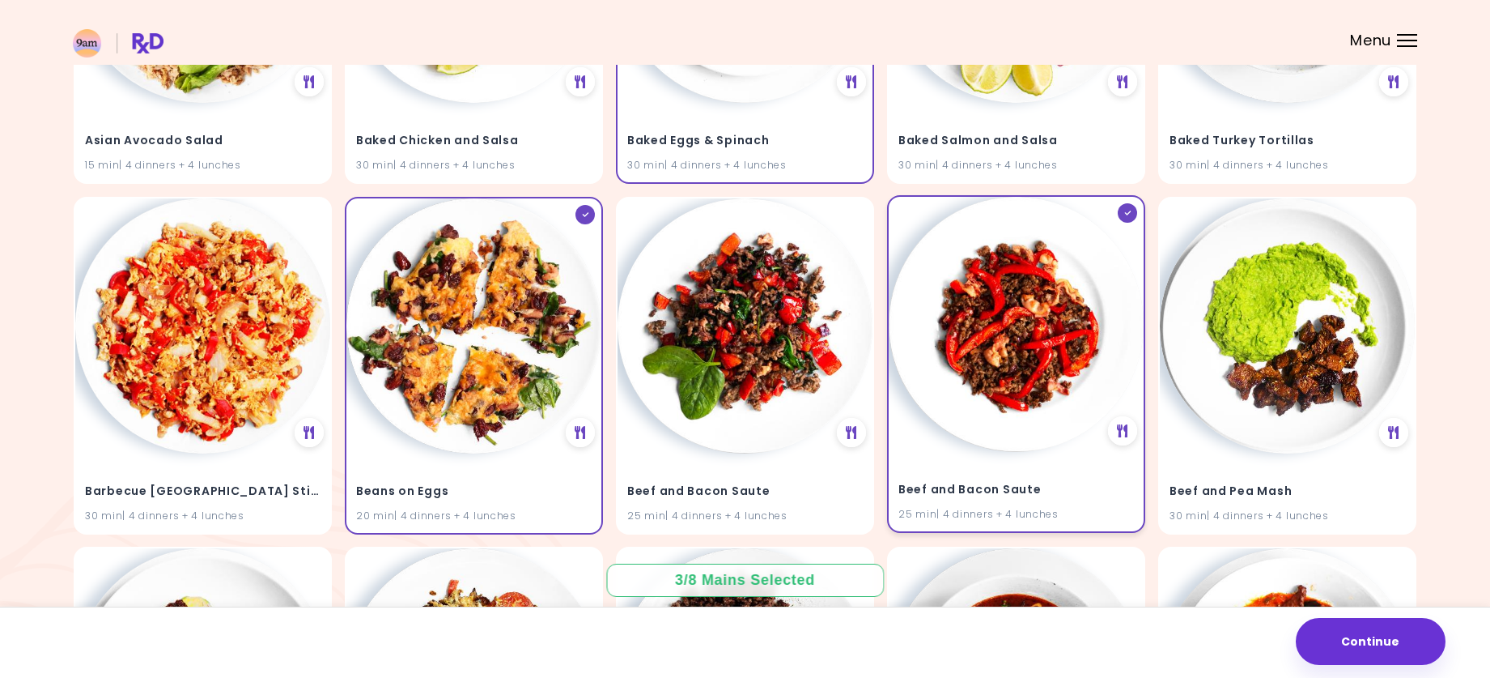
scroll to position [405, 0]
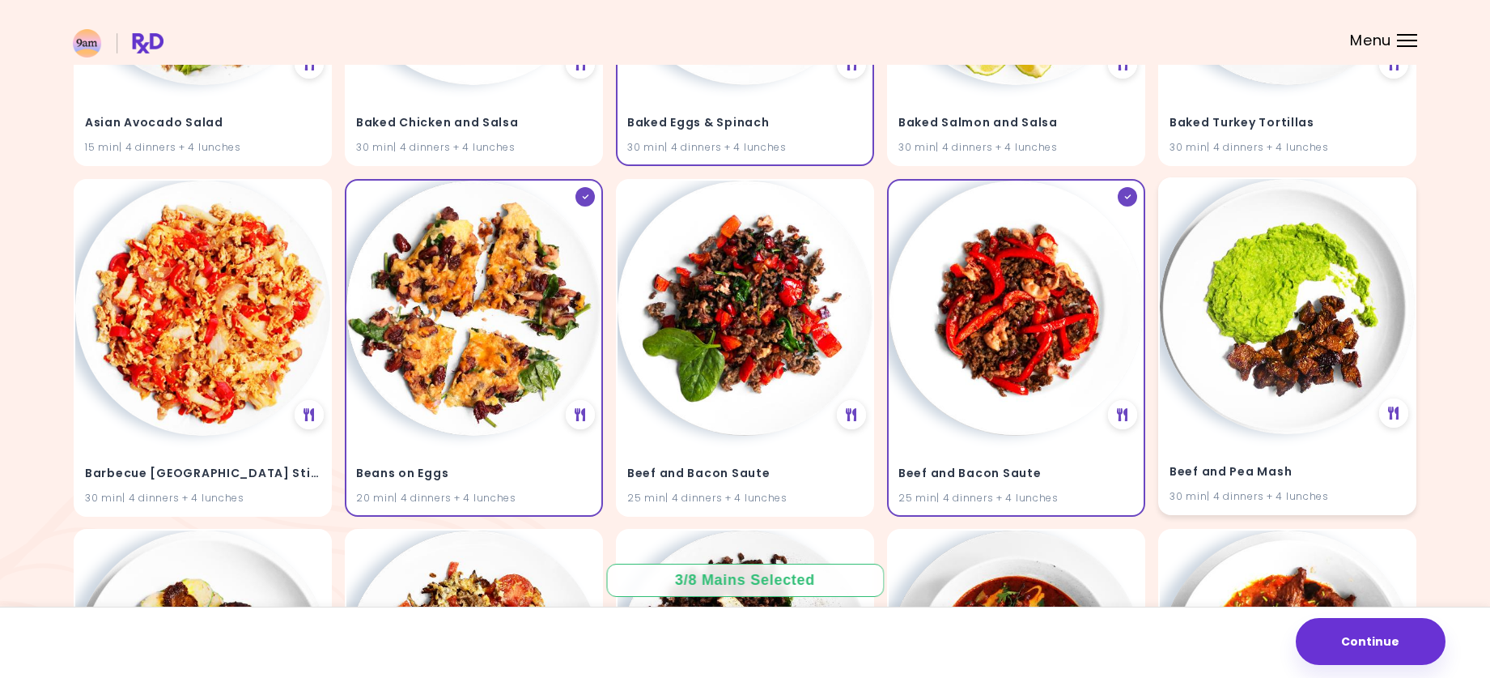
click at [1265, 372] on img at bounding box center [1287, 306] width 255 height 255
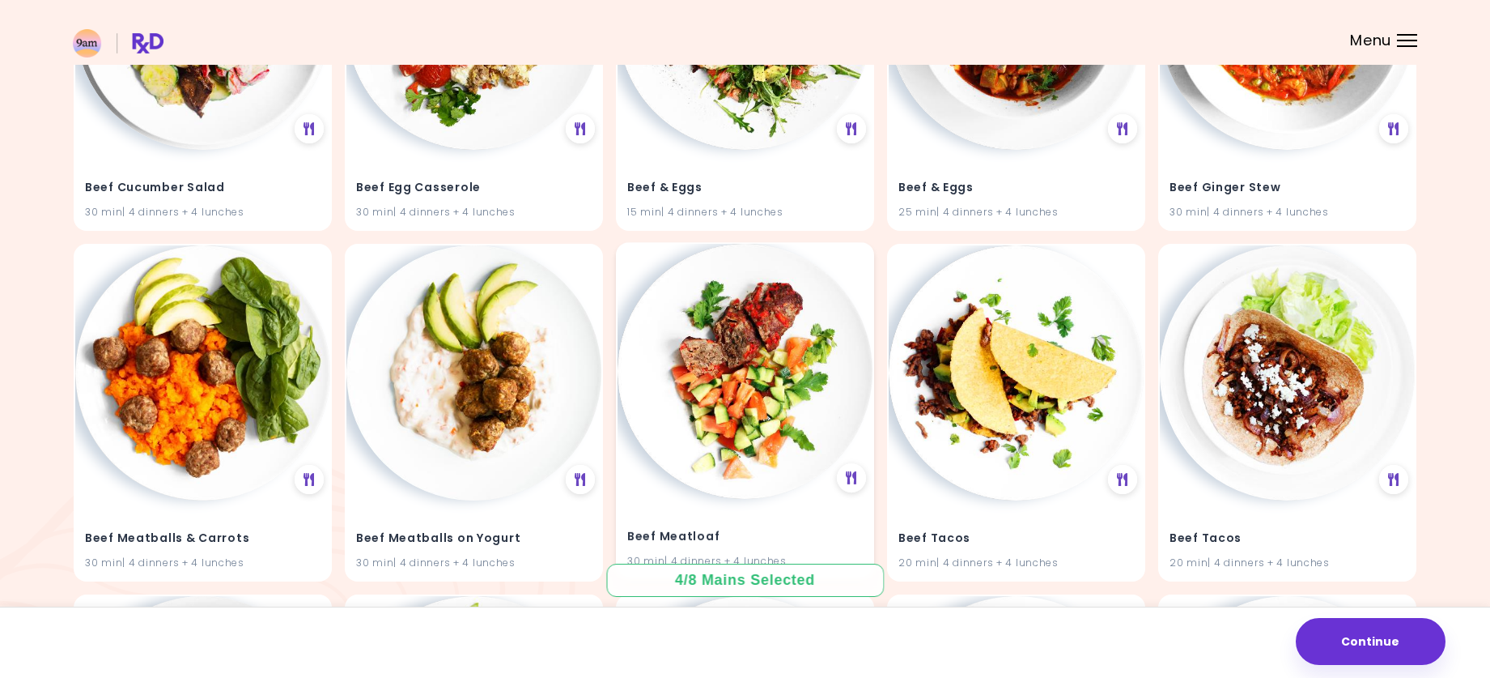
scroll to position [1052, 0]
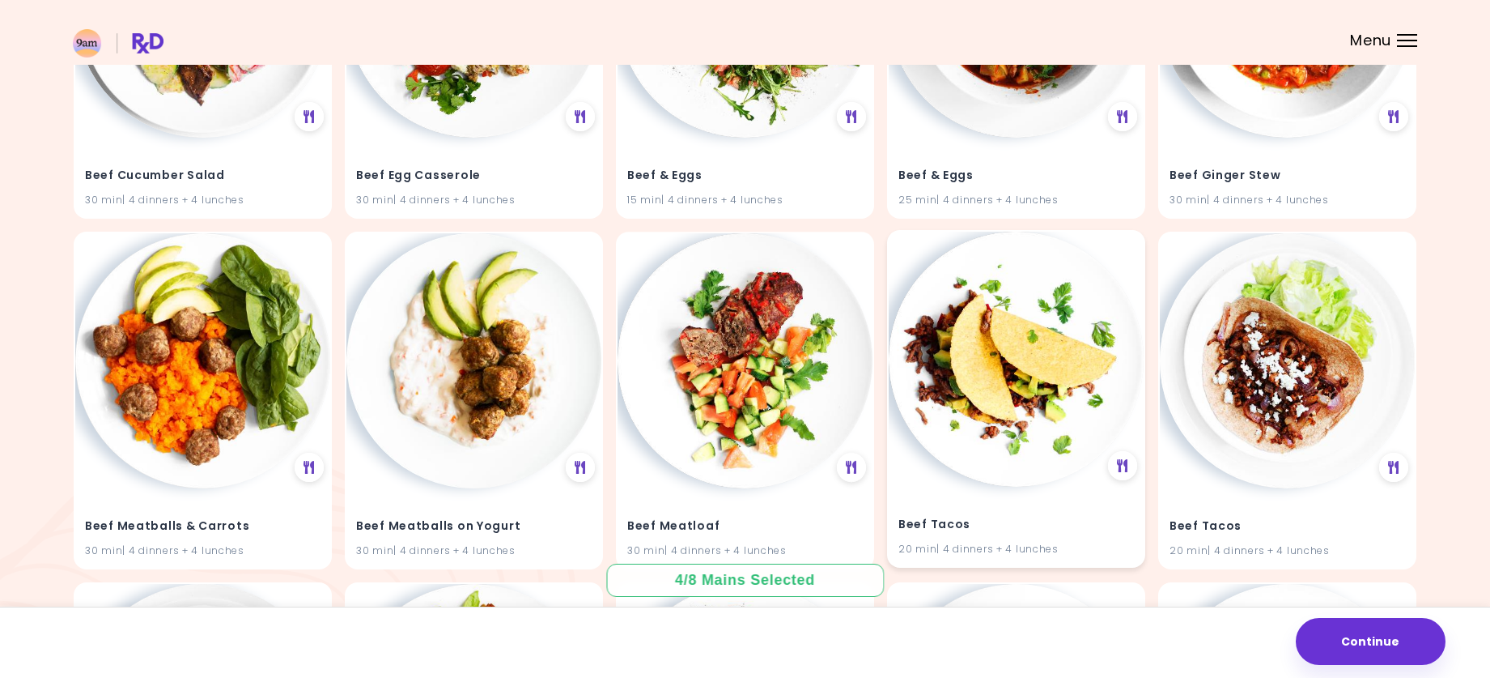
click at [1052, 414] on img at bounding box center [1016, 359] width 255 height 255
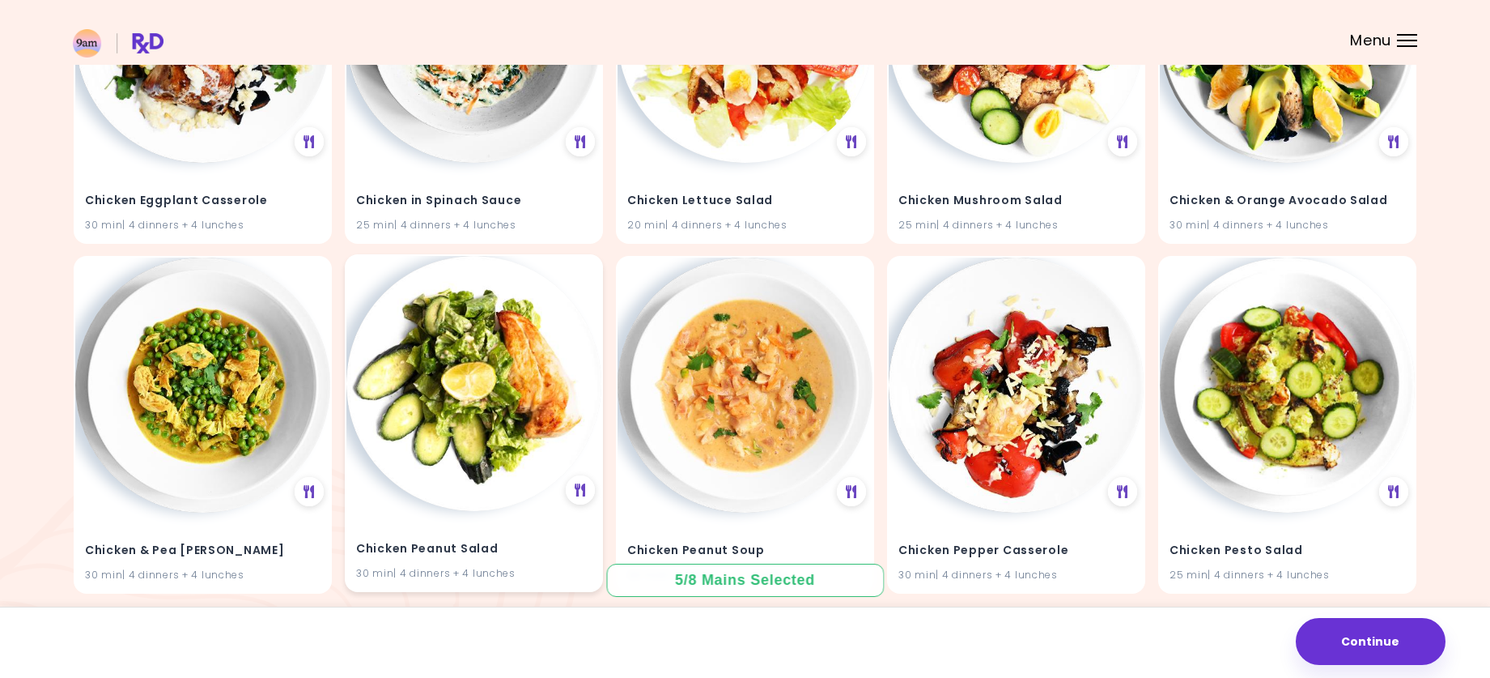
scroll to position [3562, 0]
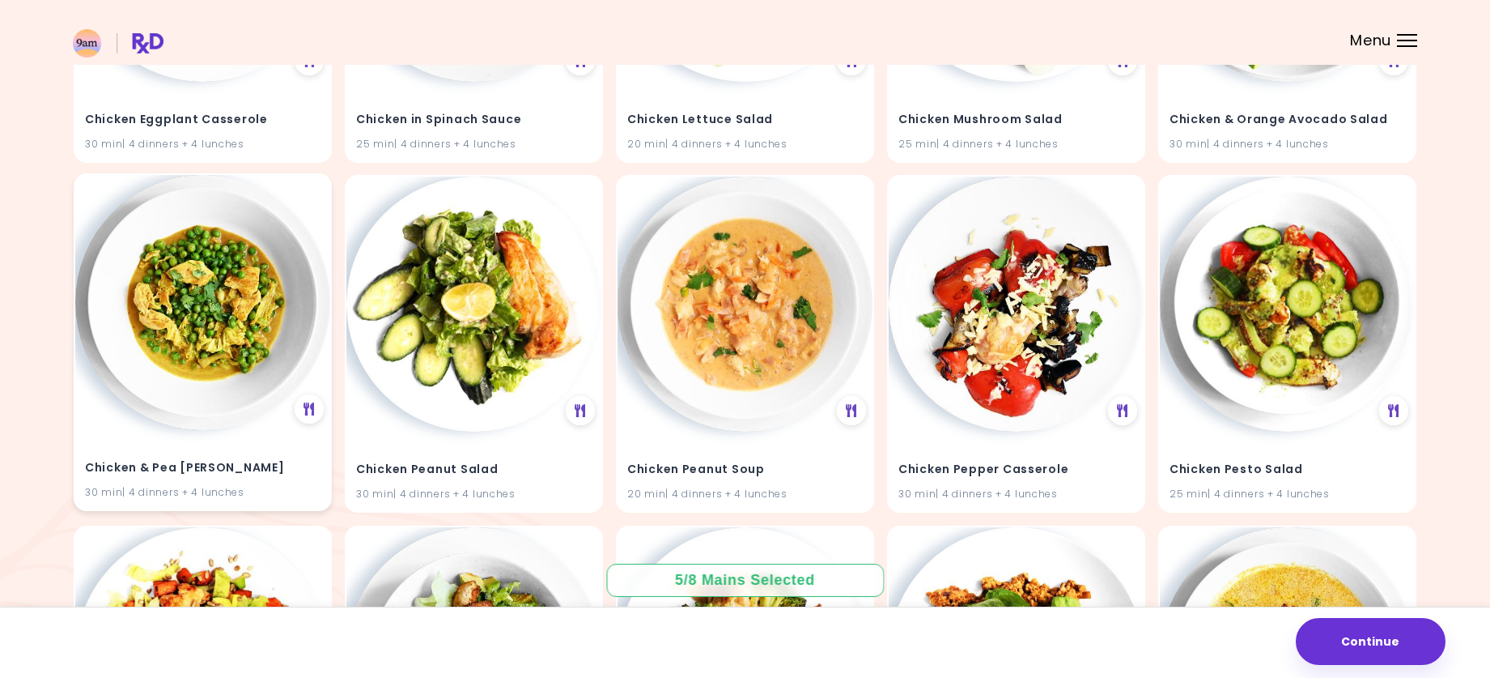
click at [202, 320] on img at bounding box center [202, 302] width 255 height 255
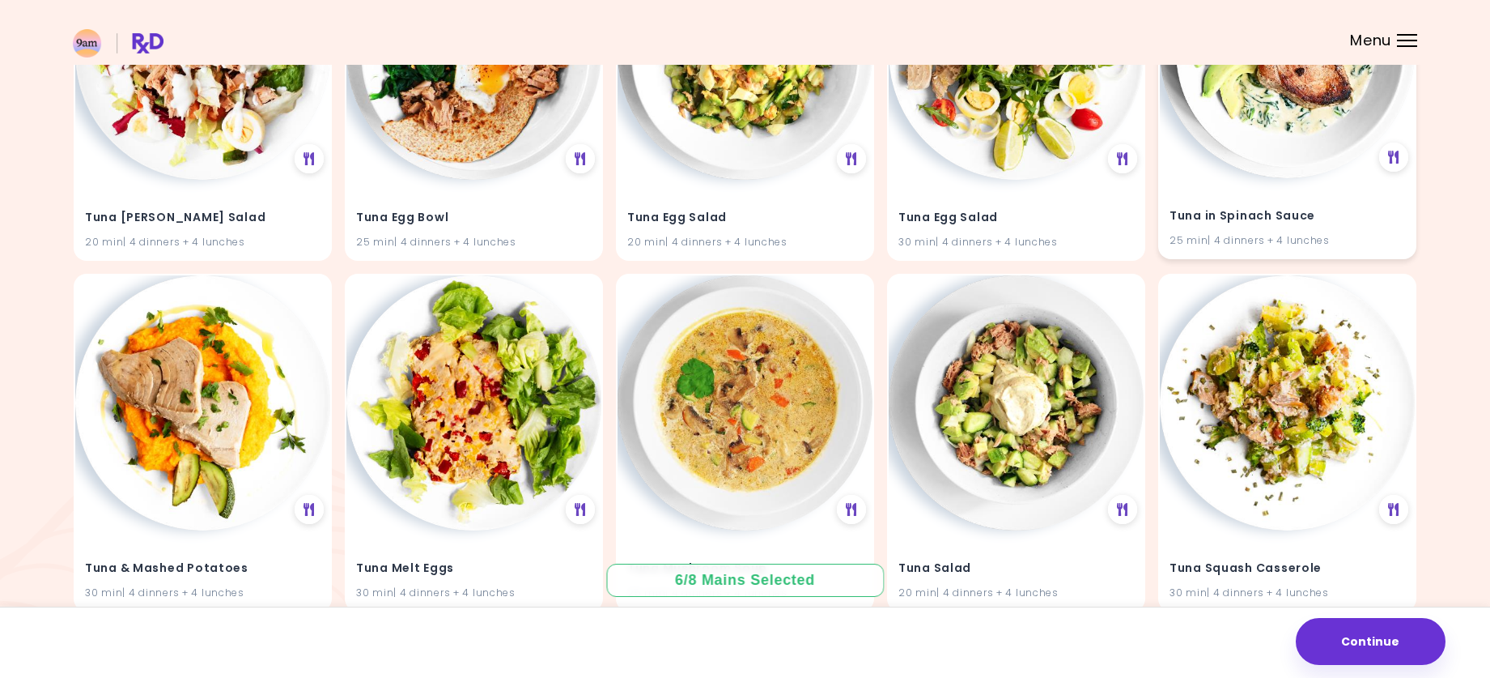
scroll to position [12063, 0]
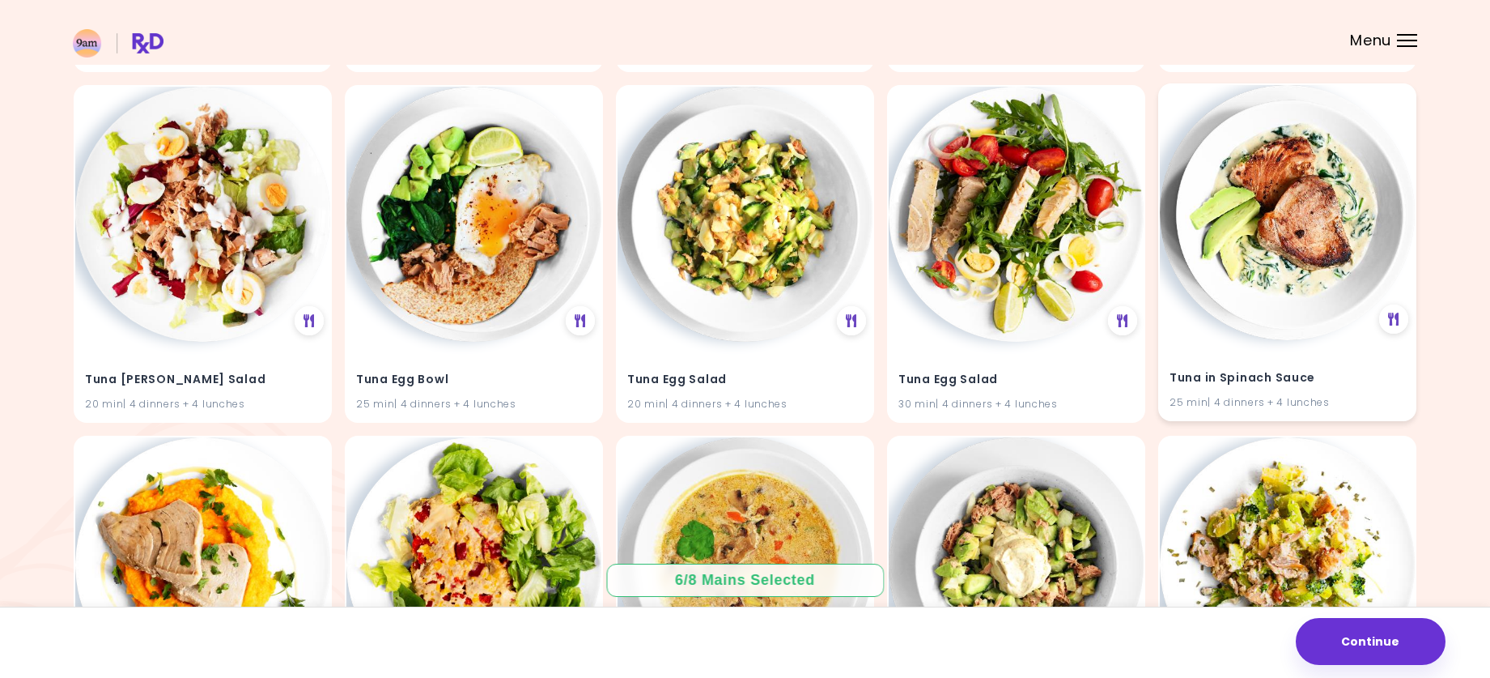
click at [1286, 270] on img at bounding box center [1287, 212] width 255 height 255
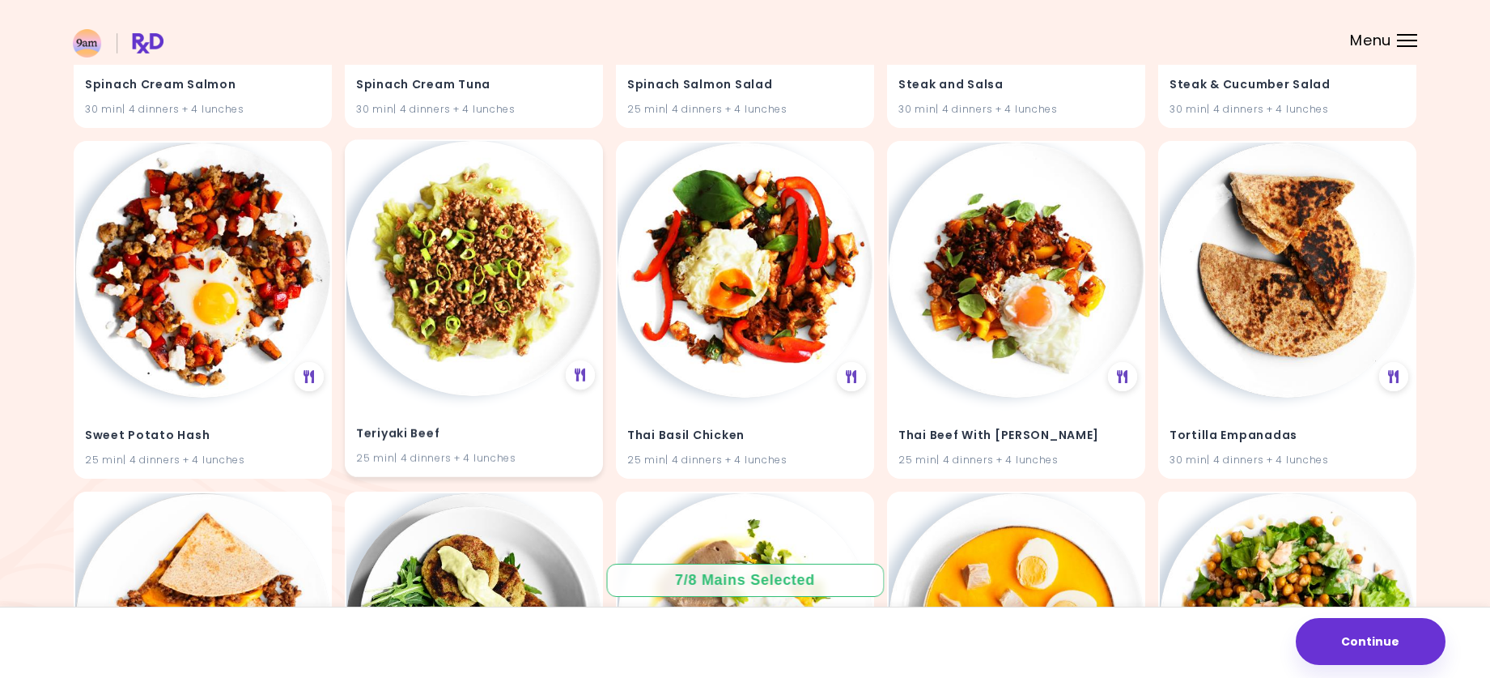
scroll to position [11225, 0]
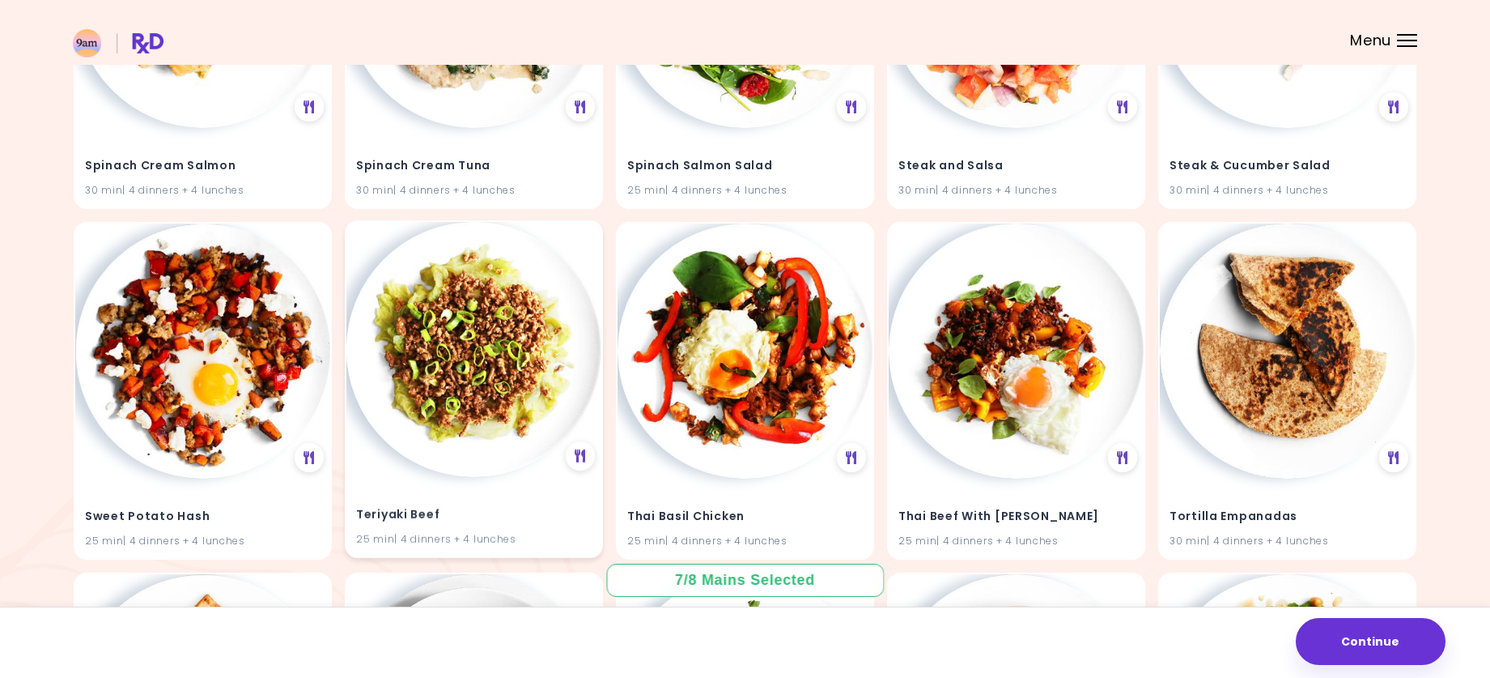
click at [457, 383] on img at bounding box center [473, 349] width 255 height 255
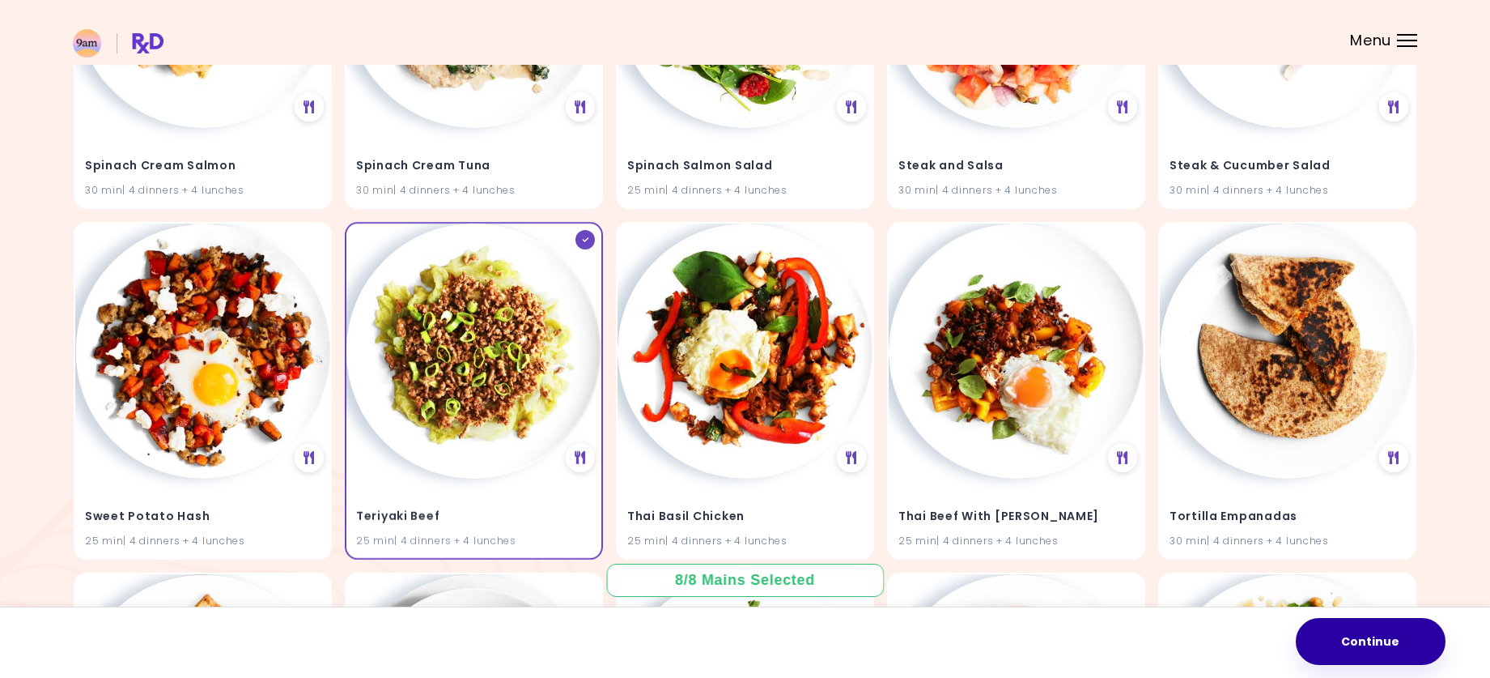
click at [1327, 625] on button "Continue" at bounding box center [1371, 641] width 150 height 47
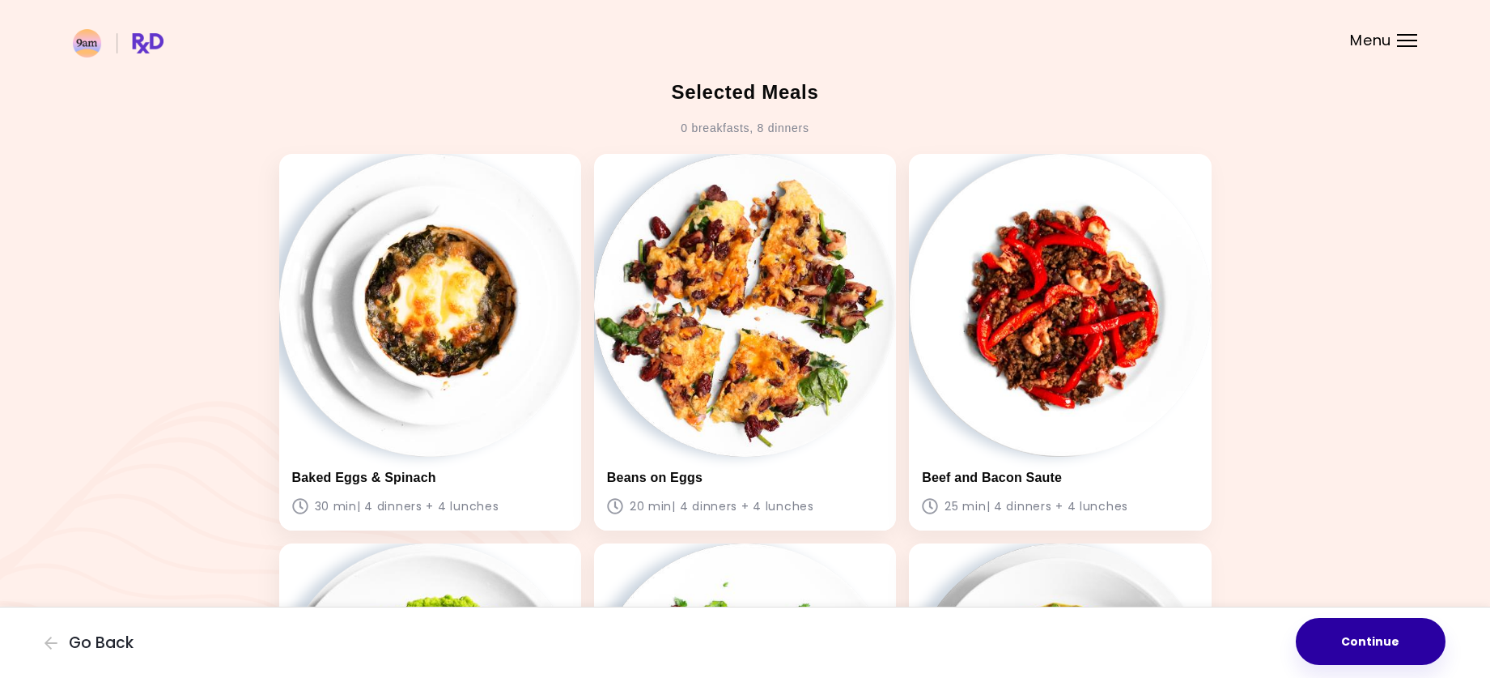
click at [1367, 634] on button "Continue" at bounding box center [1371, 641] width 150 height 47
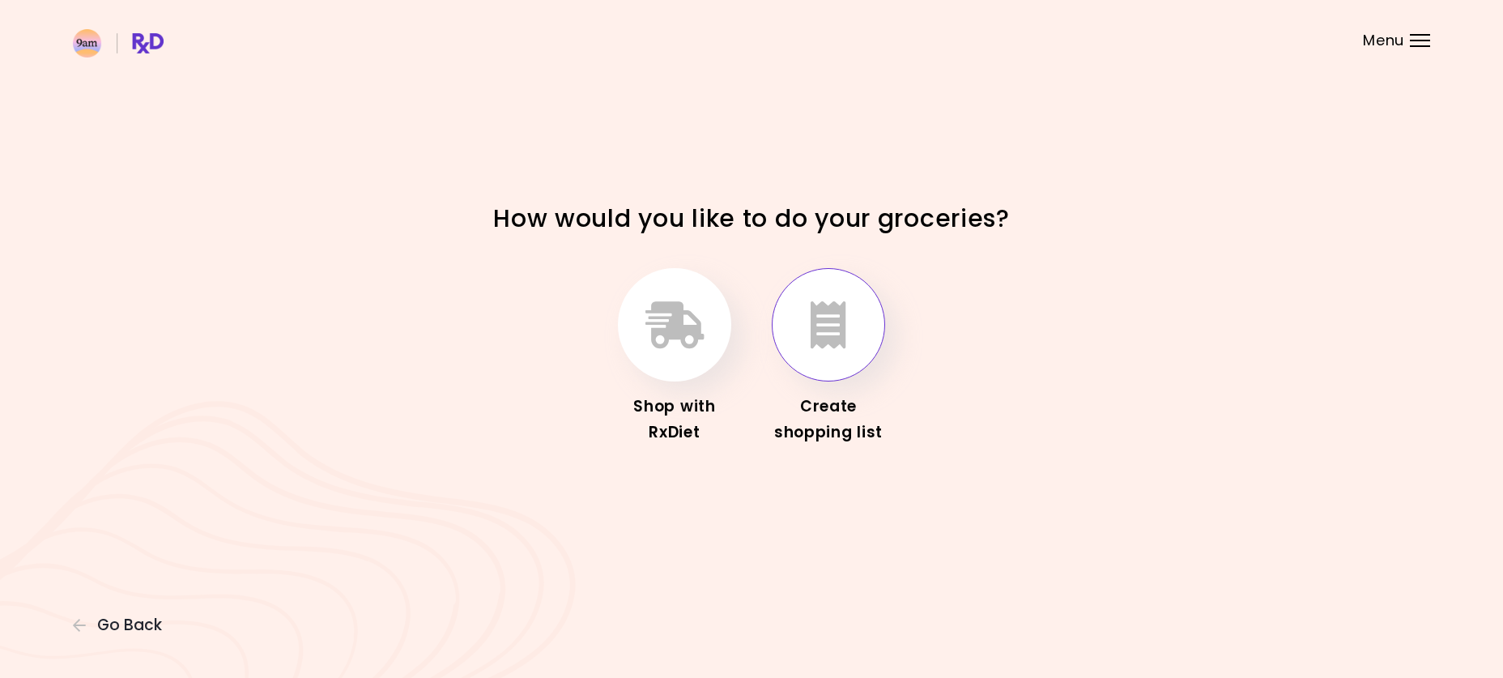
click at [824, 329] on icon "button" at bounding box center [828, 324] width 36 height 47
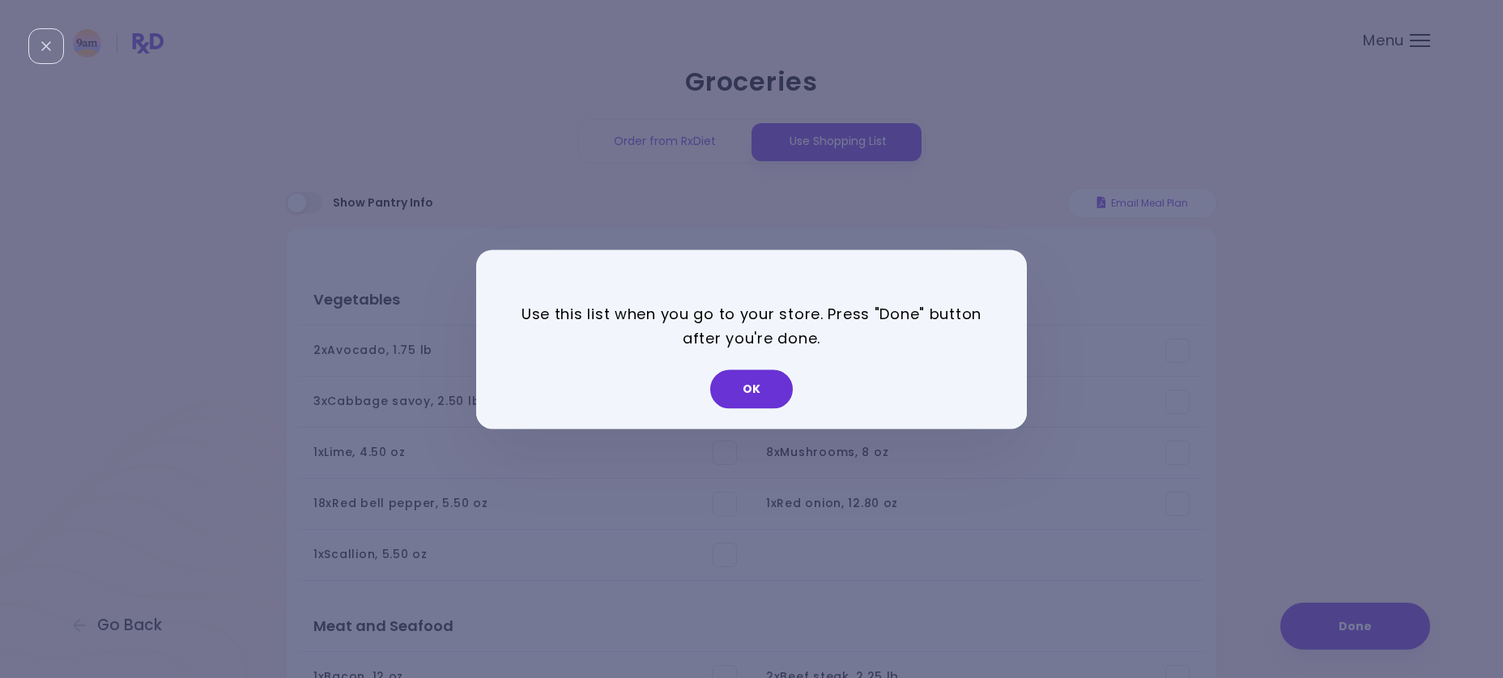
click at [759, 390] on button "OK" at bounding box center [751, 388] width 83 height 39
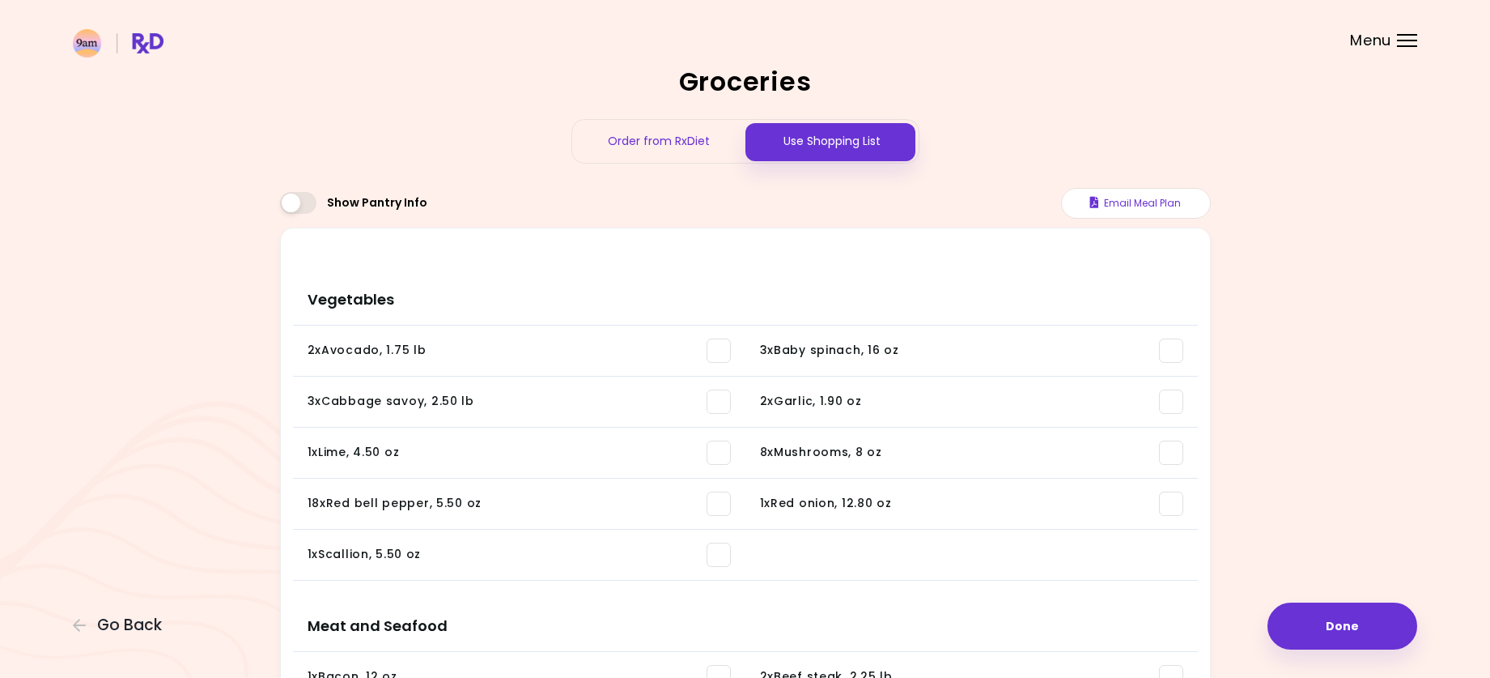
click at [656, 138] on div "Order from RxDiet" at bounding box center [658, 141] width 173 height 43
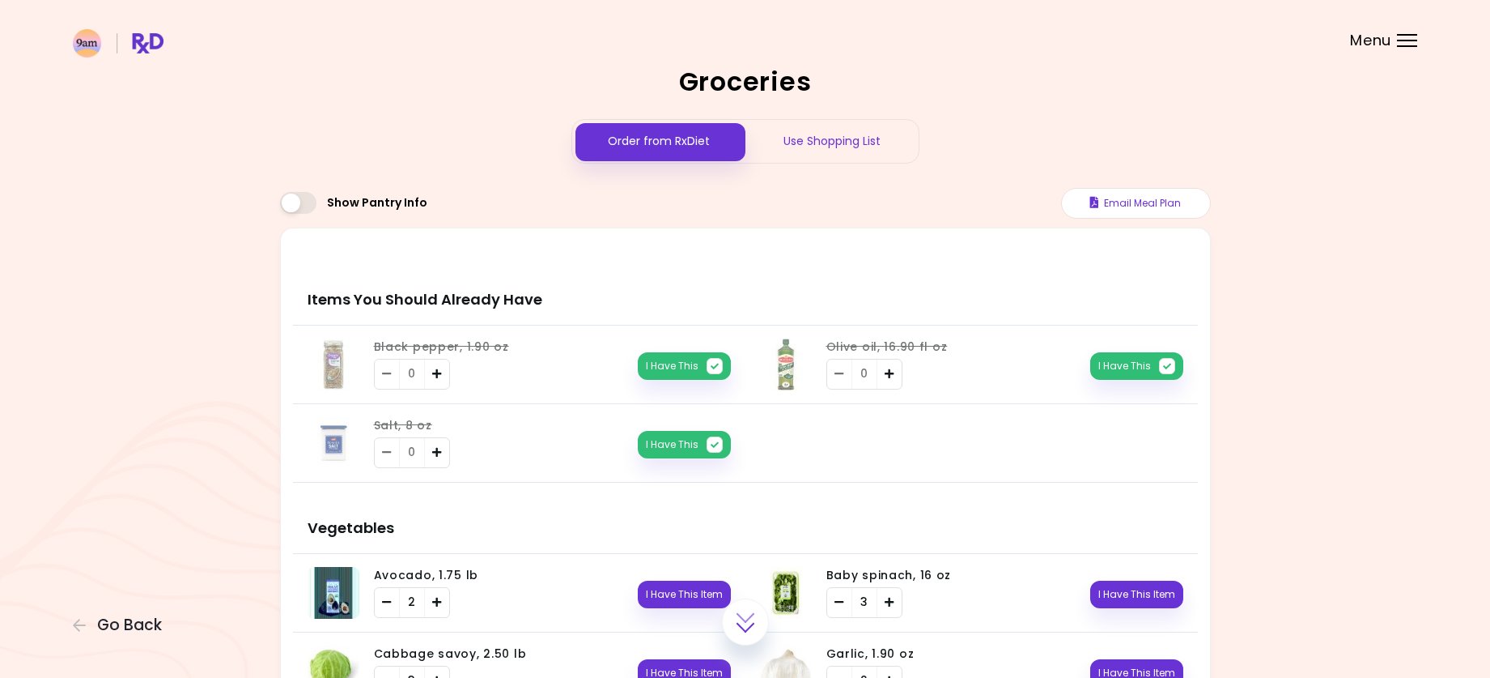
click at [850, 142] on div "Use Shopping List" at bounding box center [832, 141] width 173 height 43
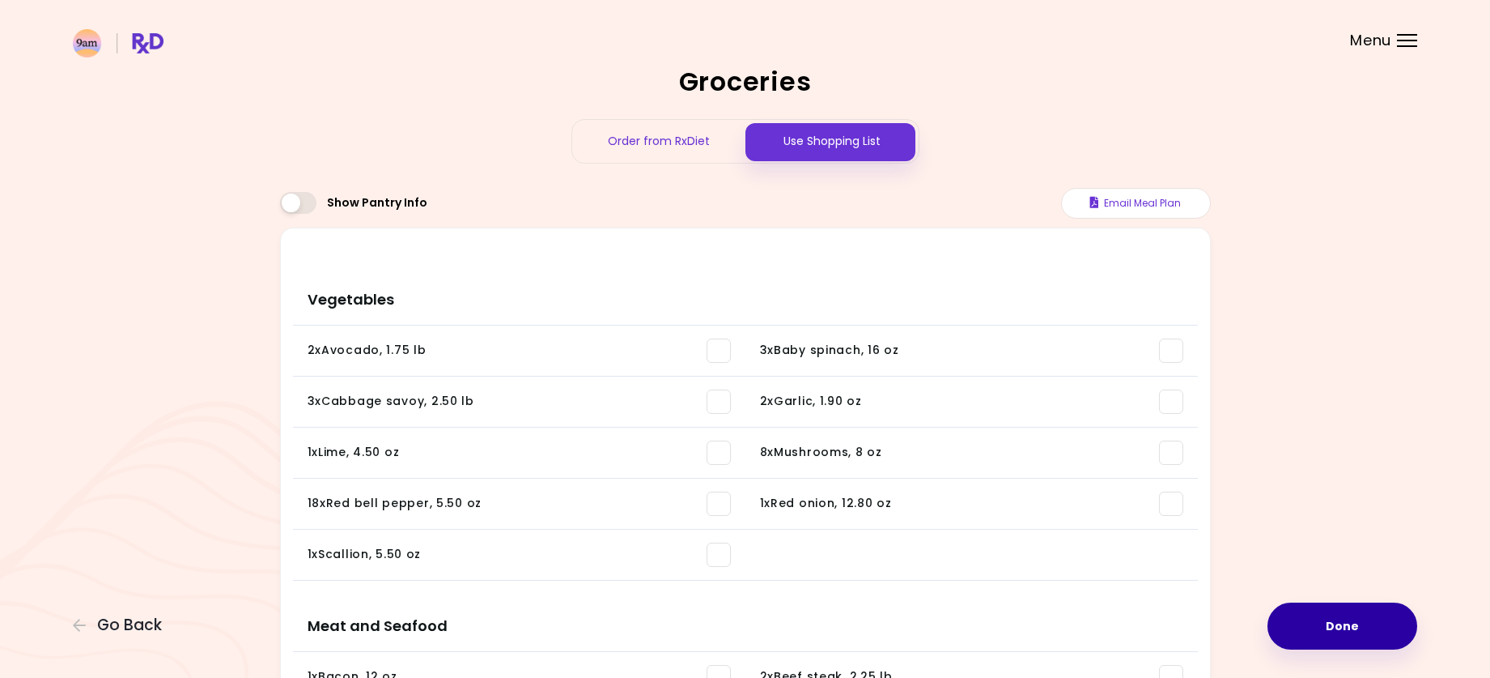
click at [1333, 627] on button "Done" at bounding box center [1343, 625] width 150 height 47
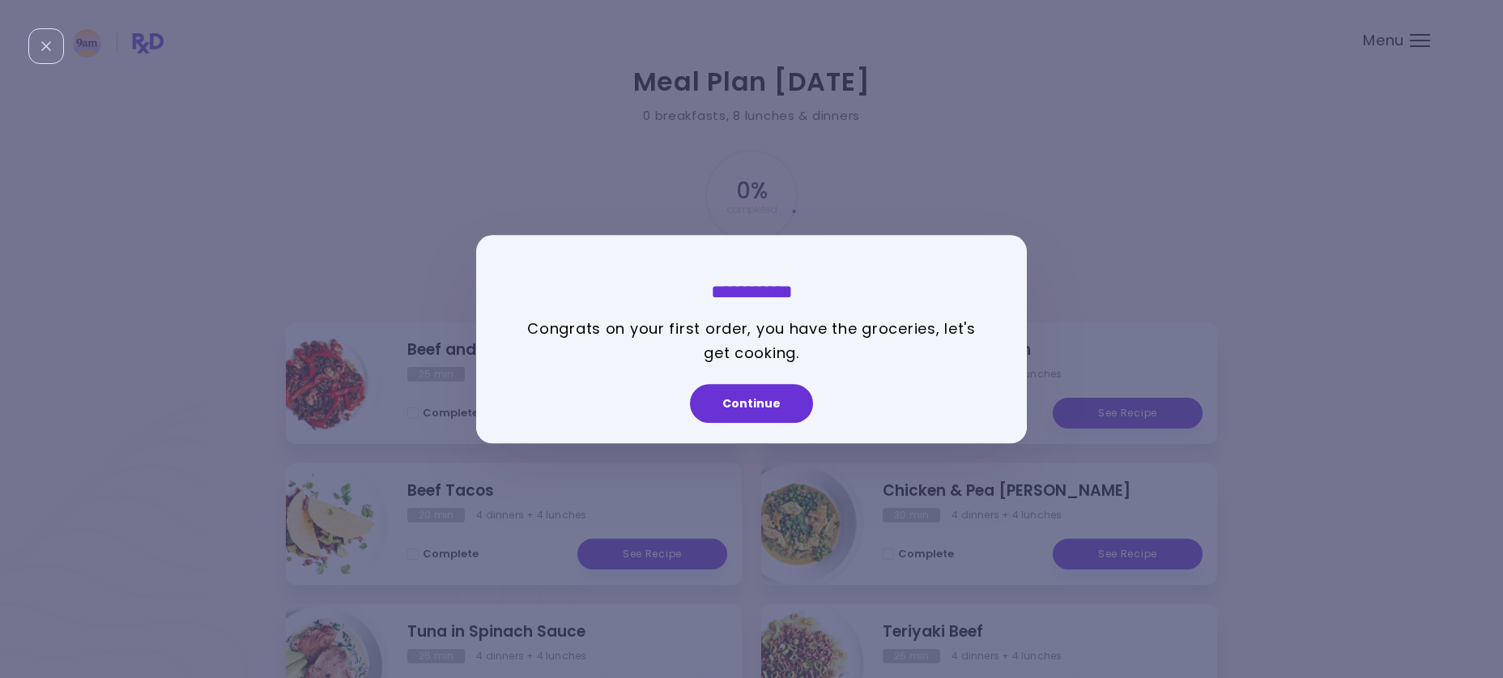
click at [785, 411] on button "Continue" at bounding box center [751, 403] width 123 height 39
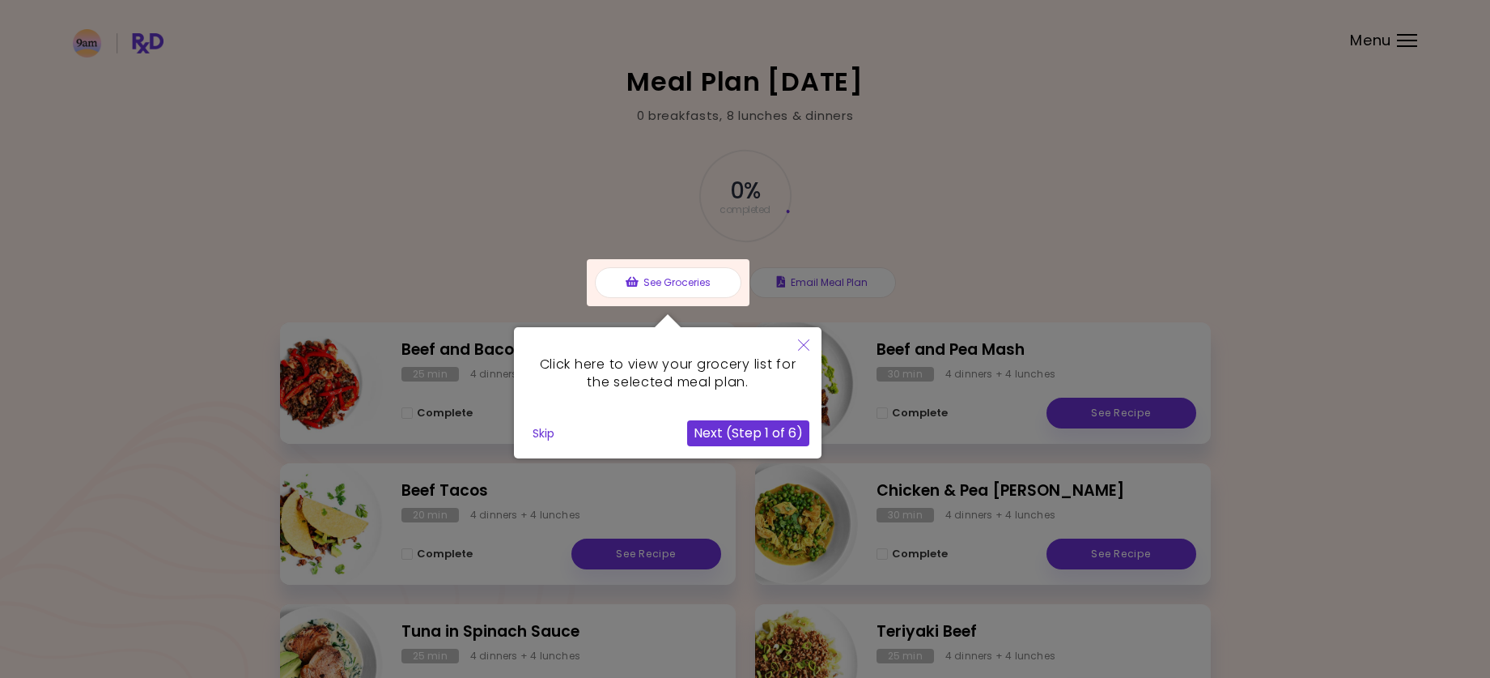
click at [544, 430] on button "Skip" at bounding box center [543, 433] width 35 height 24
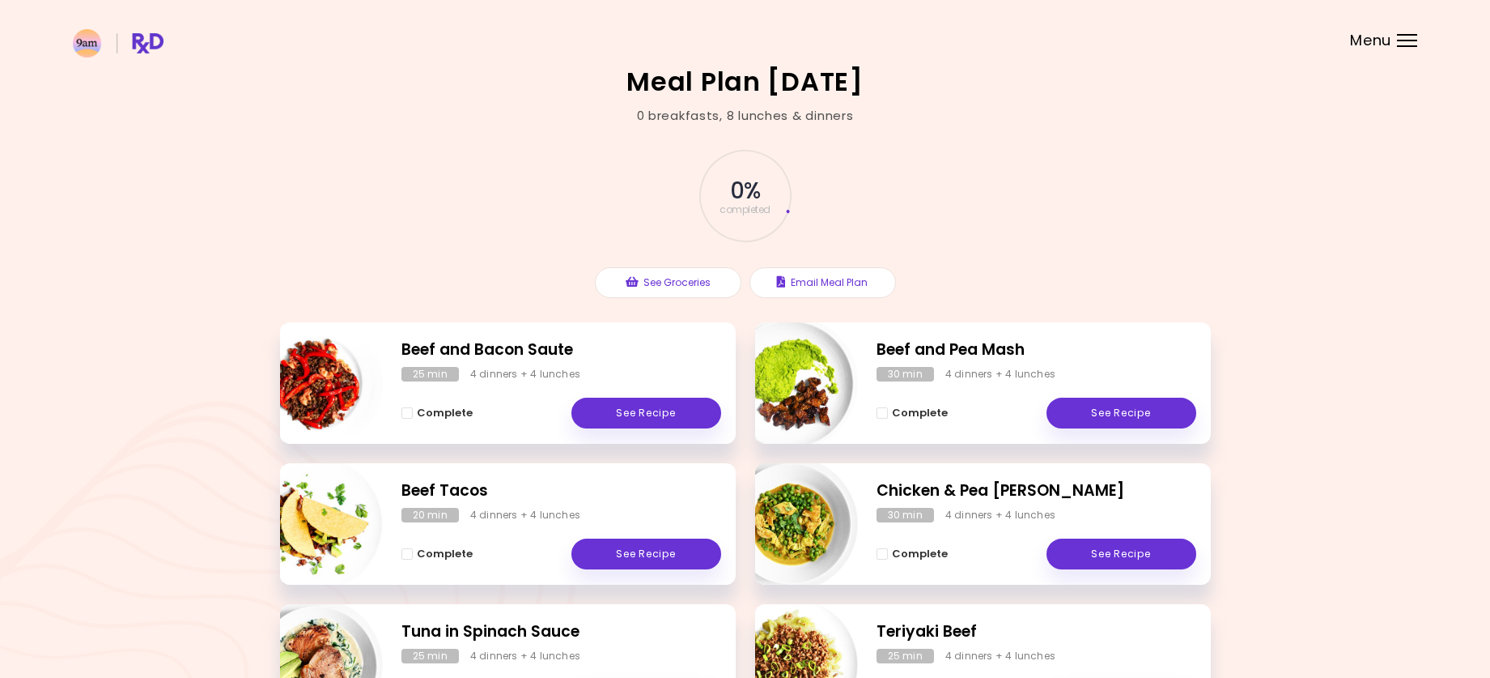
click at [1373, 43] on span "Menu" at bounding box center [1370, 40] width 41 height 15
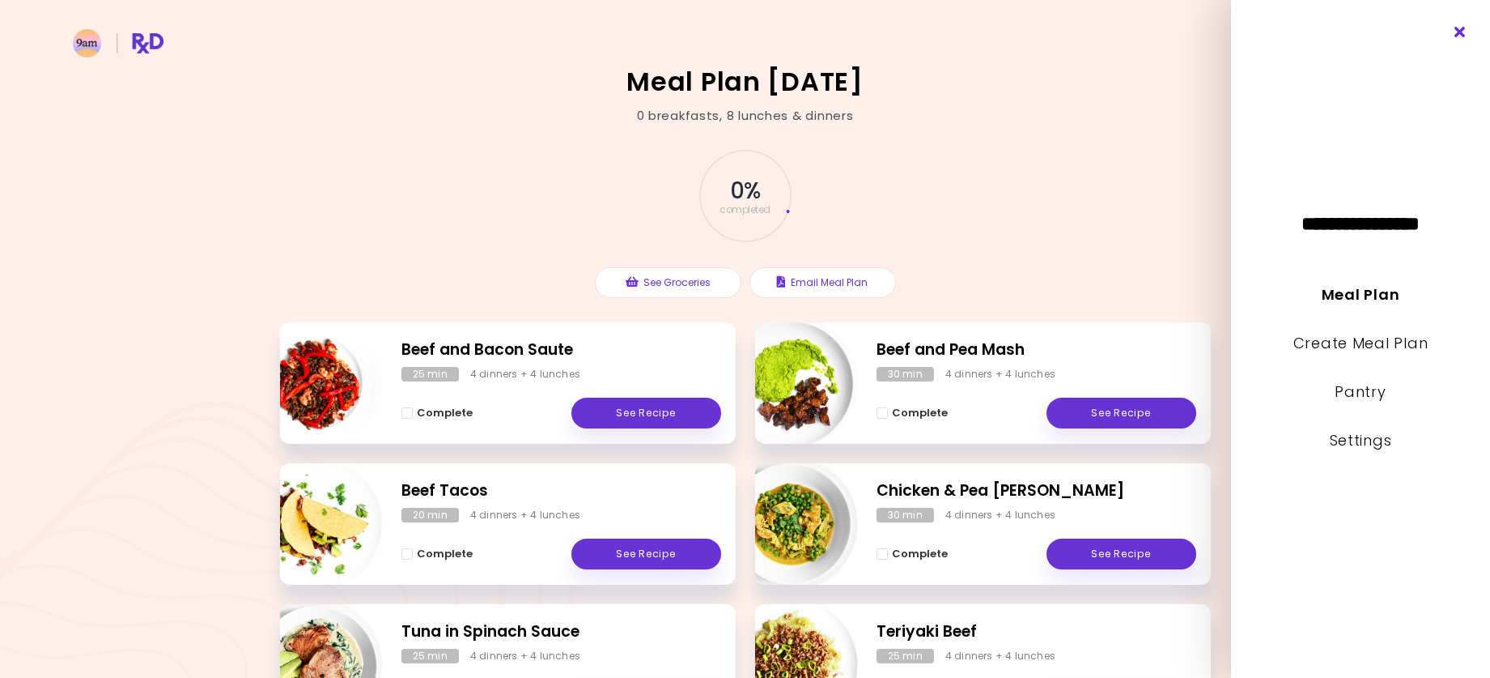
click at [1458, 30] on icon "Close" at bounding box center [1460, 32] width 15 height 11
